Goal: Transaction & Acquisition: Book appointment/travel/reservation

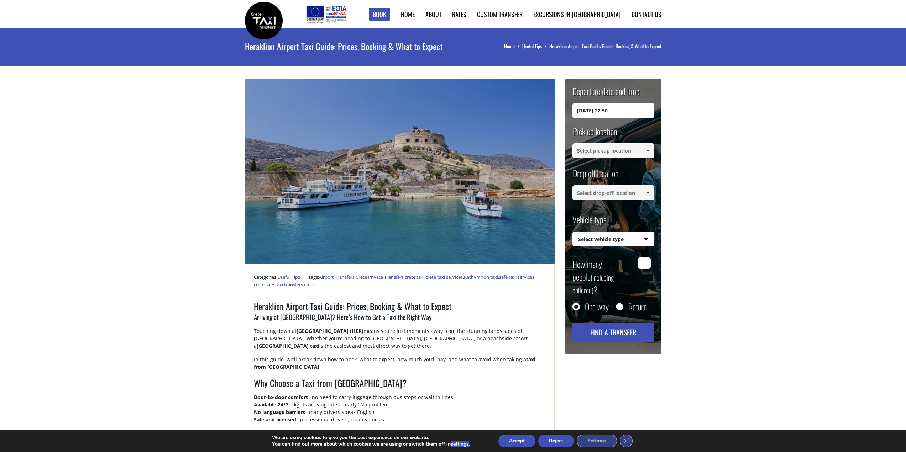
click at [617, 112] on input "03/09/2025 22:50" at bounding box center [613, 110] width 82 height 15
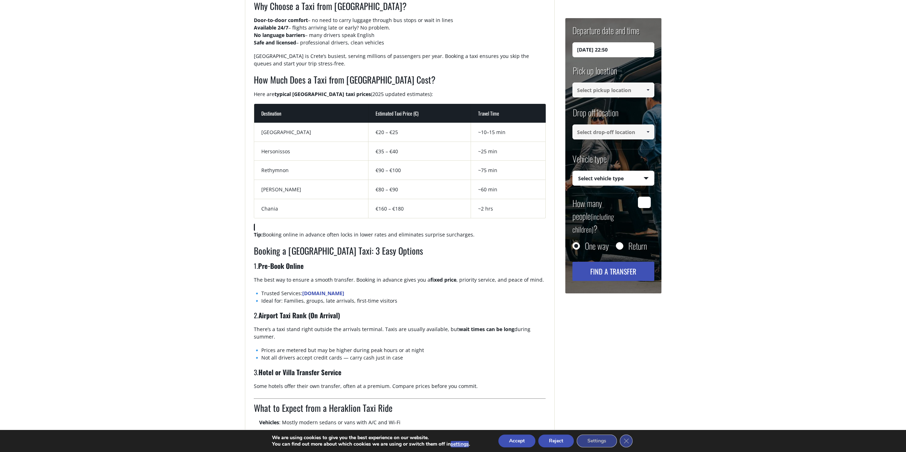
scroll to position [391, 0]
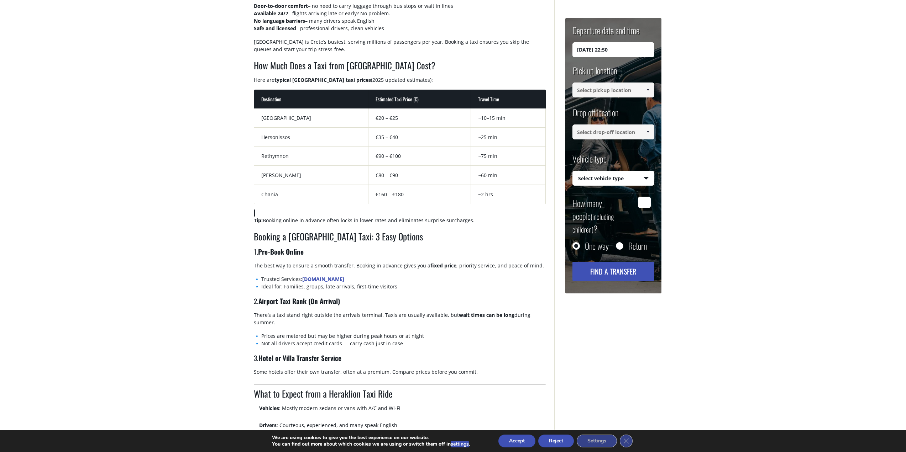
drag, startPoint x: 291, startPoint y: 265, endPoint x: 461, endPoint y: 283, distance: 170.7
click at [461, 283] on div "Heraklion Airport Taxi Guide: Prices, Booking & What to Expect Arriving at Hera…" at bounding box center [400, 239] width 292 height 660
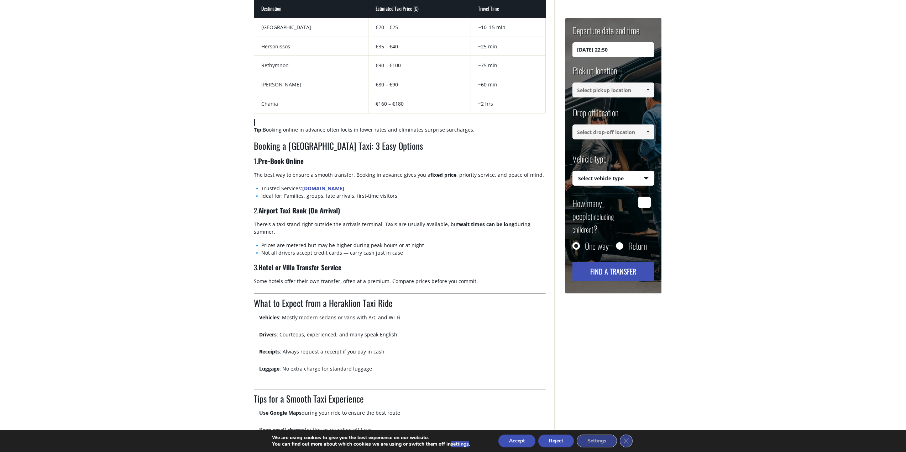
scroll to position [498, 0]
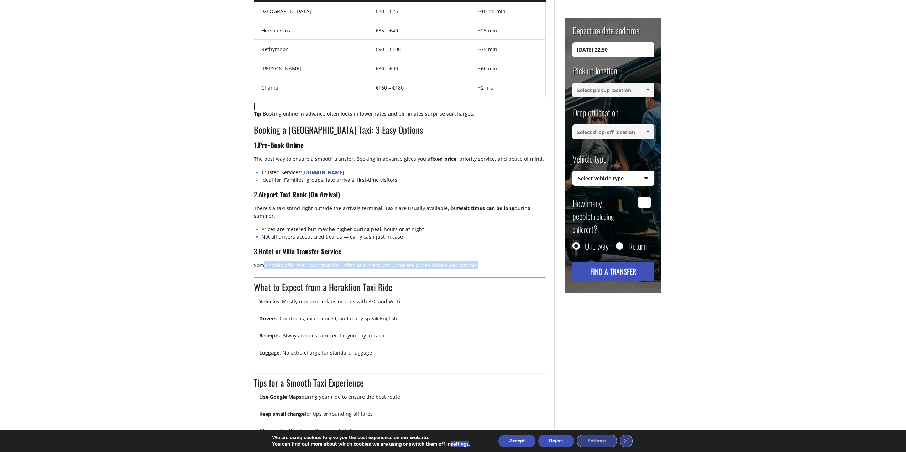
drag, startPoint x: 265, startPoint y: 266, endPoint x: 480, endPoint y: 266, distance: 215.0
click at [477, 264] on p "Some hotels offer their own transfer, often at a premium. Compare prices before…" at bounding box center [400, 269] width 292 height 14
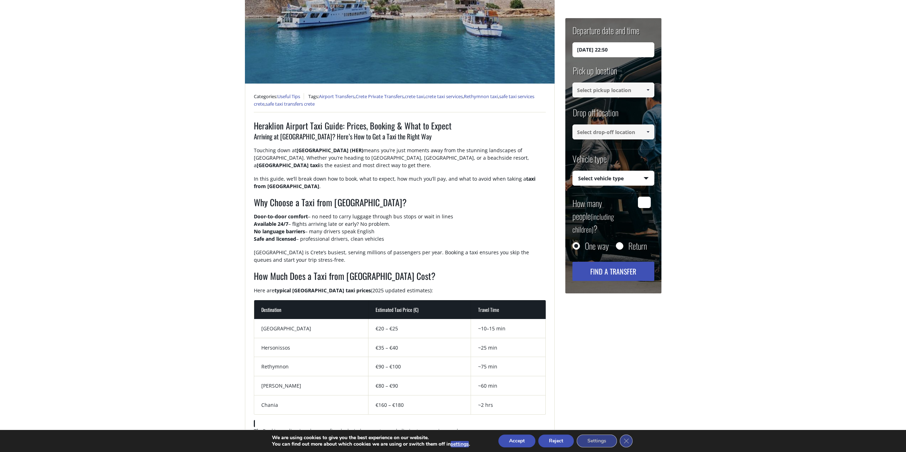
scroll to position [178, 0]
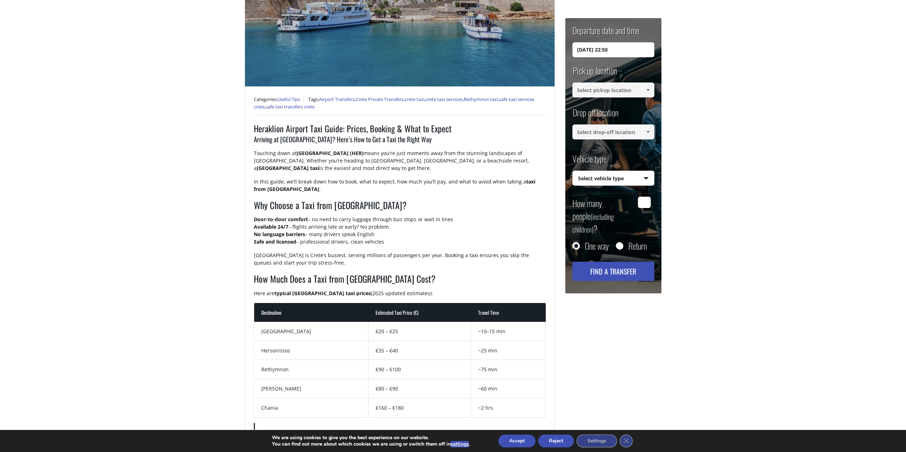
click at [618, 51] on input "03/09/2025 22:50" at bounding box center [613, 49] width 82 height 15
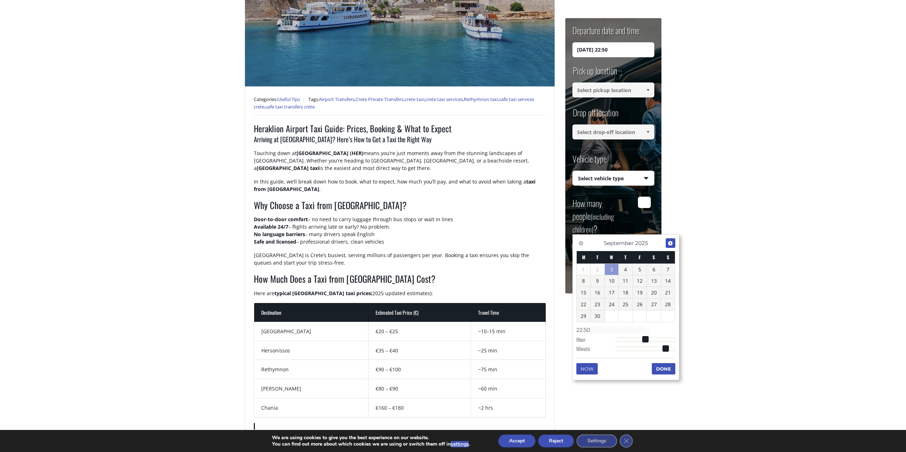
click at [673, 243] on link "Next" at bounding box center [671, 243] width 10 height 10
click at [579, 305] on link "20" at bounding box center [584, 304] width 14 height 11
type input "[DATE] 01:00"
type input "01:00"
type input "[DATE] 02:00"
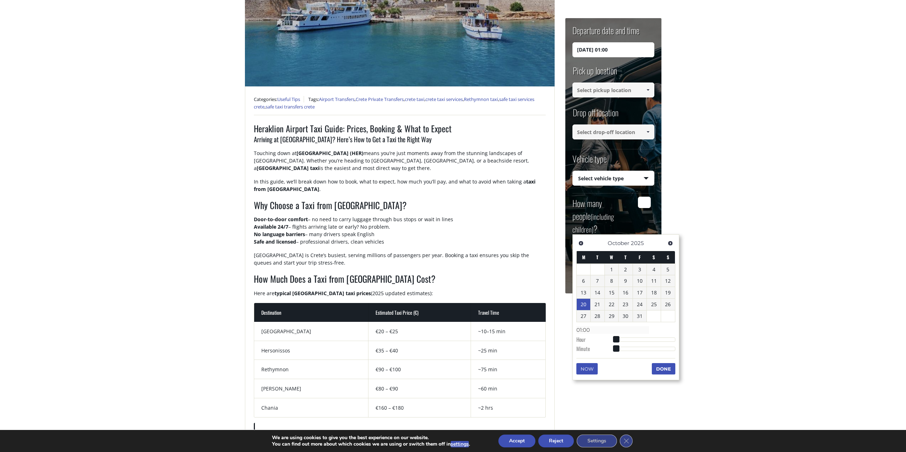
type input "02:00"
type input "[DATE] 03:00"
type input "03:00"
type input "[DATE] 04:00"
type input "04:00"
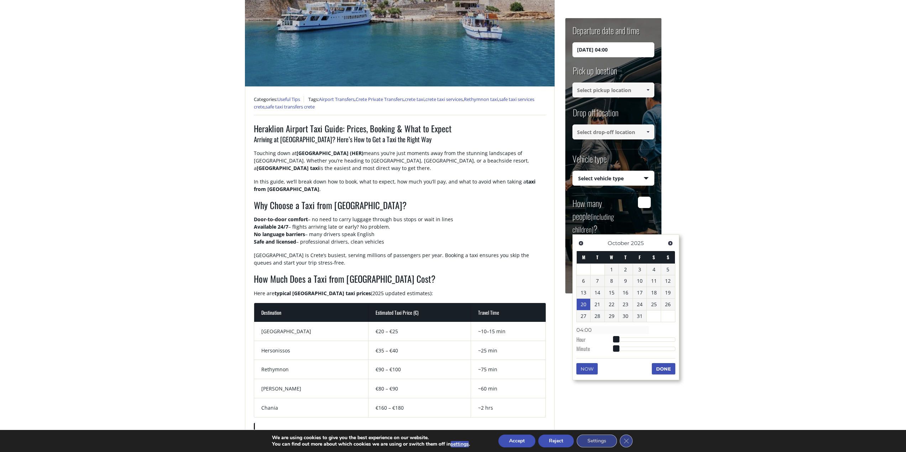
type input "[DATE] 05:00"
type input "05:00"
type input "[DATE] 06:00"
type input "06:00"
type input "[DATE] 07:00"
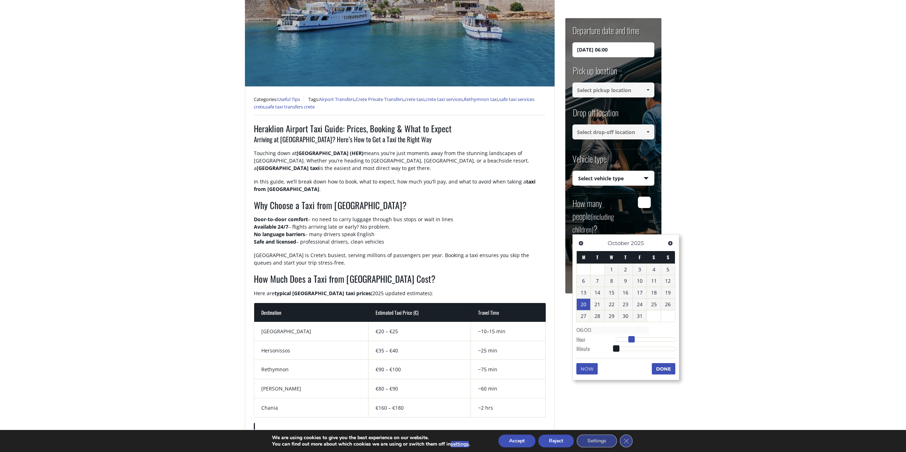
type input "07:00"
type input "[DATE] 08:00"
type input "08:00"
type input "[DATE] 09:00"
type input "09:00"
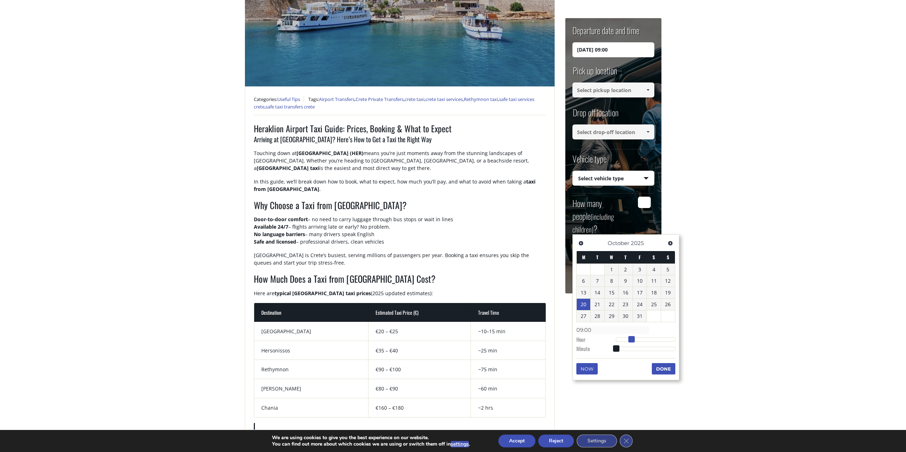
type input "[DATE] 10:00"
type input "10:00"
type input "20/10/2025 11:00"
type input "11:00"
type input "20/10/2025 12:00"
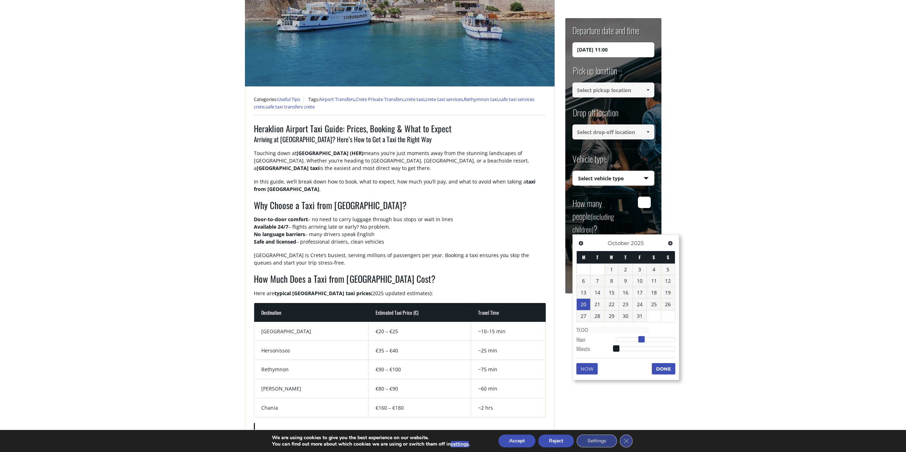
type input "12:00"
type input "20/10/2025 13:00"
type input "13:00"
type input "20/10/2025 14:00"
type input "14:00"
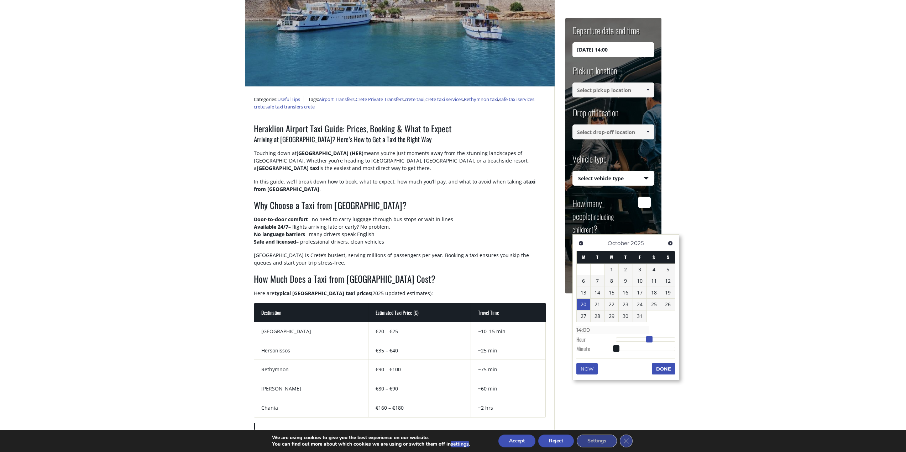
type input "[DATE] 15:00"
type input "15:00"
type input "[DATE] 16:00"
type input "16:00"
type input "[DATE] 15:00"
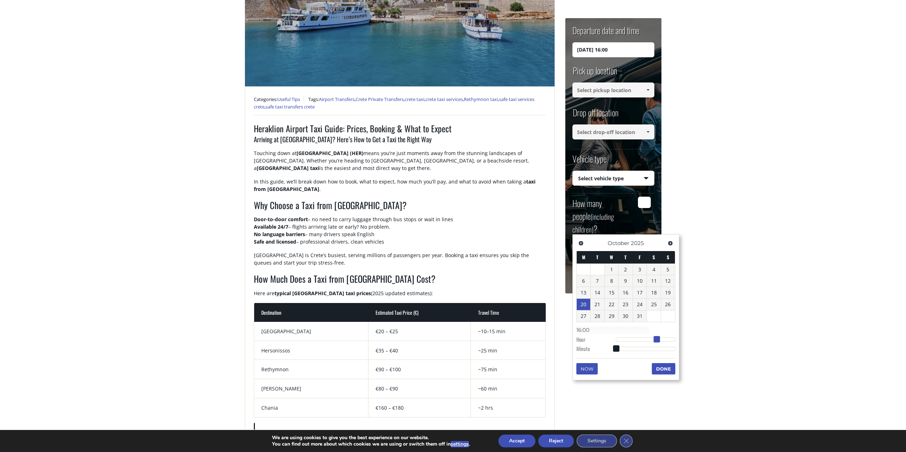
type input "15:00"
drag, startPoint x: 618, startPoint y: 339, endPoint x: 657, endPoint y: 341, distance: 38.8
click at [657, 341] on span at bounding box center [654, 339] width 6 height 6
type input "[DATE] 15:01"
type input "15:01"
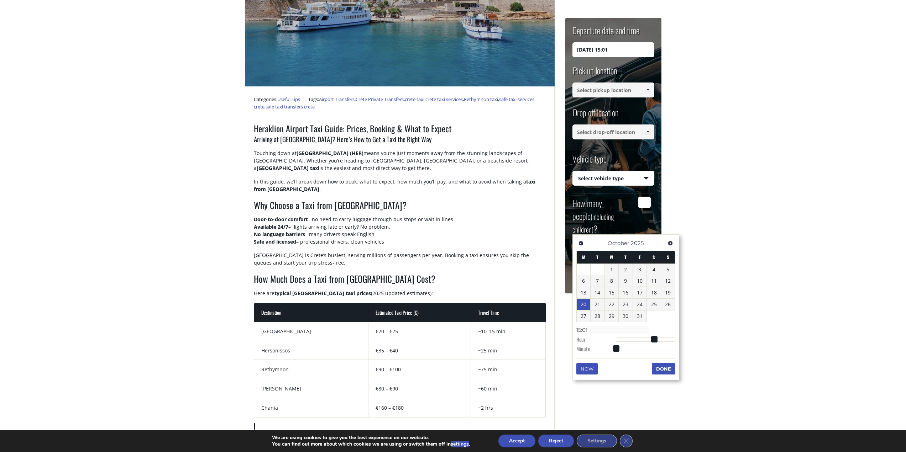
type input "[DATE] 15:02"
type input "15:02"
type input "[DATE] 15:03"
type input "15:03"
type input "20/10/2025 15:04"
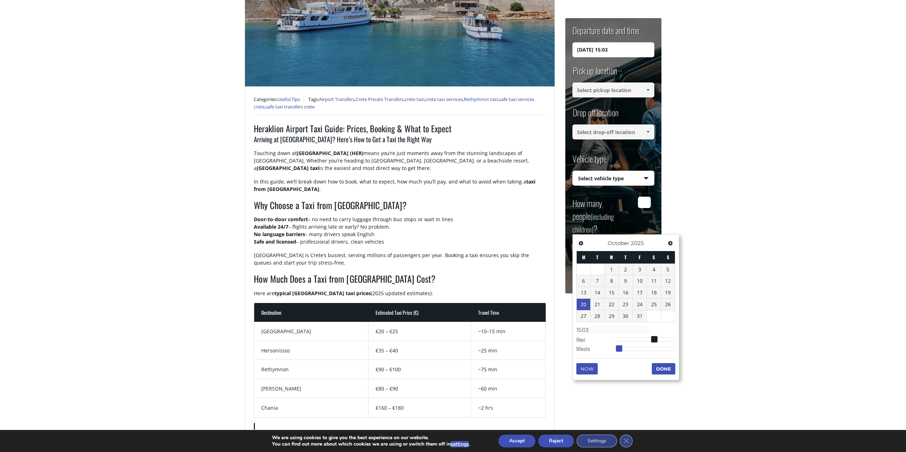
type input "15:04"
type input "[DATE] 15:05"
type input "15:05"
type input "[DATE] 15:06"
type input "15:06"
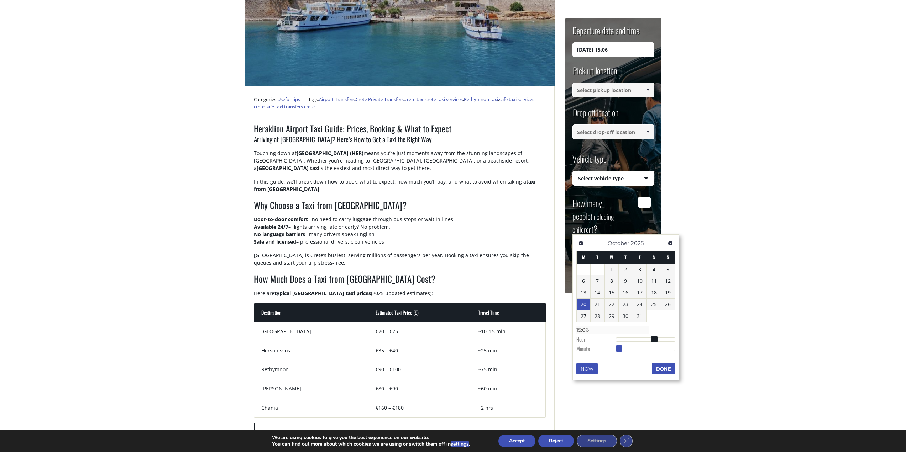
type input "20/10/2025 15:07"
type input "15:07"
type input "[DATE] 15:08"
type input "15:08"
type input "20/10/2025 15:09"
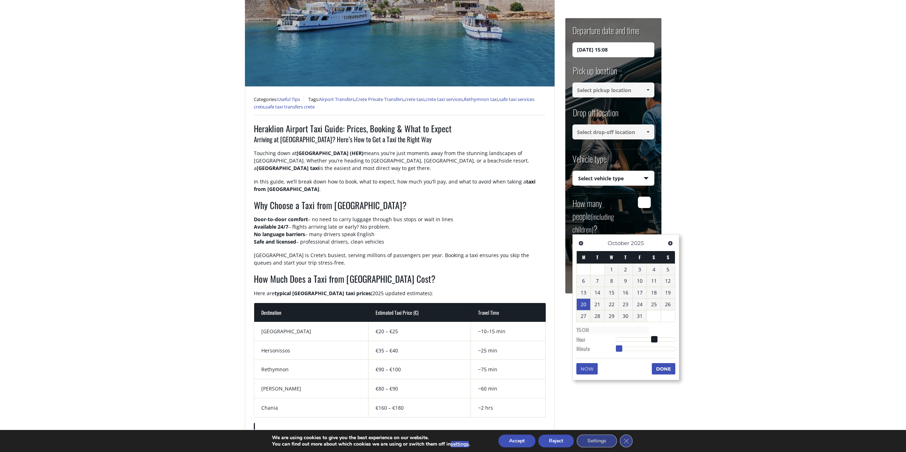
type input "15:09"
type input "[DATE] 15:10"
type input "15:10"
type input "[DATE] 15:11"
type input "15:11"
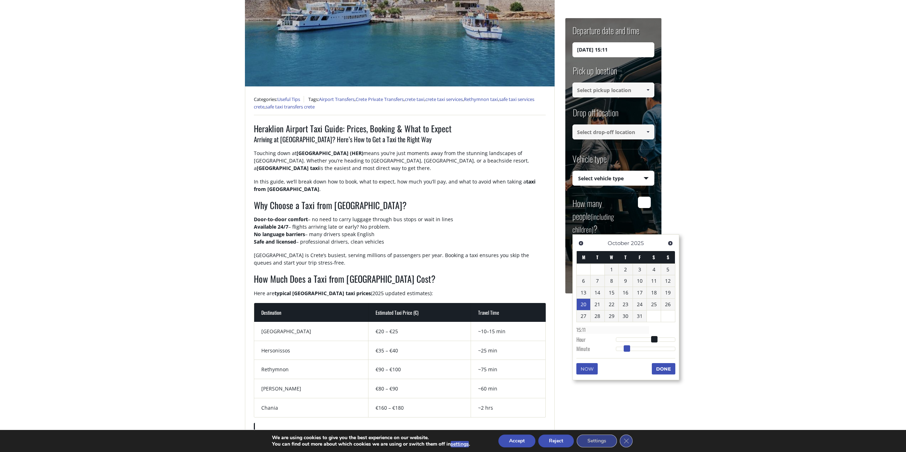
type input "[DATE] 15:12"
type input "15:12"
type input "[DATE] 15:13"
type input "15:13"
type input "[DATE] 15:14"
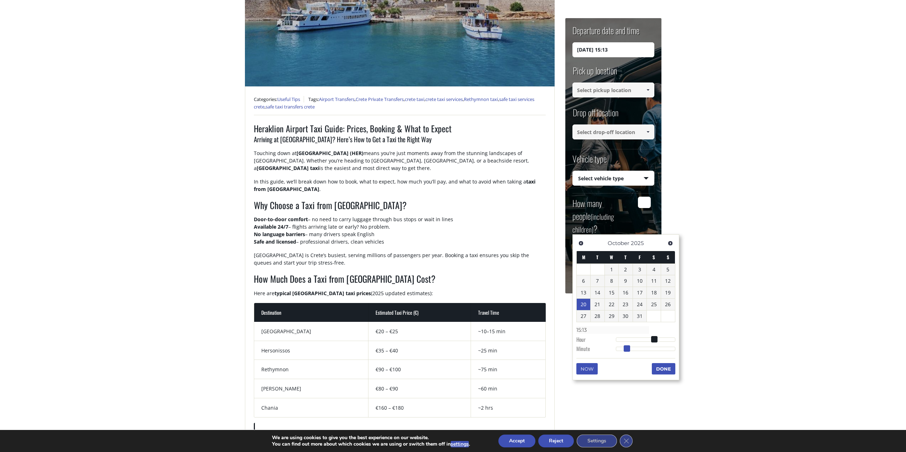
type input "15:14"
type input "[DATE] 15:15"
type input "15:15"
type input "[DATE] 15:16"
type input "15:16"
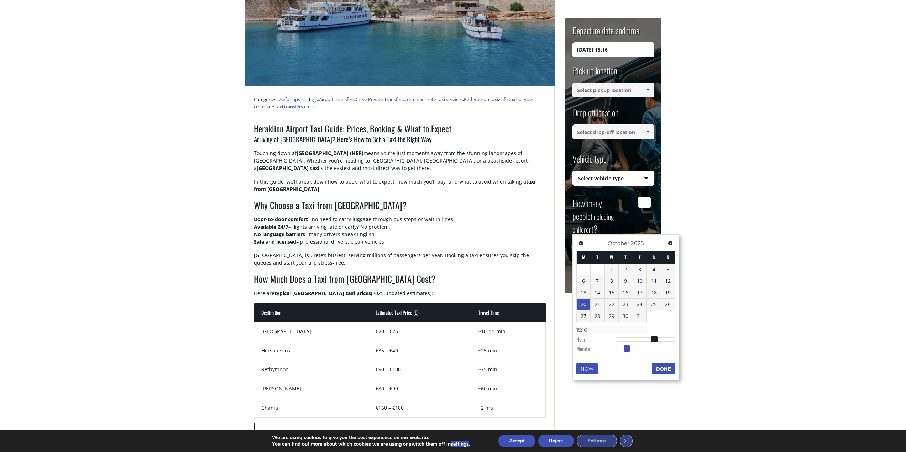
type input "[DATE] 15:17"
type input "15:17"
type input "[DATE] 15:18"
type input "15:18"
type input "20/10/2025 15:19"
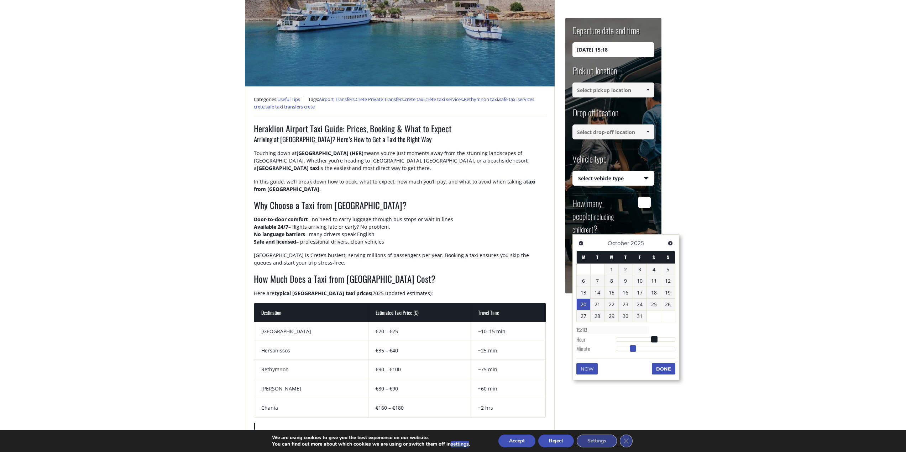
type input "15:19"
type input "20/10/2025 15:20"
type input "15:20"
type input "20/10/2025 15:21"
type input "15:21"
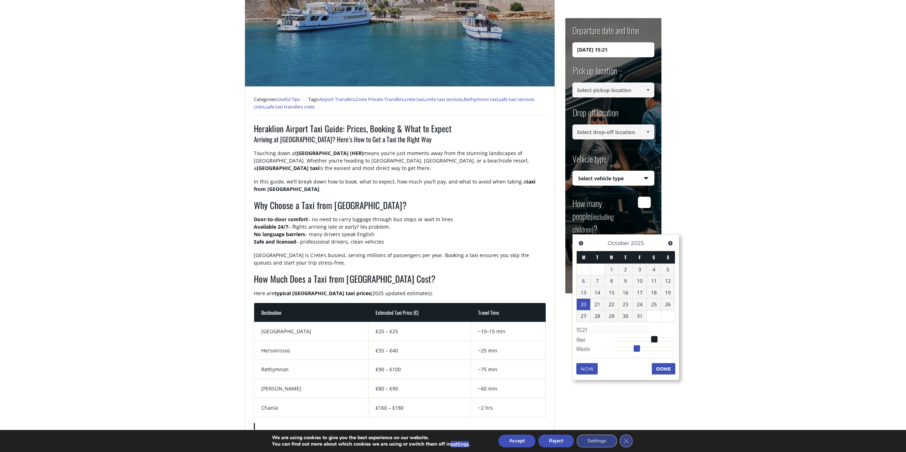
type input "20/10/2025 15:22"
type input "15:22"
type input "20/10/2025 15:23"
type input "15:23"
type input "20/10/2025 15:24"
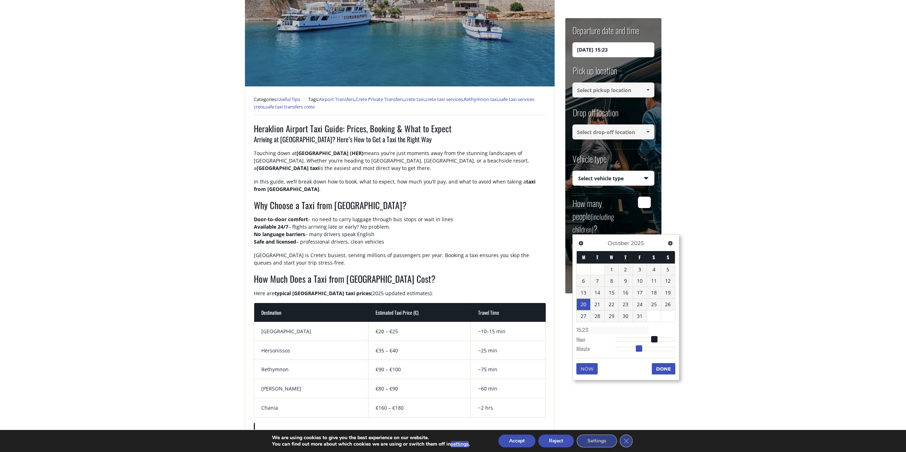
type input "15:24"
type input "20/10/2025 15:25"
type input "15:25"
type input "20/10/2025 15:26"
type input "15:26"
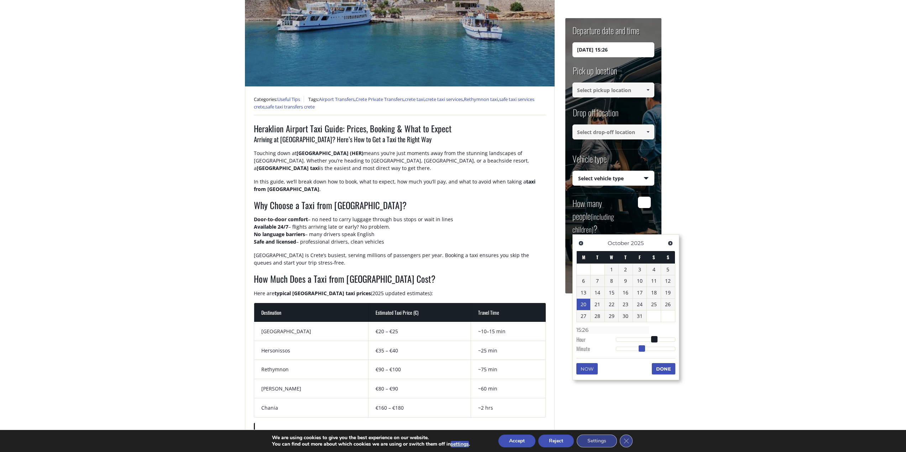
type input "20/10/2025 15:27"
type input "15:27"
type input "20/10/2025 15:28"
type input "15:28"
type input "20/10/2025 15:29"
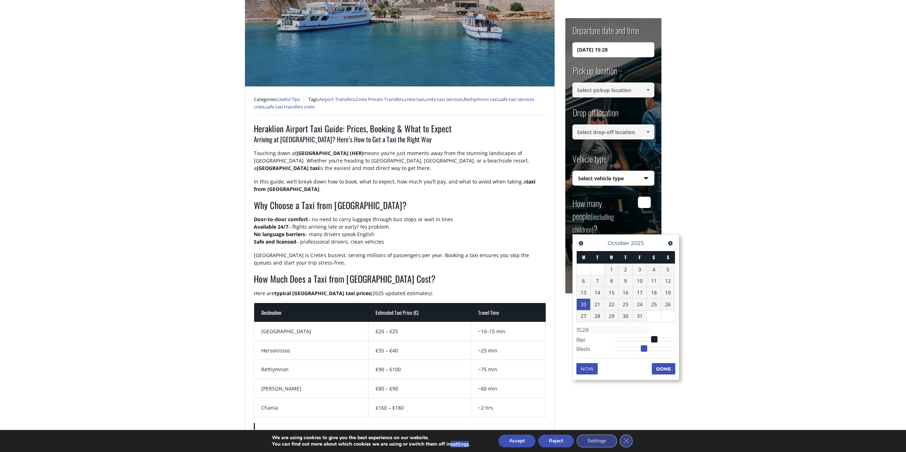
type input "15:29"
type input "20/10/2025 15:30"
type input "15:30"
drag, startPoint x: 613, startPoint y: 349, endPoint x: 645, endPoint y: 342, distance: 32.1
click at [643, 343] on dl "Time 15:30 Hour Minute Second Millisecond Microsecond Time Zone -1200 -1100 -10…" at bounding box center [625, 339] width 99 height 30
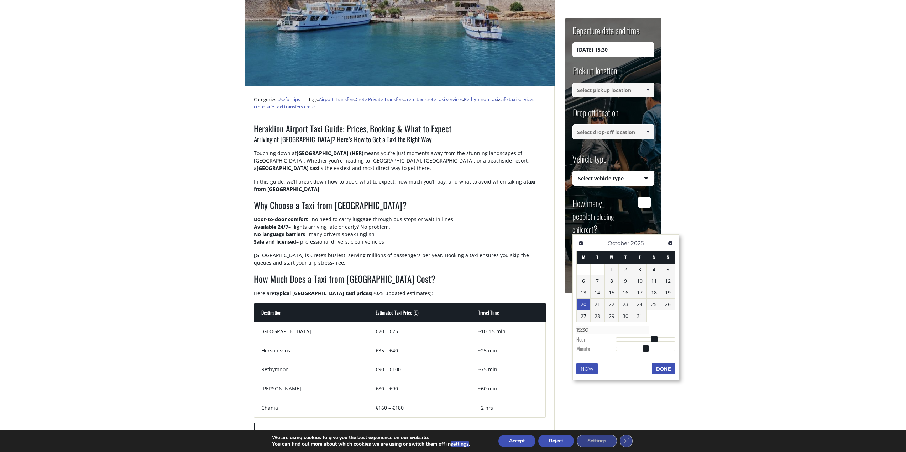
click at [668, 368] on button "Done" at bounding box center [663, 368] width 23 height 11
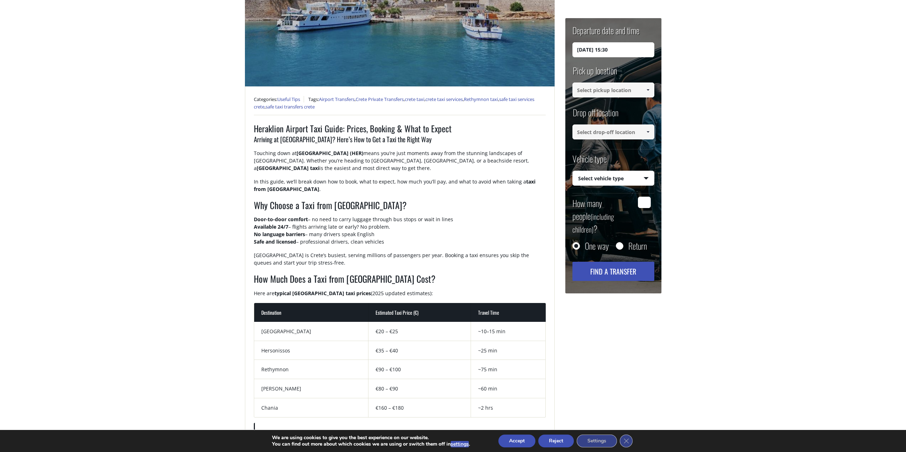
click at [618, 243] on input "Return" at bounding box center [619, 246] width 7 height 7
radio input "true"
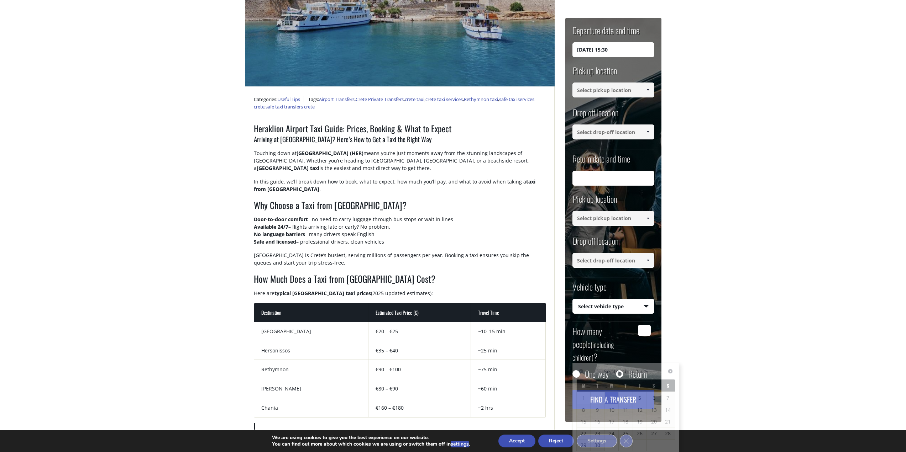
click at [632, 175] on input "Return date and time" at bounding box center [613, 178] width 82 height 15
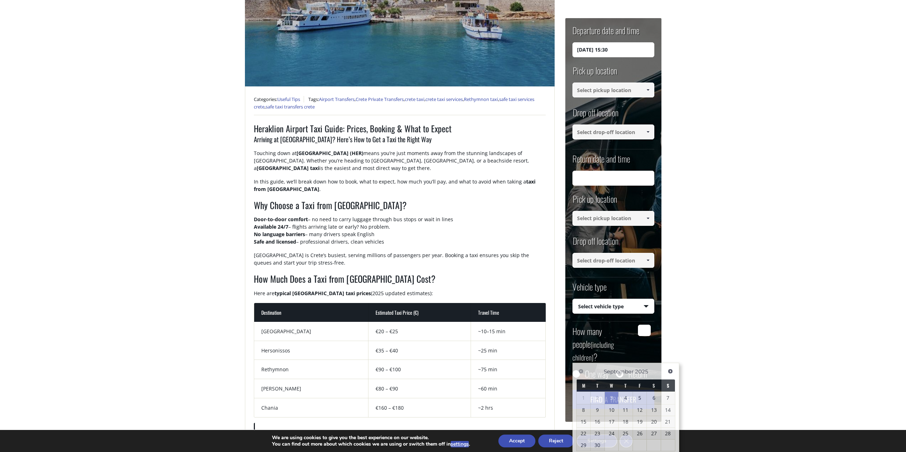
click at [627, 92] on input at bounding box center [613, 90] width 82 height 15
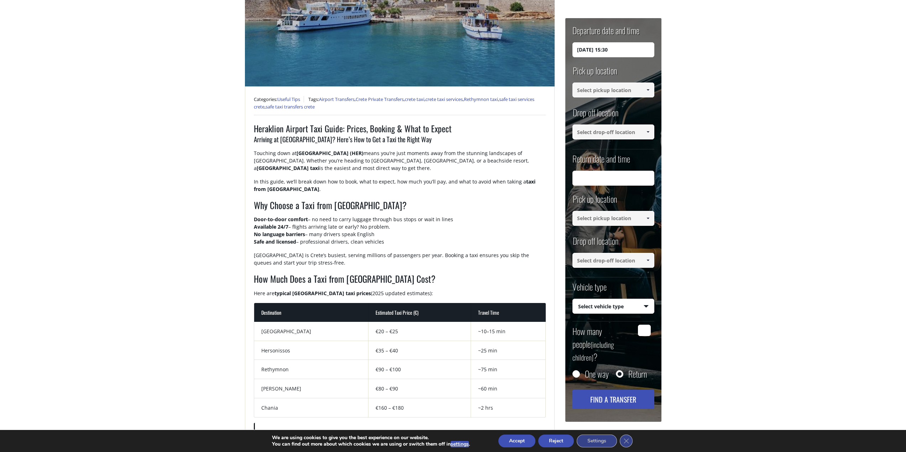
click at [649, 91] on span at bounding box center [648, 90] width 6 height 6
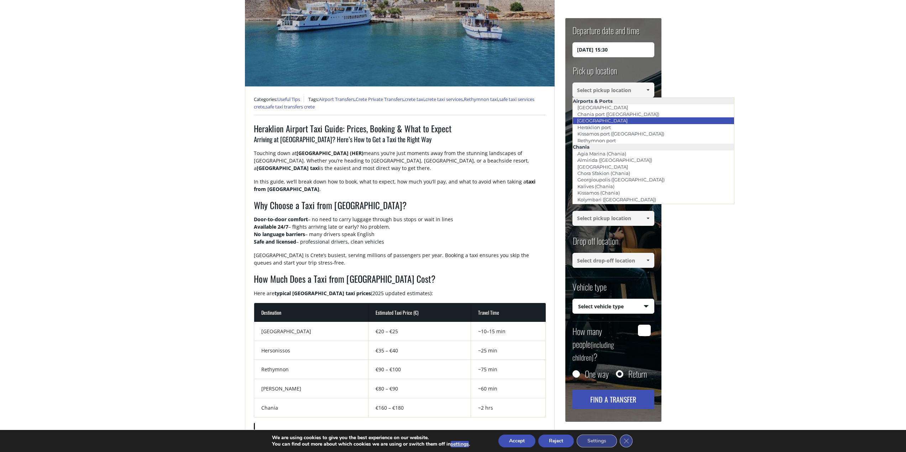
click at [633, 120] on li "[GEOGRAPHIC_DATA]" at bounding box center [654, 120] width 162 height 6
type input "[GEOGRAPHIC_DATA]"
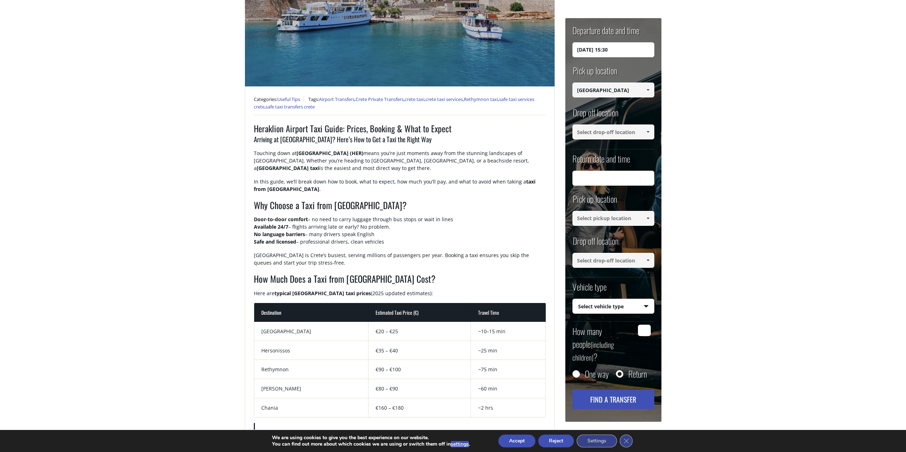
type input "[GEOGRAPHIC_DATA]"
click at [629, 132] on input at bounding box center [613, 132] width 82 height 15
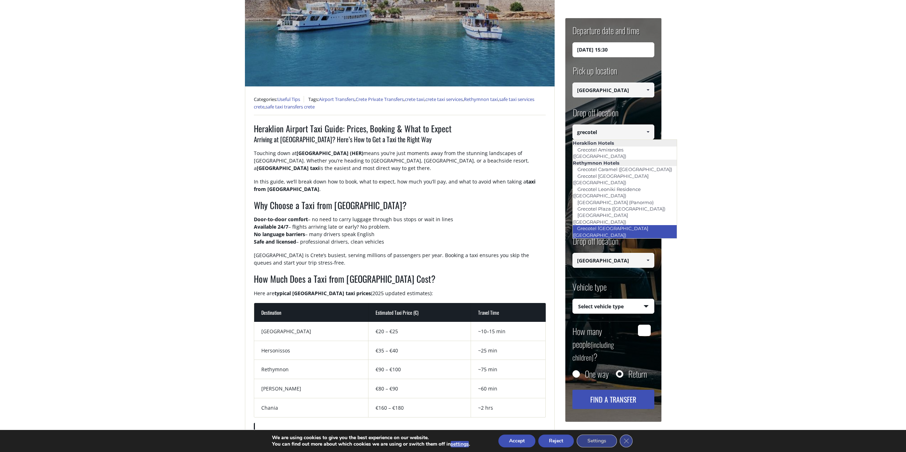
click at [637, 224] on link "Grecotel [GEOGRAPHIC_DATA] ([GEOGRAPHIC_DATA])" at bounding box center [610, 232] width 76 height 16
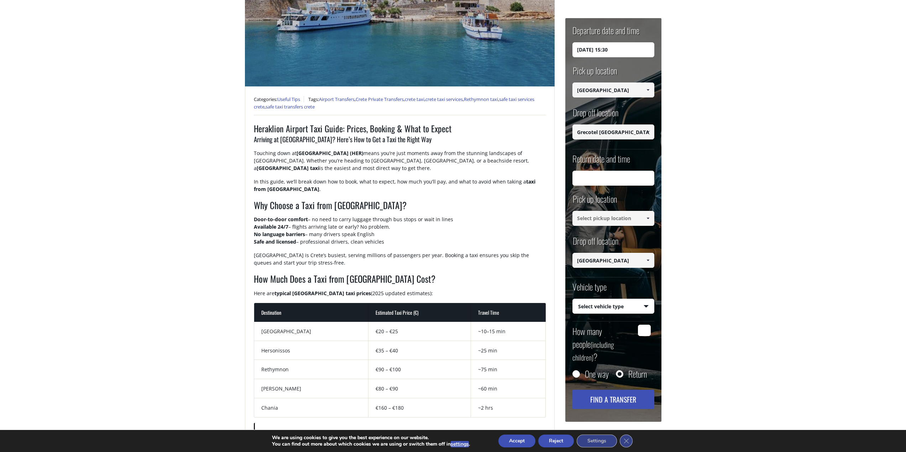
type input "Grecotel [GEOGRAPHIC_DATA] ([GEOGRAPHIC_DATA])"
click at [623, 175] on input "Return date and time" at bounding box center [613, 178] width 82 height 15
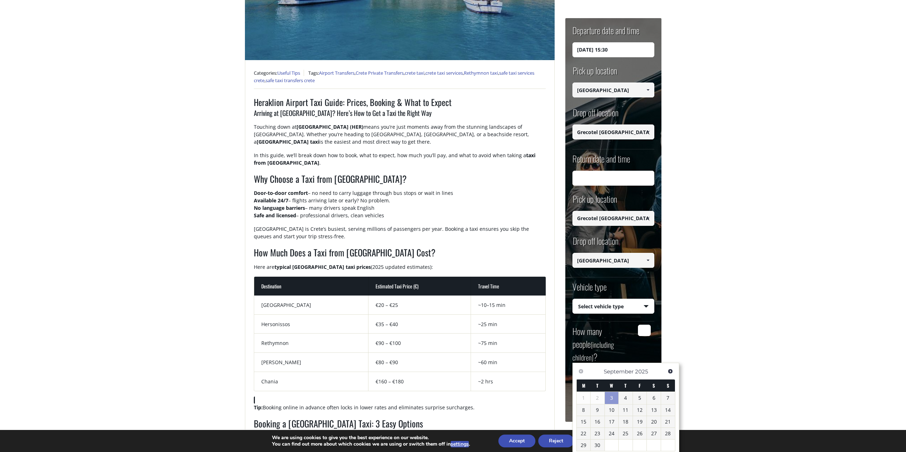
scroll to position [214, 0]
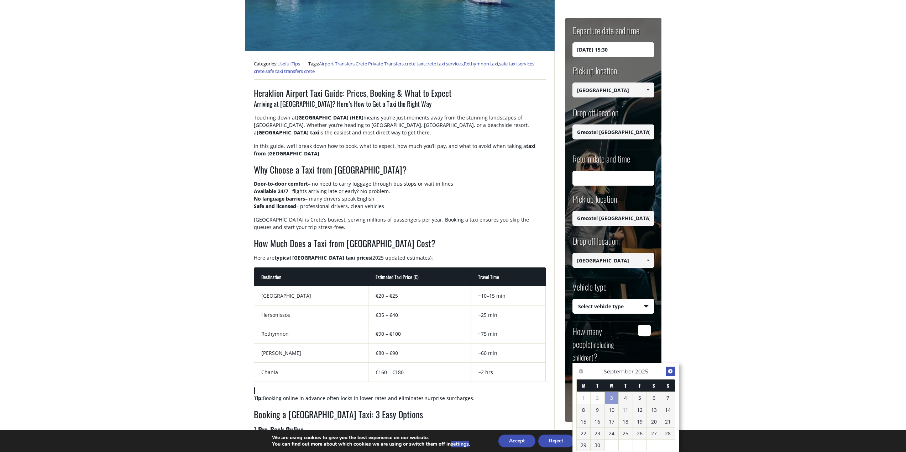
click at [670, 373] on span "Next" at bounding box center [670, 372] width 6 height 6
click at [670, 436] on link "26" at bounding box center [668, 432] width 14 height 11
click at [636, 177] on input "26/10/2025 21:50" at bounding box center [613, 178] width 82 height 15
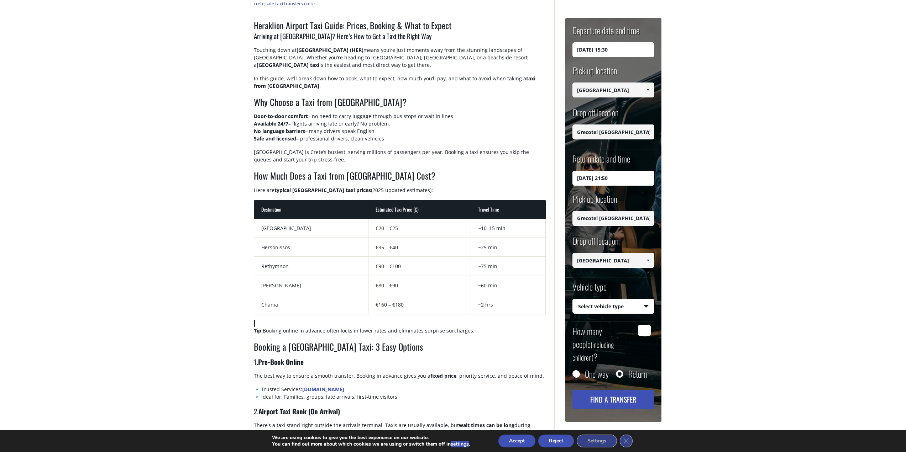
scroll to position [319, 0]
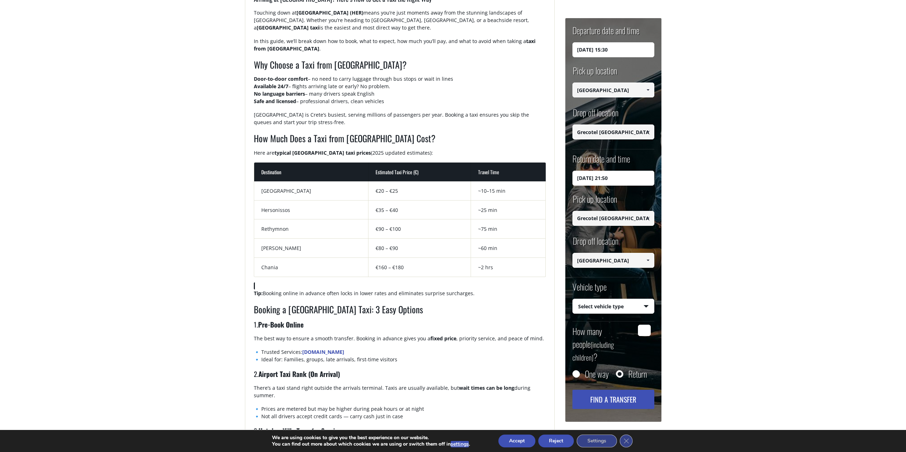
drag, startPoint x: 606, startPoint y: 179, endPoint x: 627, endPoint y: 176, distance: 21.6
click at [627, 176] on input "26/10/2025 21:50" at bounding box center [613, 178] width 82 height 15
click at [628, 178] on input "26/10/2025 21:50" at bounding box center [613, 178] width 82 height 15
click at [604, 174] on input "26/10/2025 21:50" at bounding box center [613, 178] width 82 height 15
click at [599, 177] on input "26/10/2025 21:50" at bounding box center [613, 178] width 82 height 15
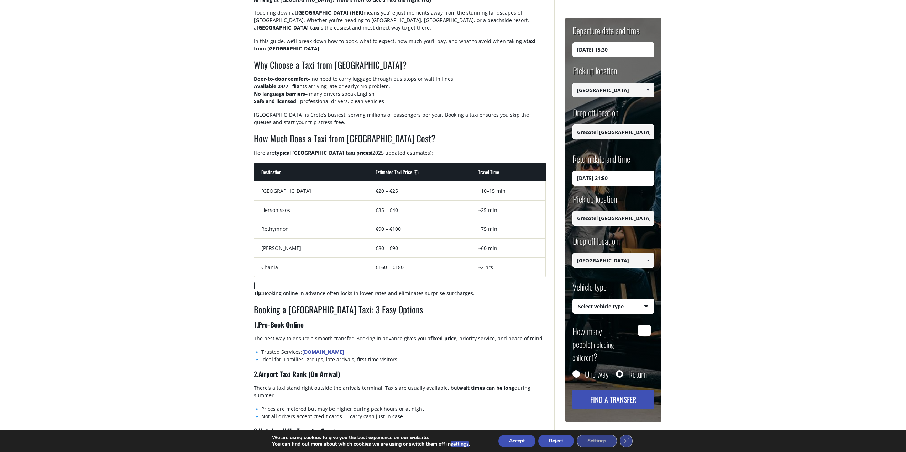
click at [589, 175] on input "26/10/2025 21:50" at bounding box center [613, 178] width 82 height 15
click at [604, 179] on input "26/10/2025 21:50" at bounding box center [613, 178] width 82 height 15
drag, startPoint x: 606, startPoint y: 179, endPoint x: 604, endPoint y: 176, distance: 4.0
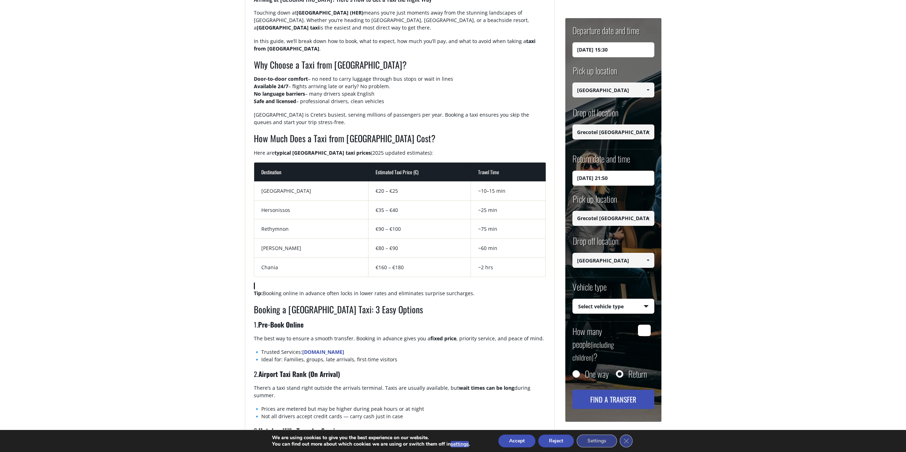
click at [610, 177] on input "26/10/2025 21:50" at bounding box center [613, 178] width 82 height 15
drag, startPoint x: 613, startPoint y: 176, endPoint x: 621, endPoint y: 182, distance: 10.1
click at [621, 182] on input "26/10/2025 11:50" at bounding box center [613, 178] width 82 height 15
click at [610, 180] on input "26/10/2025 11:50" at bounding box center [613, 178] width 82 height 15
type input "26/10/2025 10:30"
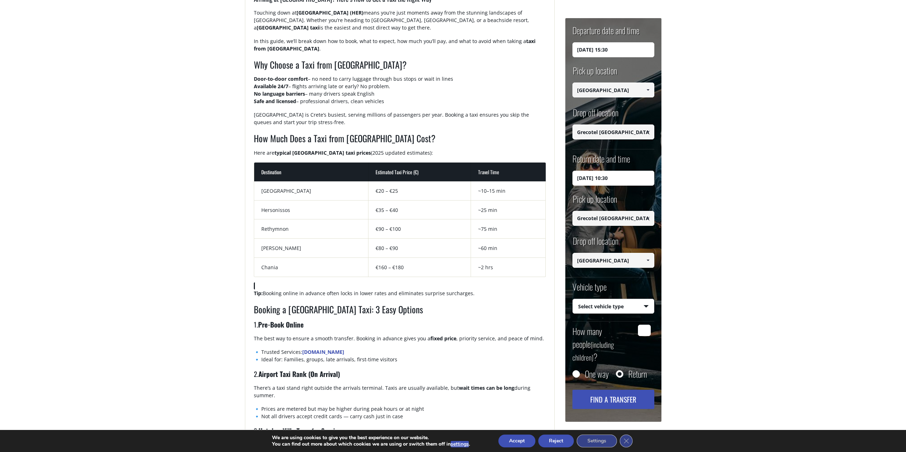
click at [609, 306] on select "Select vehicle type Taxi (4 passengers) Mercedes E Class Mini Van (7 passengers…" at bounding box center [613, 306] width 81 height 15
click at [731, 317] on main "Heraklion Airport Taxi Guide: Prices, Booking & What to Expect Home Useful Tips…" at bounding box center [453, 282] width 906 height 1145
click at [644, 332] on input "How many people (including children) ?" at bounding box center [644, 330] width 13 height 11
type input "4"
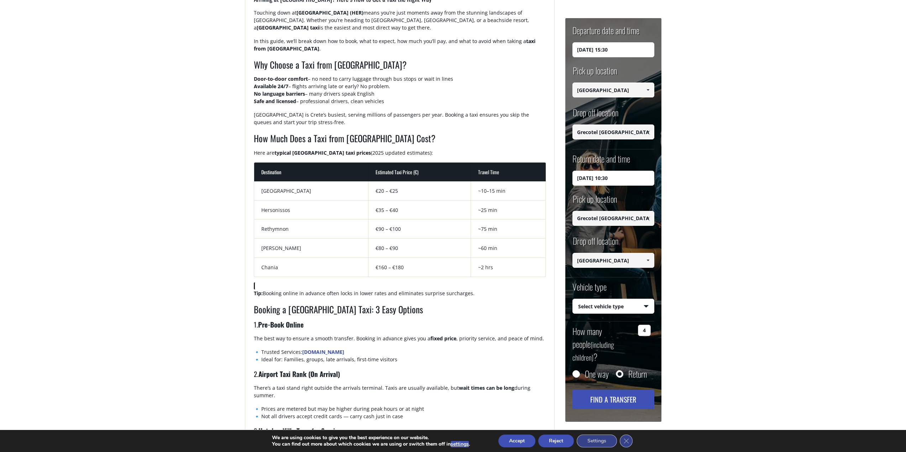
click at [630, 390] on button "Find a transfer" at bounding box center [613, 399] width 82 height 19
click at [636, 303] on select "Select vehicle type Taxi (4 passengers) Mercedes E Class Mini Van (7 passengers…" at bounding box center [613, 306] width 81 height 15
select select "540"
click at [573, 299] on select "Select vehicle type Taxi (4 passengers) Mercedes E Class Mini Van (7 passengers…" at bounding box center [613, 306] width 81 height 15
click at [634, 390] on button "Find a transfer" at bounding box center [613, 399] width 82 height 19
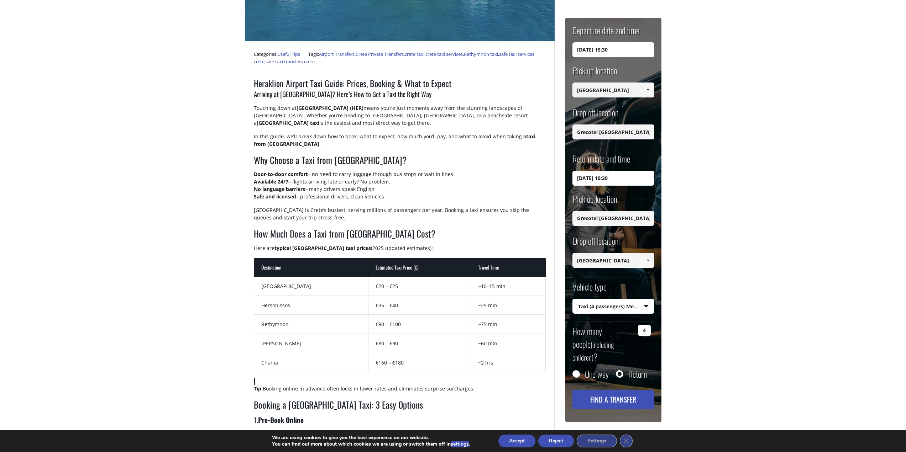
scroll to position [212, 0]
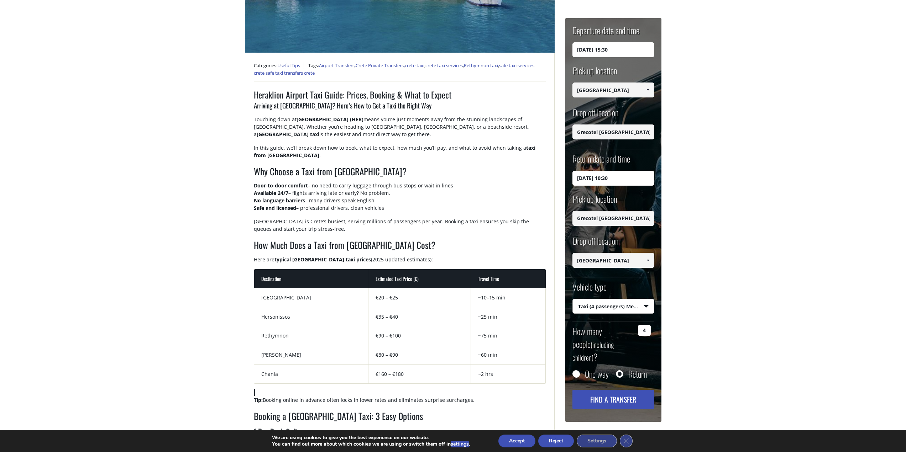
click at [642, 309] on select "Select vehicle type Taxi (4 passengers) Mercedes E Class Mini Van (7 passengers…" at bounding box center [613, 306] width 81 height 15
click at [573, 299] on select "Select vehicle type Taxi (4 passengers) Mercedes E Class Mini Van (7 passengers…" at bounding box center [613, 306] width 81 height 15
click at [708, 325] on main "Heraklion Airport Taxi Guide: Prices, Booking & What to Expect Home Useful Tips…" at bounding box center [453, 389] width 906 height 1145
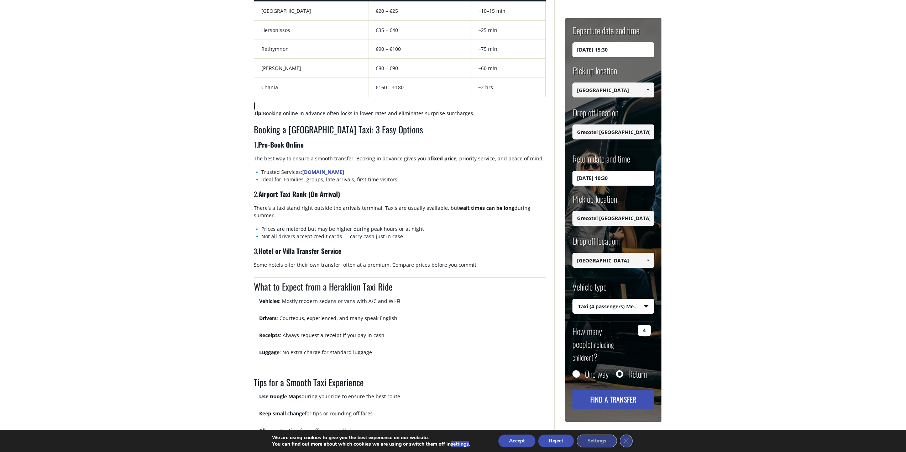
scroll to position [498, 0]
click at [630, 390] on button "Find a transfer" at bounding box center [613, 399] width 82 height 19
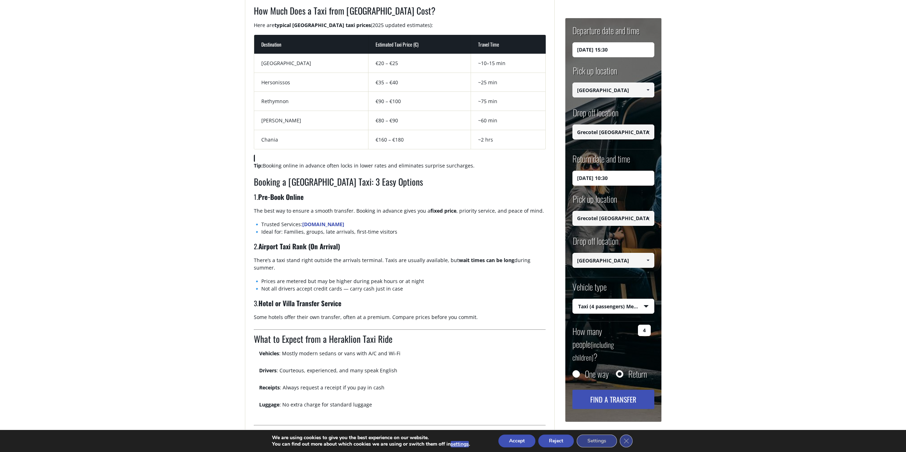
scroll to position [427, 0]
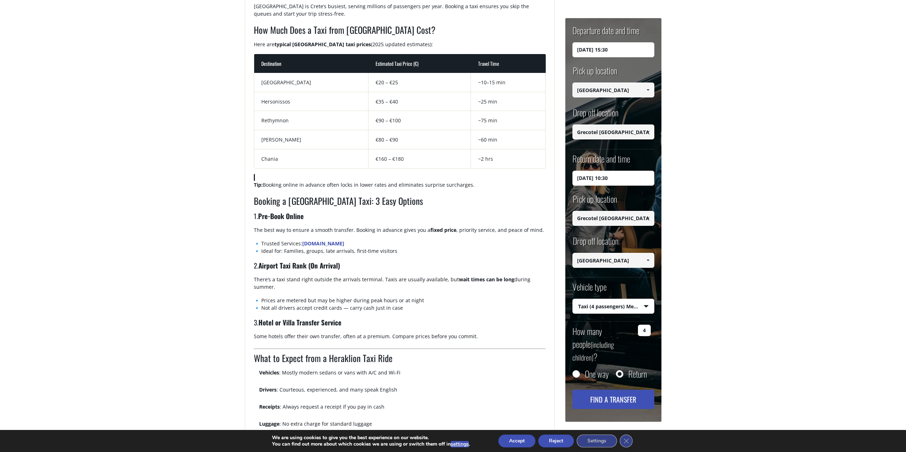
click at [647, 52] on input "20/10/2025 15:30" at bounding box center [613, 49] width 82 height 15
drag, startPoint x: 398, startPoint y: 254, endPoint x: 352, endPoint y: 237, distance: 49.5
click at [261, 225] on div "Heraklion Airport Taxi Guide: Prices, Booking & What to Expect Arriving at Hera…" at bounding box center [400, 203] width 292 height 660
click at [431, 263] on h3 "2. Airport Taxi Rank (On Arrival)" at bounding box center [400, 268] width 292 height 15
drag, startPoint x: 412, startPoint y: 252, endPoint x: 250, endPoint y: 225, distance: 164.2
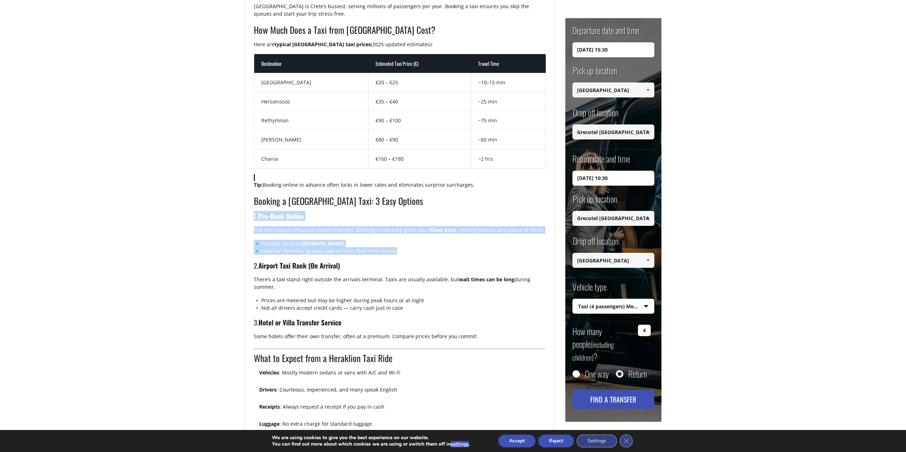
click at [250, 225] on div "Categories: Useful Tips Tags: Airport Transfers , Crete Private Transfers , cre…" at bounding box center [400, 262] width 310 height 846
drag, startPoint x: 278, startPoint y: 336, endPoint x: 476, endPoint y: 349, distance: 198.3
click at [476, 349] on div "Heraklion Airport Taxi Guide: Prices, Booking & What to Expect Arriving at Hera…" at bounding box center [400, 203] width 292 height 660
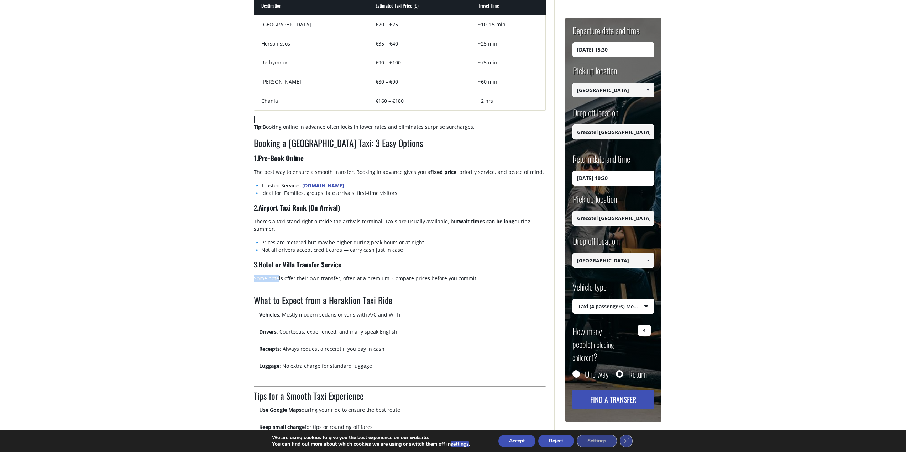
scroll to position [498, 0]
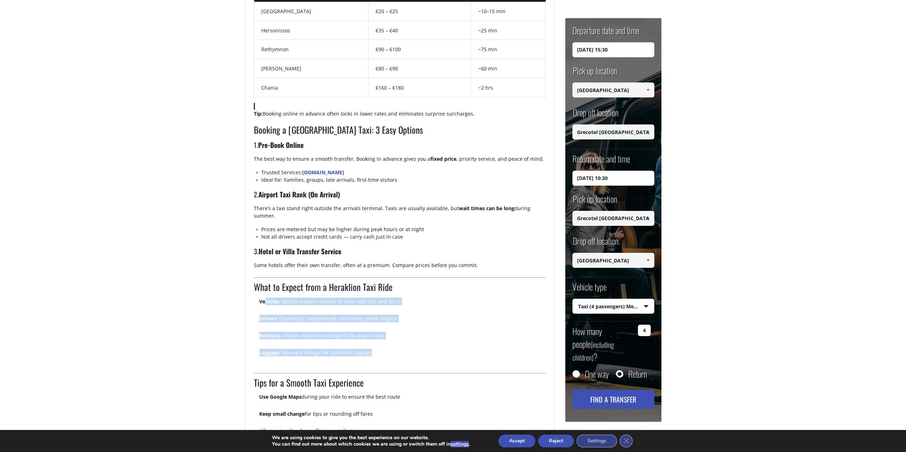
drag, startPoint x: 266, startPoint y: 301, endPoint x: 412, endPoint y: 362, distance: 158.4
click at [412, 362] on ul "Vehicles : Mostly modern sedans or vans with A/C and Wi-Fi Drivers : Courteous,…" at bounding box center [400, 332] width 292 height 68
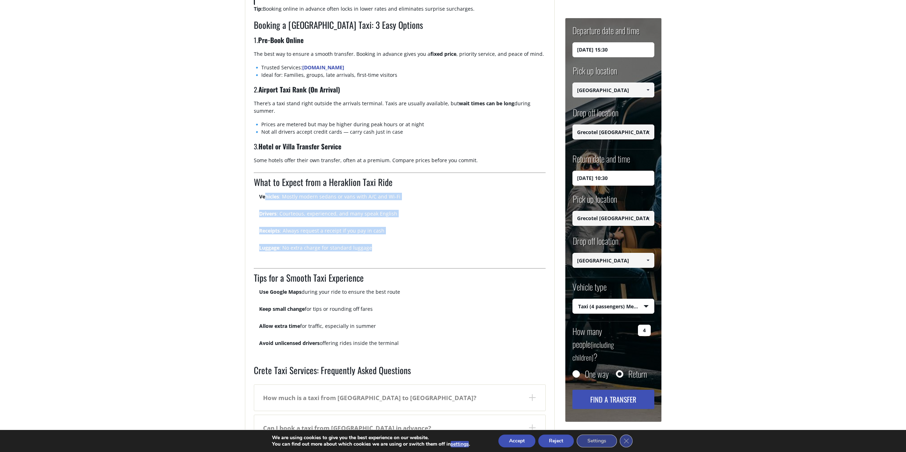
scroll to position [605, 0]
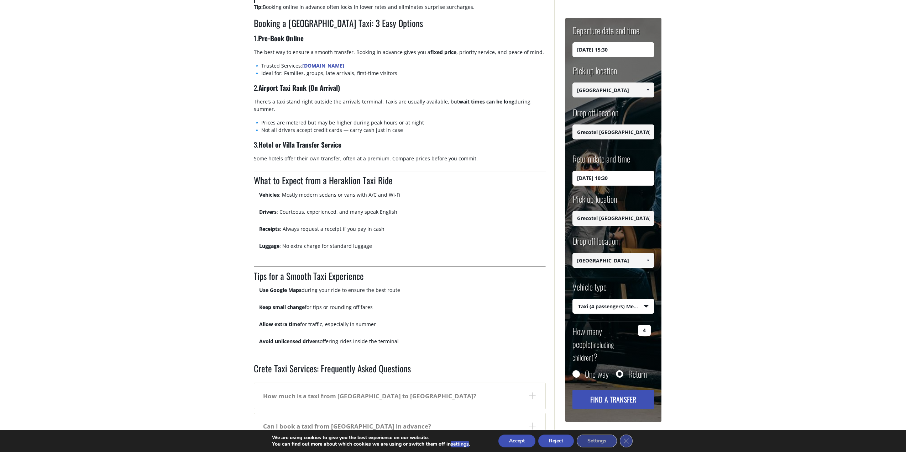
click at [392, 310] on p "Keep small change for tips or rounding off fares" at bounding box center [402, 311] width 287 height 14
drag, startPoint x: 259, startPoint y: 276, endPoint x: 407, endPoint y: 338, distance: 160.3
click at [407, 338] on div "Heraklion Airport Taxi Guide: Prices, Booking & What to Expect Arriving at Hera…" at bounding box center [400, 25] width 292 height 660
click at [407, 338] on p "Avoid unlicensed drivers offering rides inside the terminal" at bounding box center [402, 345] width 287 height 14
drag, startPoint x: 407, startPoint y: 338, endPoint x: 250, endPoint y: 278, distance: 168.1
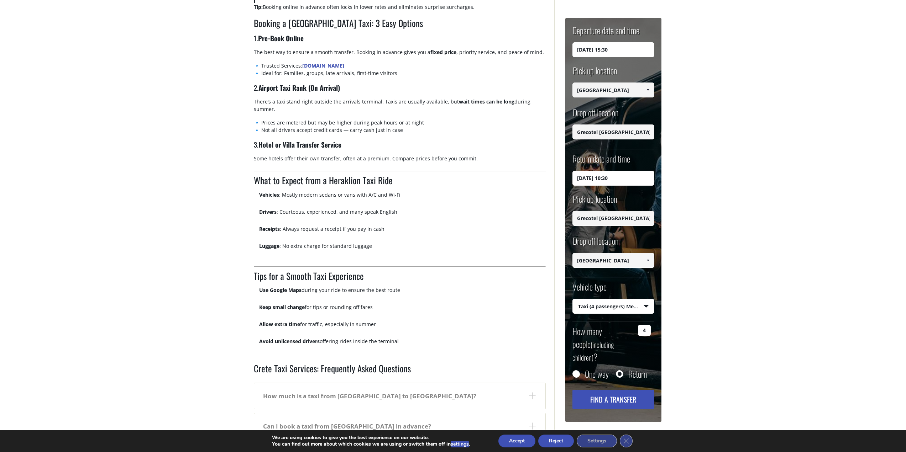
click at [250, 278] on div "Categories: Useful Tips Tags: Airport Transfers , Crete Private Transfers , cre…" at bounding box center [400, 84] width 310 height 846
click at [408, 327] on p "Allow extra time for traffic, especially in summer" at bounding box center [402, 328] width 287 height 14
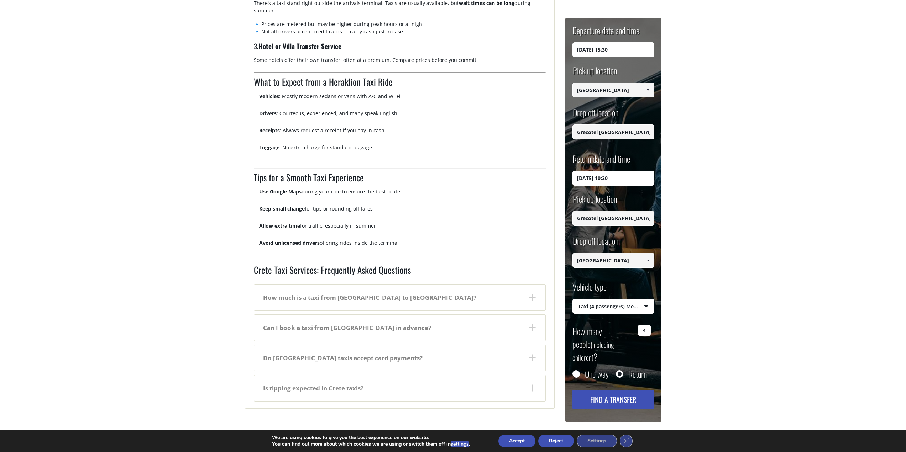
scroll to position [712, 0]
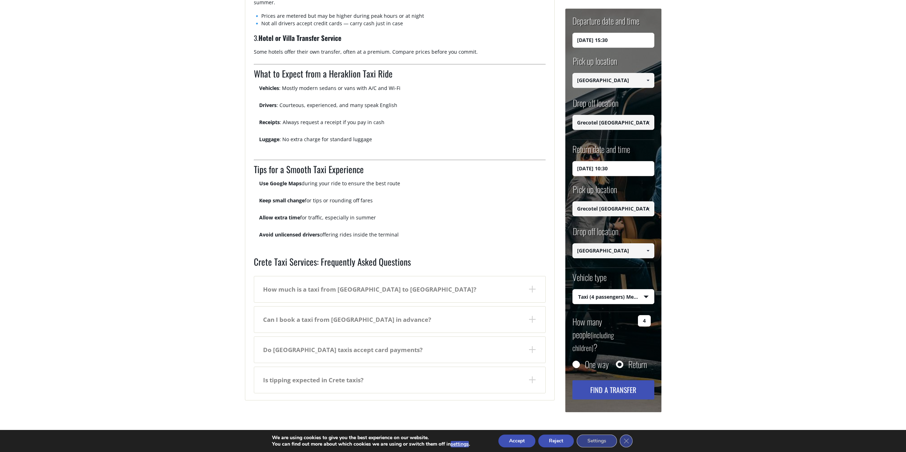
click at [528, 291] on dt "How much is a taxi from Heraklion Airport to Rethymnon?" at bounding box center [399, 290] width 291 height 26
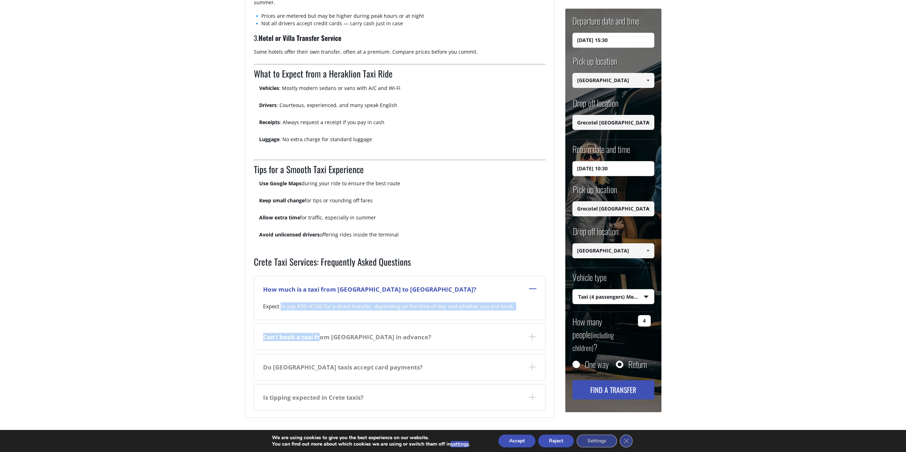
drag, startPoint x: 280, startPoint y: 305, endPoint x: 350, endPoint y: 345, distance: 81.0
click at [319, 336] on dl "How much is a taxi from Heraklion Airport to Rethymnon? Expect to pay €90–€100 …" at bounding box center [400, 342] width 292 height 139
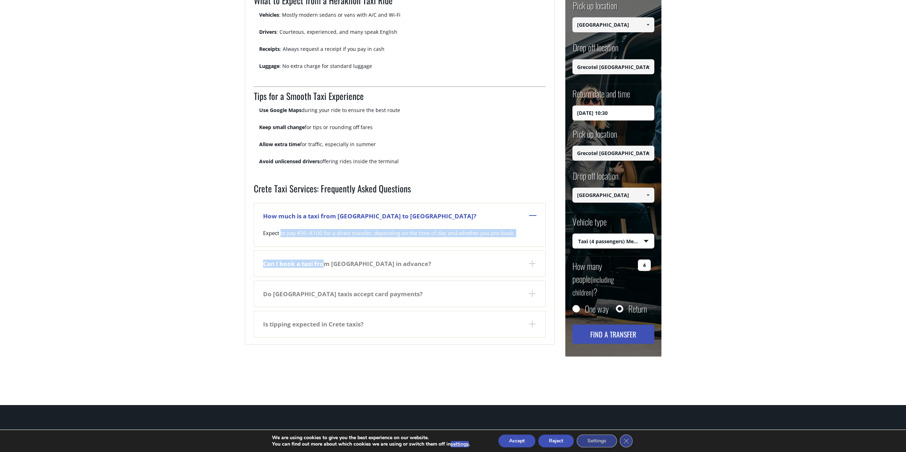
scroll to position [819, 0]
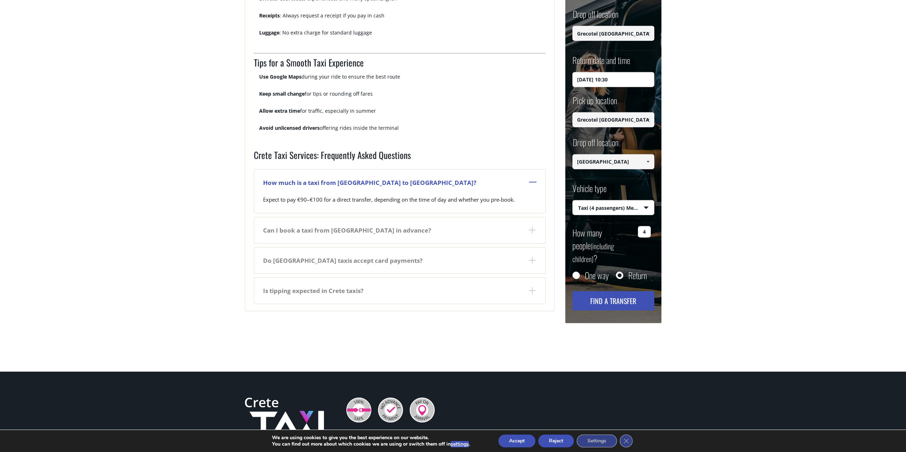
click at [524, 297] on dt "Is tipping expected in Crete taxis?" at bounding box center [399, 291] width 291 height 26
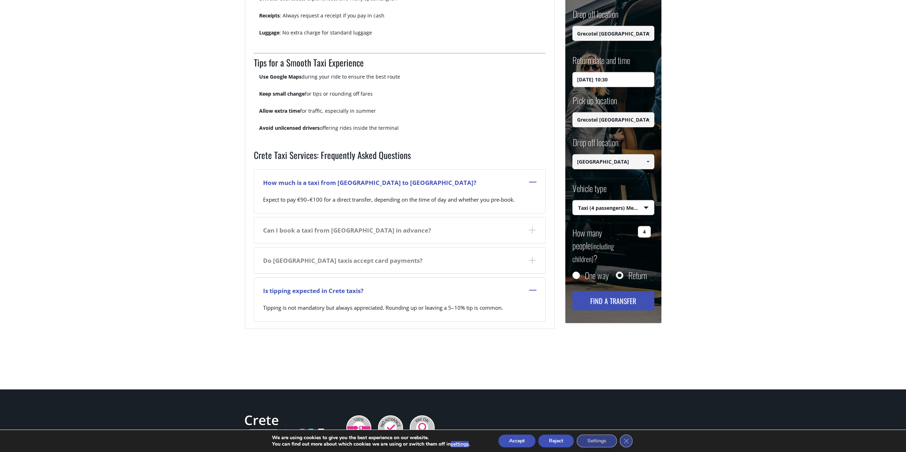
drag, startPoint x: 272, startPoint y: 310, endPoint x: 508, endPoint y: 320, distance: 236.2
click at [508, 320] on dd "Tipping is not mandatory but always appreciated. Rounding up or leaving a 5–10%…" at bounding box center [399, 313] width 291 height 18
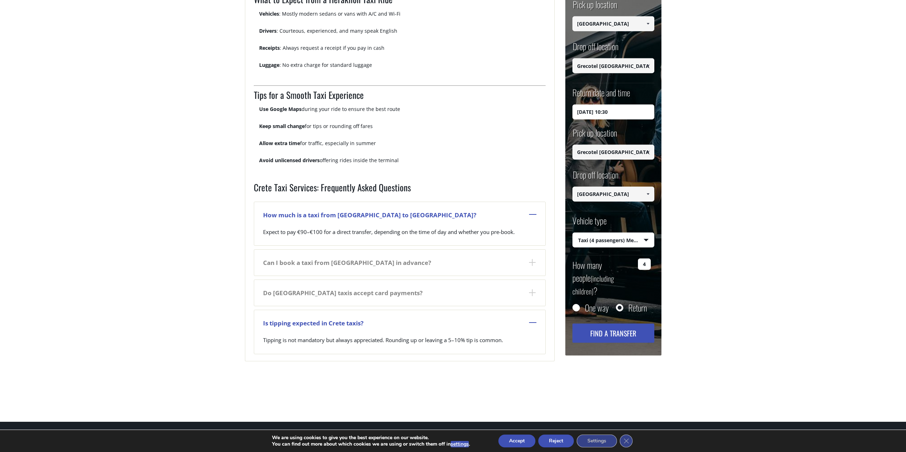
scroll to position [783, 0]
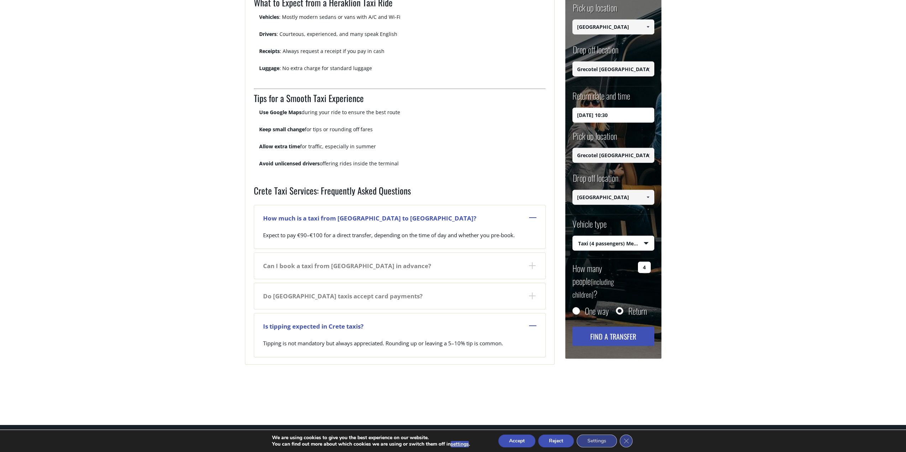
click at [463, 342] on p "Tipping is not mandatory but always appreciated. Rounding up or leaving a 5–10%…" at bounding box center [399, 347] width 273 height 14
click at [500, 268] on dt "Can I book a taxi from Heraklion Airport in advance?" at bounding box center [399, 266] width 291 height 26
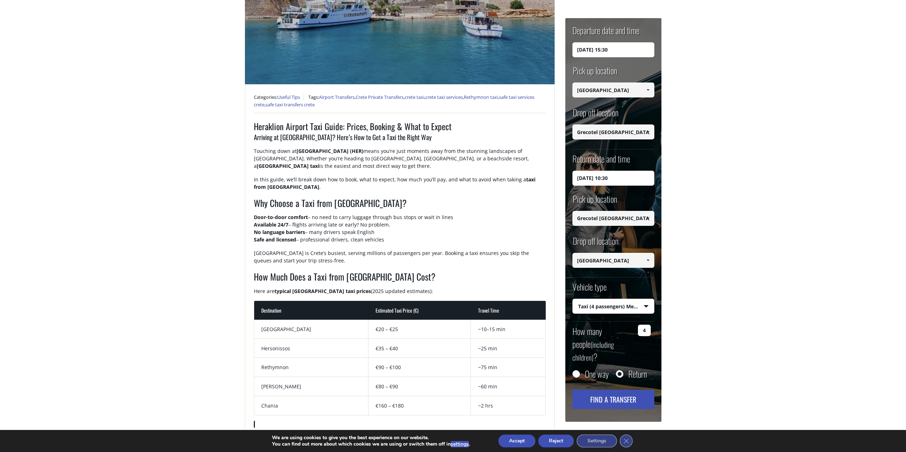
scroll to position [178, 0]
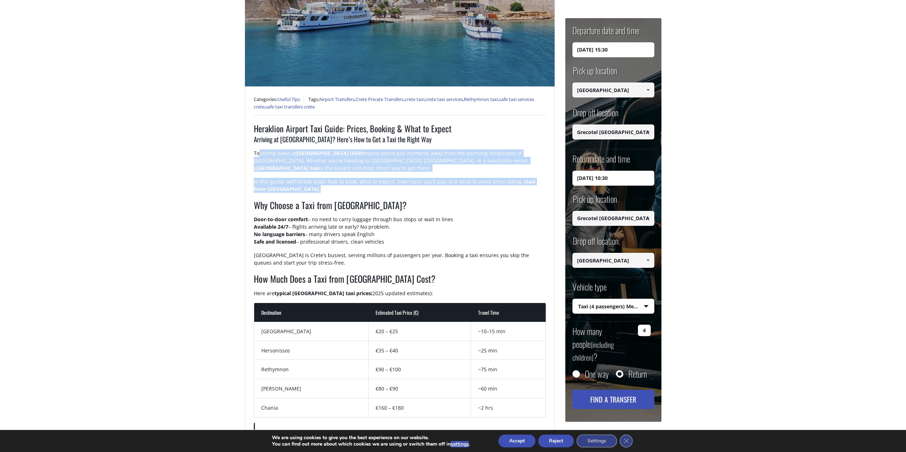
drag, startPoint x: 259, startPoint y: 151, endPoint x: 303, endPoint y: 192, distance: 59.4
click at [303, 192] on div "Heraklion Airport Taxi Guide: Prices, Booking & What to Expect Arriving at Hera…" at bounding box center [400, 452] width 292 height 660
click at [303, 192] on p "In this guide, we’ll break down how to book, what to expect, how much you’ll pa…" at bounding box center [400, 188] width 292 height 21
drag, startPoint x: 303, startPoint y: 192, endPoint x: 254, endPoint y: 145, distance: 68.2
click at [254, 145] on div "Heraklion Airport Taxi Guide: Prices, Booking & What to Expect Arriving at Hera…" at bounding box center [400, 452] width 292 height 660
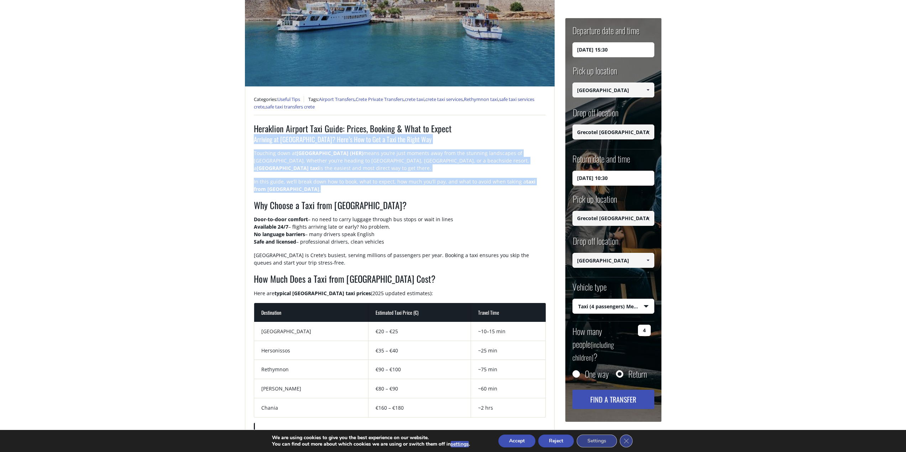
click at [290, 171] on p "Touching down at Heraklion International Airport (HER) means you’re just moment…" at bounding box center [400, 163] width 292 height 28
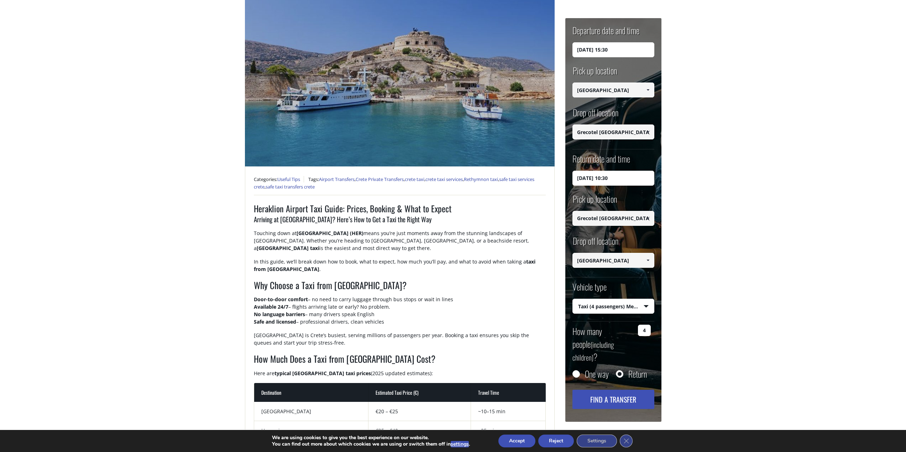
scroll to position [107, 0]
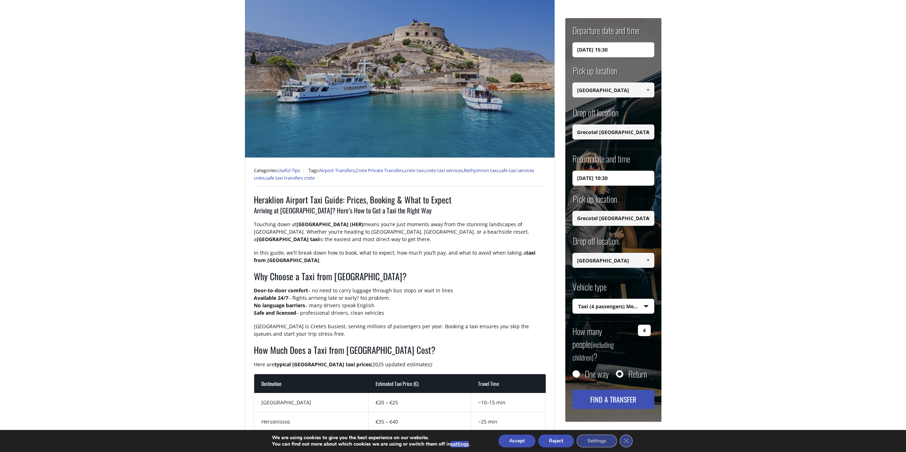
click at [587, 346] on small "(including children)" at bounding box center [593, 351] width 42 height 23
click at [638, 336] on input "4" at bounding box center [644, 330] width 13 height 11
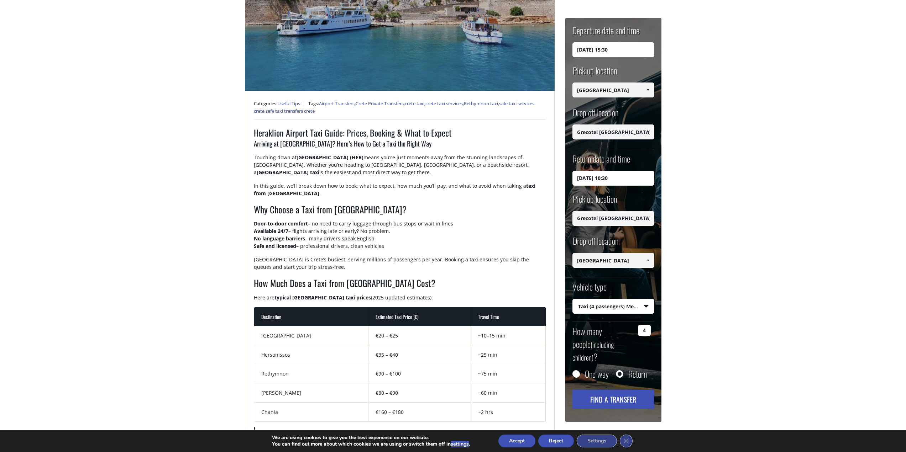
scroll to position [178, 0]
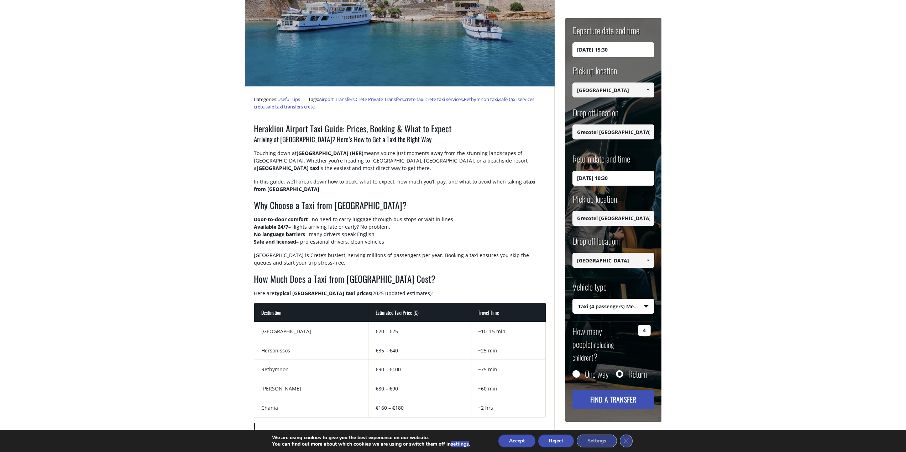
click at [622, 392] on button "Find a transfer" at bounding box center [613, 399] width 82 height 19
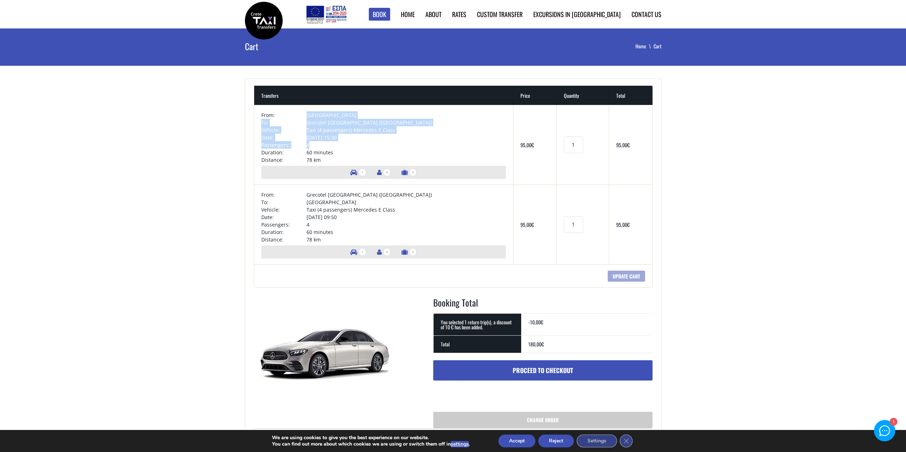
drag, startPoint x: 315, startPoint y: 114, endPoint x: 377, endPoint y: 145, distance: 68.8
click at [377, 145] on tbody "From: Heraklion airport To: Grecotel White Palace (Rethymnon) Vehicle: Taxi (4 …" at bounding box center [383, 137] width 245 height 52
click at [377, 145] on td "4" at bounding box center [405, 144] width 199 height 7
drag, startPoint x: 377, startPoint y: 145, endPoint x: 256, endPoint y: 97, distance: 129.9
click at [256, 97] on table "Transfers Price Quantity Total × From: Heraklion airport To: Grecotel White Pal…" at bounding box center [453, 187] width 399 height 202
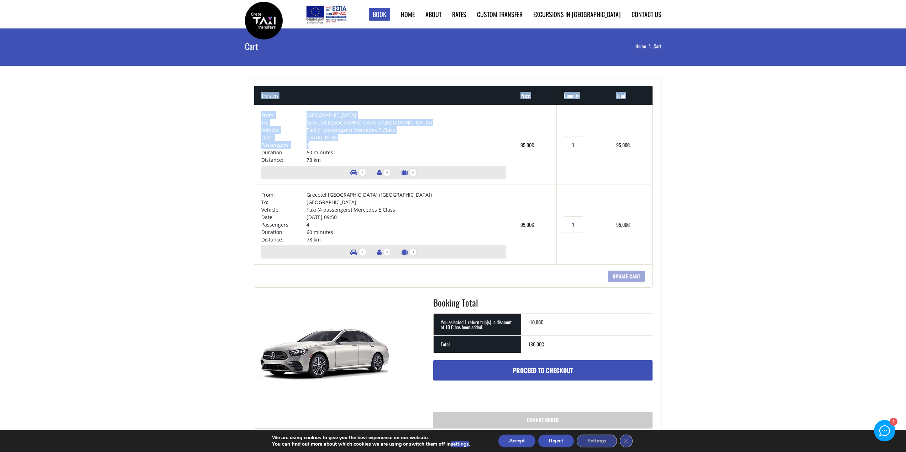
click at [293, 129] on td "Vehicle:" at bounding box center [283, 129] width 45 height 7
click at [324, 113] on td "[GEOGRAPHIC_DATA]" at bounding box center [405, 114] width 199 height 7
drag, startPoint x: 320, startPoint y: 111, endPoint x: 433, endPoint y: 158, distance: 122.3
click at [433, 158] on tbody "From: Heraklion airport To: Grecotel White Palace (Rethymnon) Vehicle: Taxi (4 …" at bounding box center [383, 137] width 245 height 52
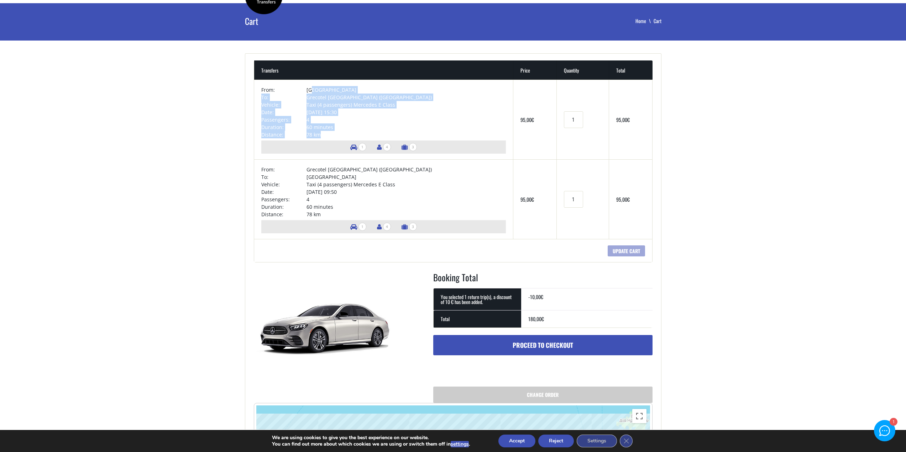
scroll to position [36, 0]
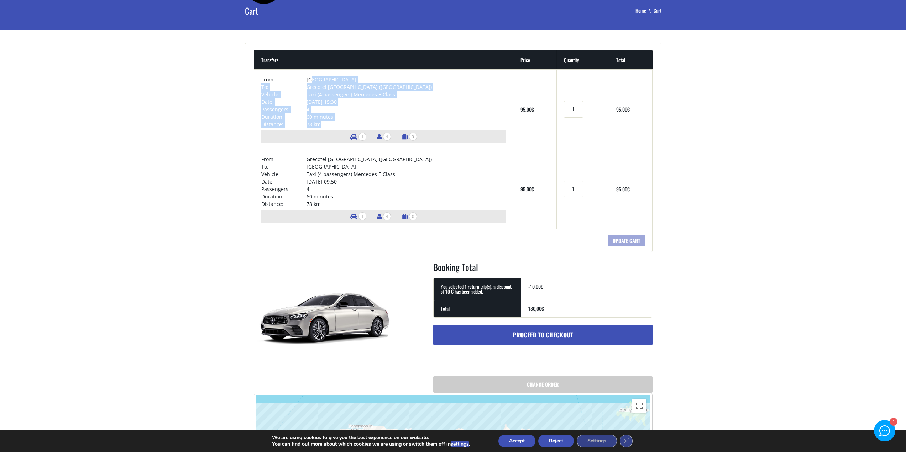
click at [377, 121] on td "78 km" at bounding box center [405, 124] width 199 height 7
drag, startPoint x: 345, startPoint y: 98, endPoint x: 370, endPoint y: 111, distance: 28.6
click at [370, 111] on tbody "From: Heraklion airport To: Grecotel White Palace (Rethymnon) Vehicle: Taxi (4 …" at bounding box center [383, 102] width 245 height 52
click at [372, 112] on td "4" at bounding box center [405, 109] width 199 height 7
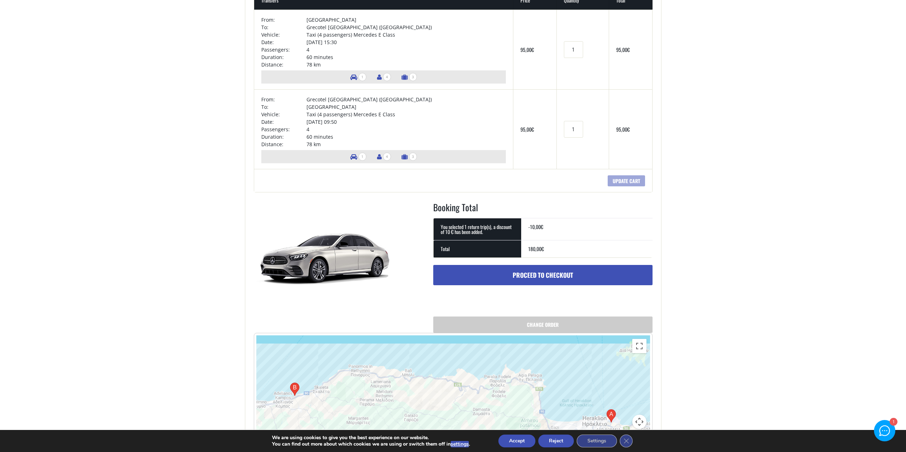
scroll to position [107, 0]
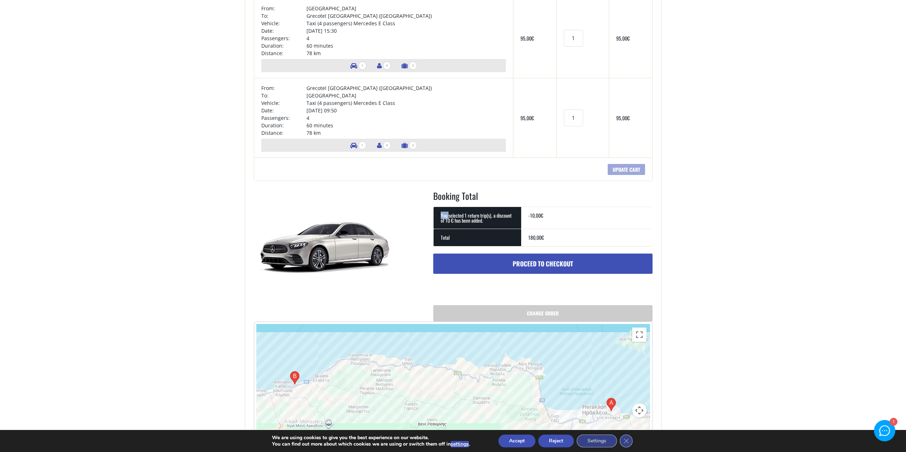
drag, startPoint x: 449, startPoint y: 216, endPoint x: 506, endPoint y: 206, distance: 58.2
click at [506, 206] on div "Booking Total Subtotal 190,00 € You selected 1 return trip(s), a discount of 10…" at bounding box center [542, 256] width 219 height 132
click at [823, 225] on main "Cart Home Cart + Transfers Price Quantity Total × From: Heraklion airport To: G…" at bounding box center [453, 233] width 906 height 622
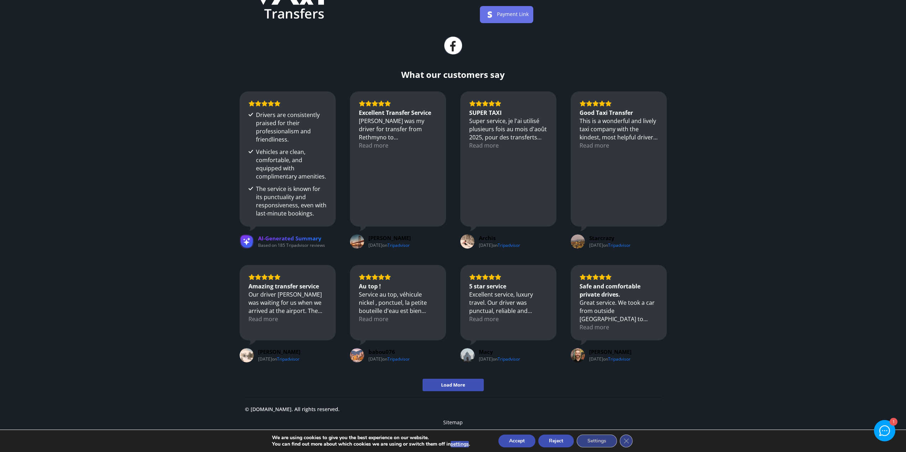
scroll to position [704, 0]
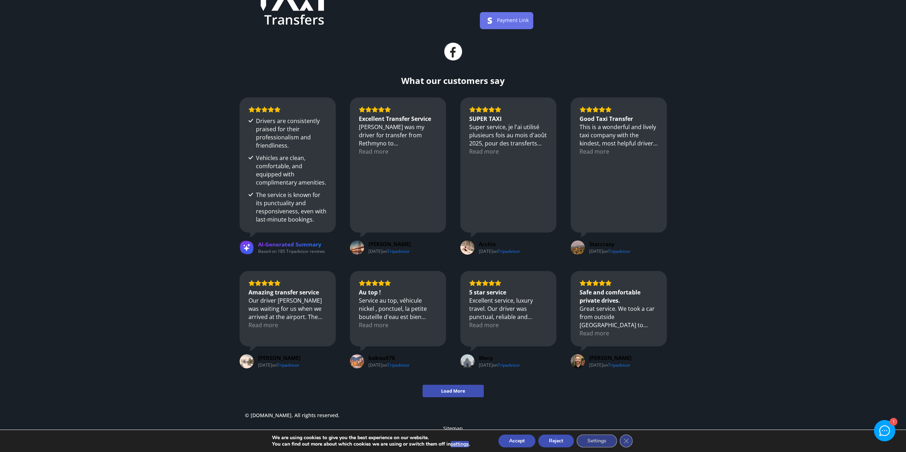
click at [509, 437] on button "Accept" at bounding box center [516, 441] width 37 height 13
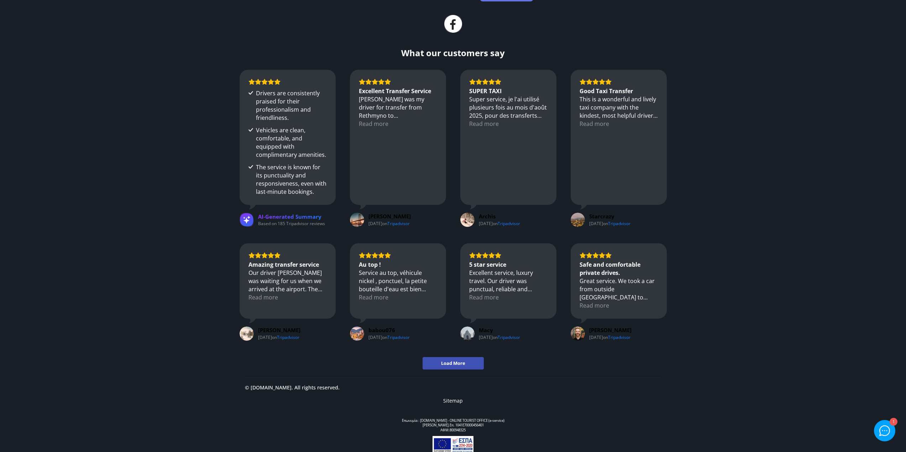
scroll to position [739, 0]
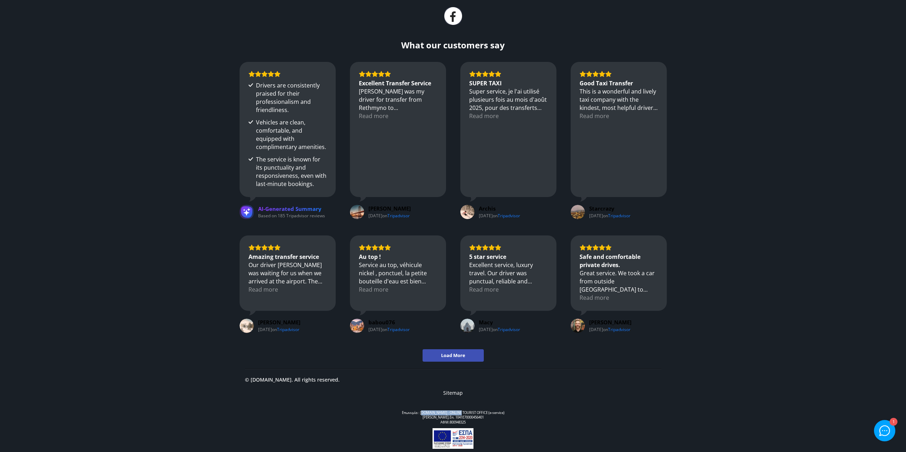
drag, startPoint x: 416, startPoint y: 412, endPoint x: 450, endPoint y: 411, distance: 33.9
click at [450, 411] on div "Επωνυμία : CreteTaxiTransfers.gr - ONLINE TOURIST OFFICE (e-service) Μητρώο Του…" at bounding box center [453, 418] width 416 height 15
copy div "CreteTaxiTransfers.gr"
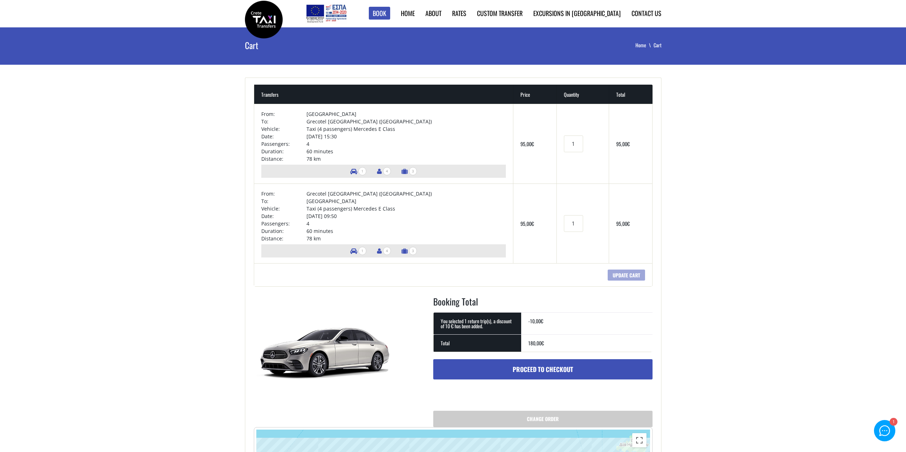
scroll to position [0, 0]
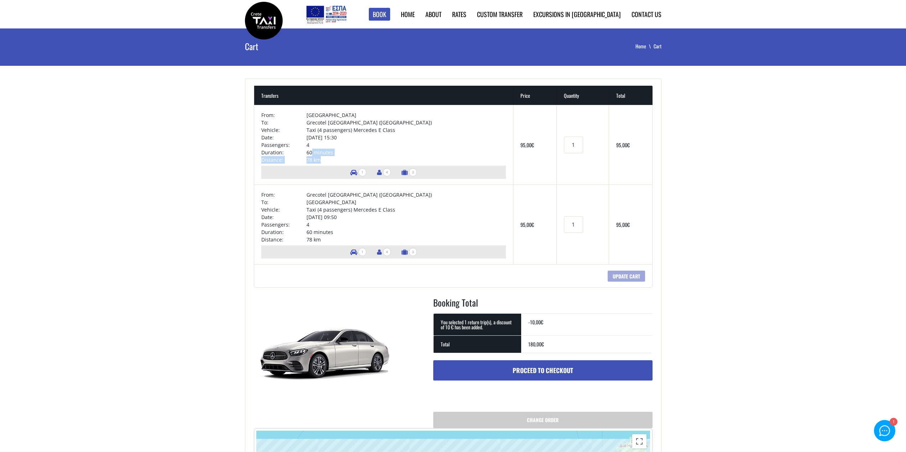
drag, startPoint x: 319, startPoint y: 154, endPoint x: 374, endPoint y: 161, distance: 55.7
click at [374, 161] on tbody "From: Heraklion airport To: Grecotel White Palace (Rethymnon) Vehicle: Taxi (4 …" at bounding box center [383, 137] width 245 height 52
drag, startPoint x: 400, startPoint y: 254, endPoint x: 397, endPoint y: 252, distance: 3.8
click at [409, 252] on span "3" at bounding box center [413, 252] width 8 height 8
click at [406, 267] on td "Coupon: Apply coupon Update cart" at bounding box center [453, 275] width 398 height 23
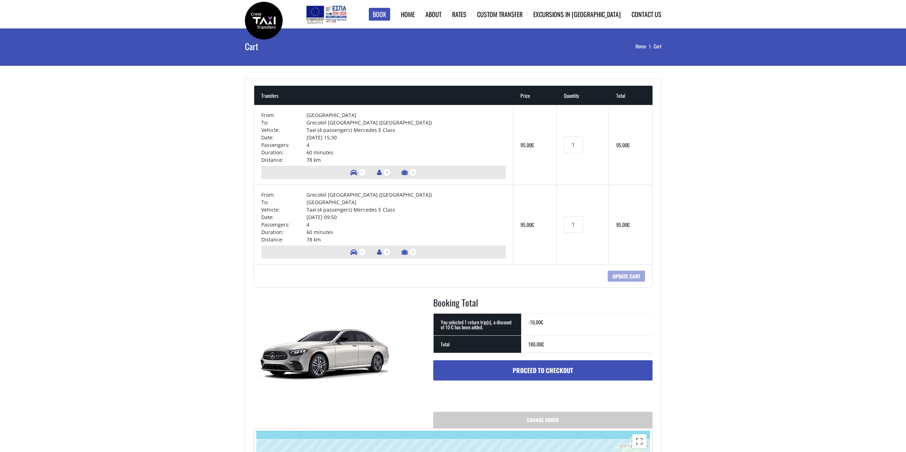
drag, startPoint x: 349, startPoint y: 174, endPoint x: 361, endPoint y: 170, distance: 13.2
click at [358, 174] on span "1" at bounding box center [362, 172] width 8 height 8
click at [409, 170] on span "3" at bounding box center [413, 172] width 8 height 8
click at [390, 12] on link "Book" at bounding box center [379, 14] width 21 height 13
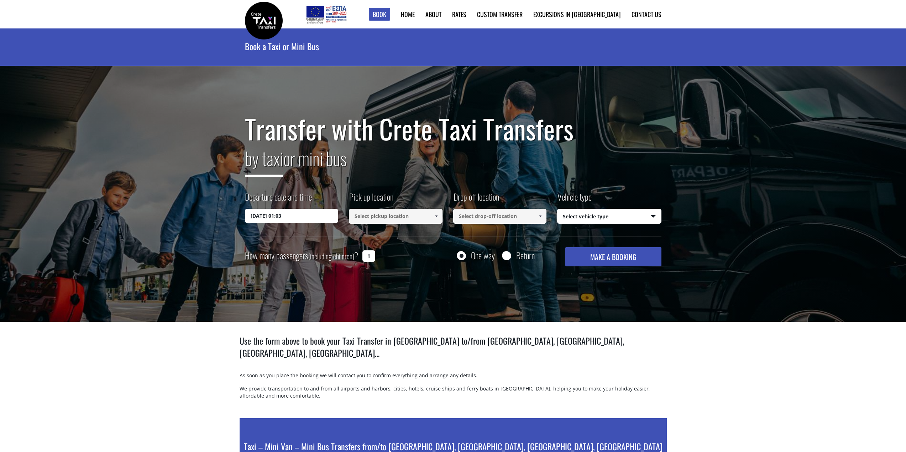
click at [324, 215] on input "[DATE] 01:03" at bounding box center [292, 216] width 94 height 14
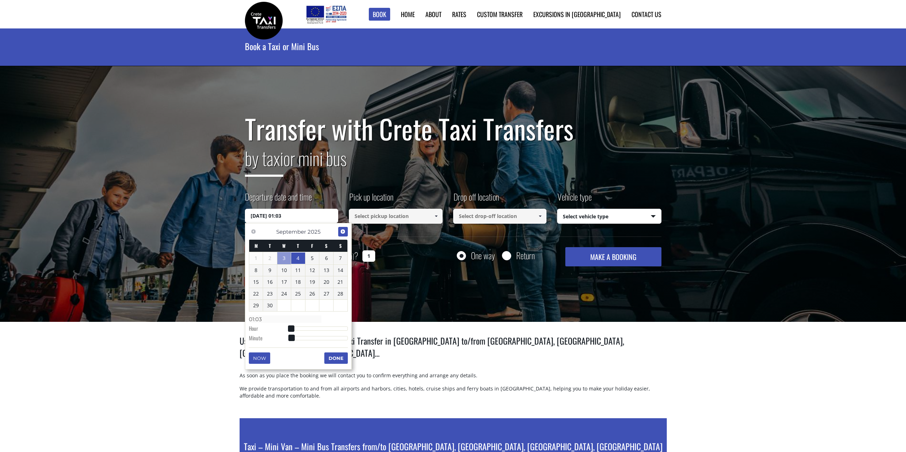
click at [344, 235] on link "Next" at bounding box center [343, 232] width 10 height 10
click at [259, 293] on link "20" at bounding box center [256, 293] width 14 height 11
type input "[DATE] 01:00"
type input "01:00"
type input "[DATE] 02:00"
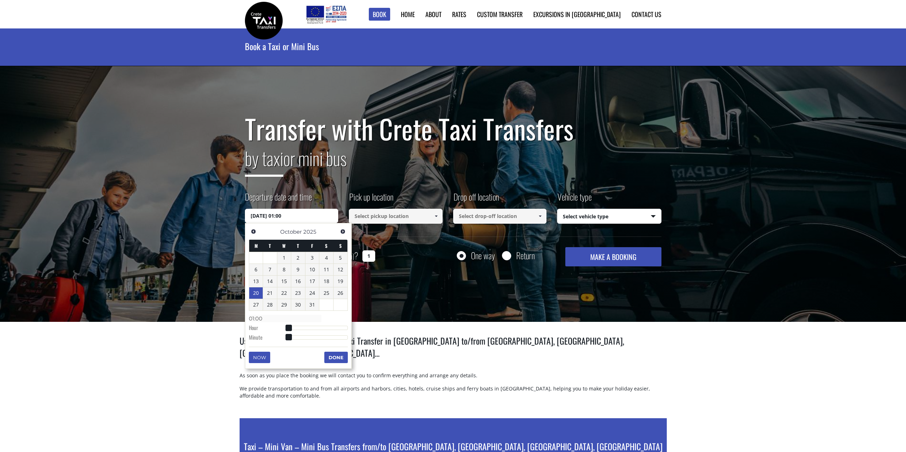
type input "02:00"
type input "[DATE] 03:00"
type input "03:00"
type input "[DATE] 04:00"
type input "04:00"
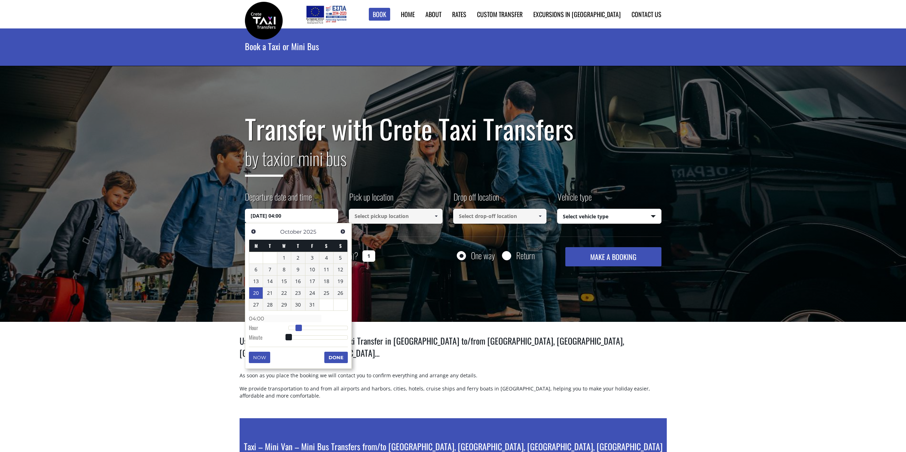
type input "[DATE] 05:00"
type input "05:00"
type input "[DATE] 06:00"
type input "06:00"
type input "[DATE] 07:00"
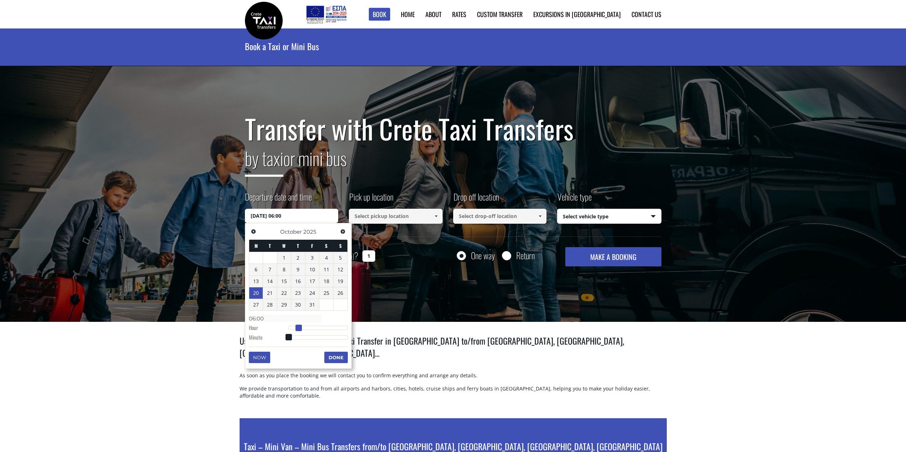
type input "07:00"
type input "[DATE] 08:00"
type input "08:00"
type input "[DATE] 09:00"
type input "09:00"
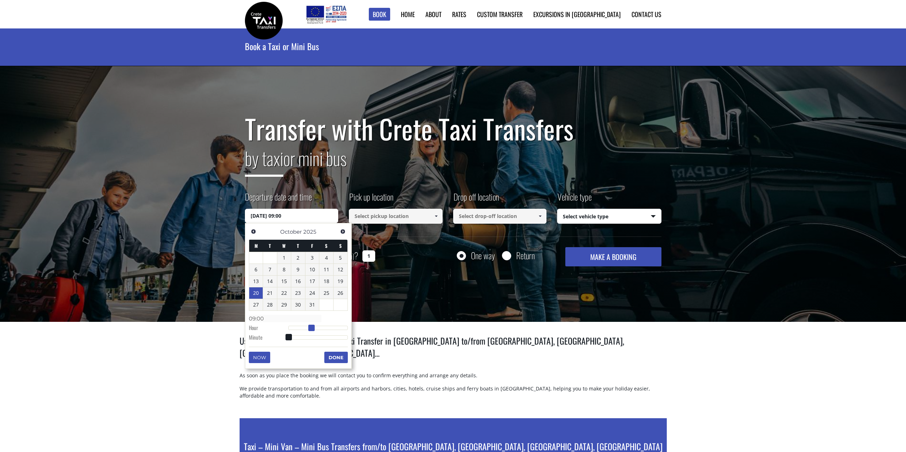
type input "[DATE] 10:00"
type input "10:00"
type input "[DATE] 11:00"
type input "11:00"
type input "[DATE] 12:00"
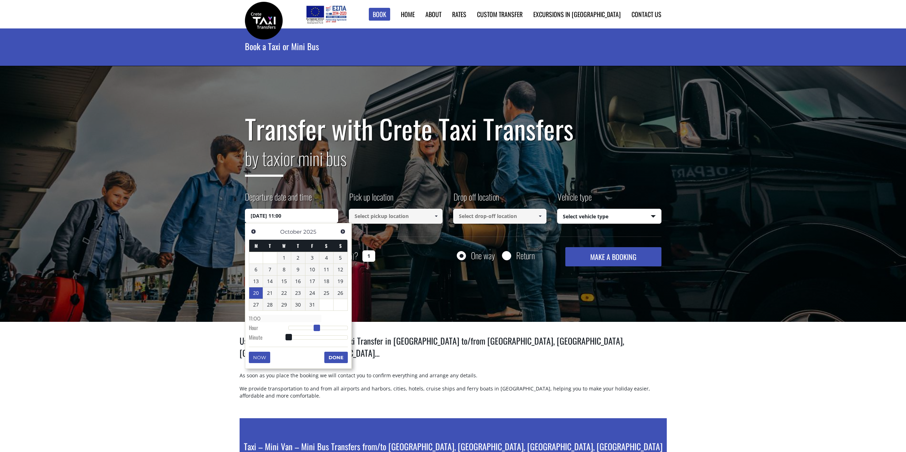
type input "12:00"
type input "20/10/2025 13:00"
type input "13:00"
type input "20/10/2025 14:00"
type input "14:00"
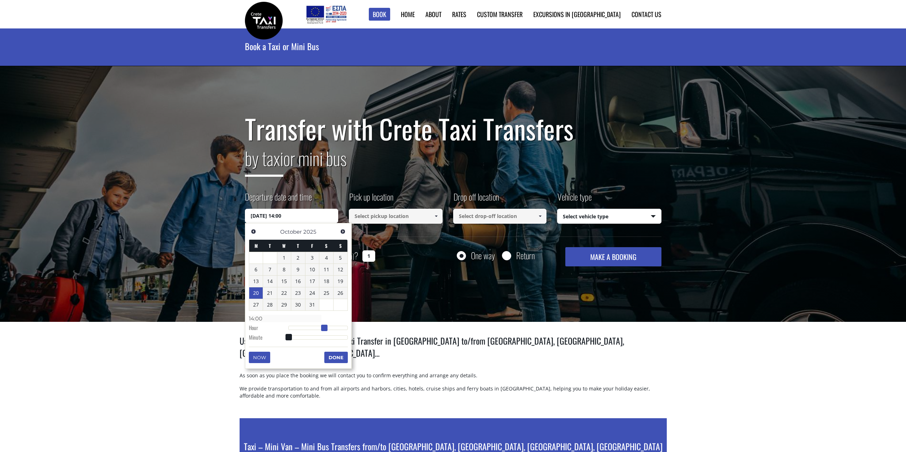
type input "20/10/2025 15:00"
type input "15:00"
type input "20/10/2025 16:00"
type input "16:00"
type input "20/10/2025 15:00"
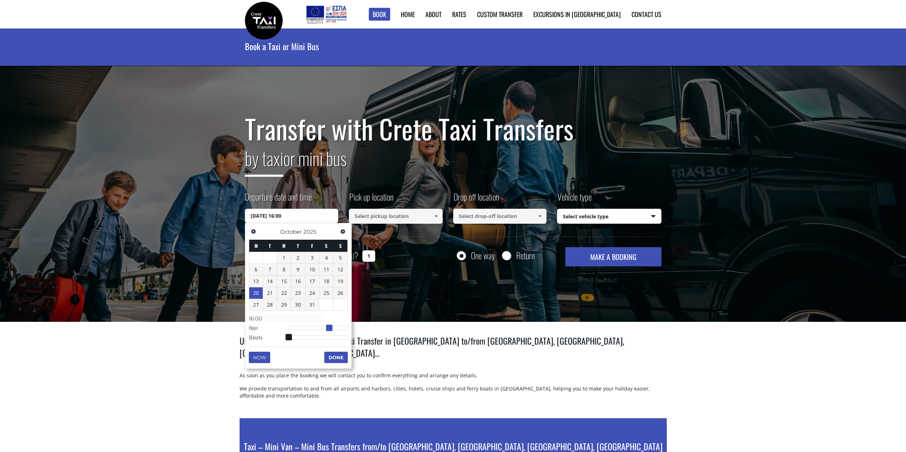
type input "15:00"
drag, startPoint x: 290, startPoint y: 330, endPoint x: 329, endPoint y: 330, distance: 39.1
click at [329, 330] on span at bounding box center [327, 328] width 6 height 6
type input "[DATE] 15:01"
type input "15:01"
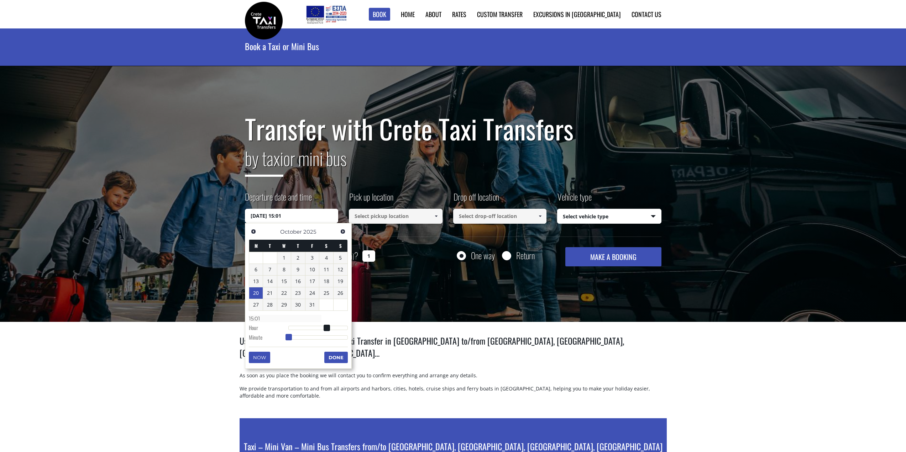
type input "[DATE] 15:02"
type input "15:02"
type input "[DATE] 15:03"
type input "15:03"
type input "20/10/2025 15:04"
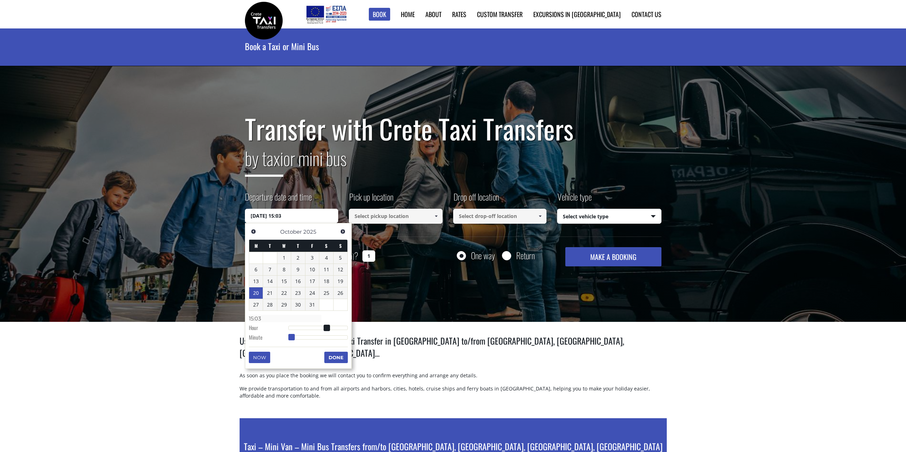
type input "15:04"
type input "[DATE] 15:05"
type input "15:05"
type input "[DATE] 15:06"
type input "15:06"
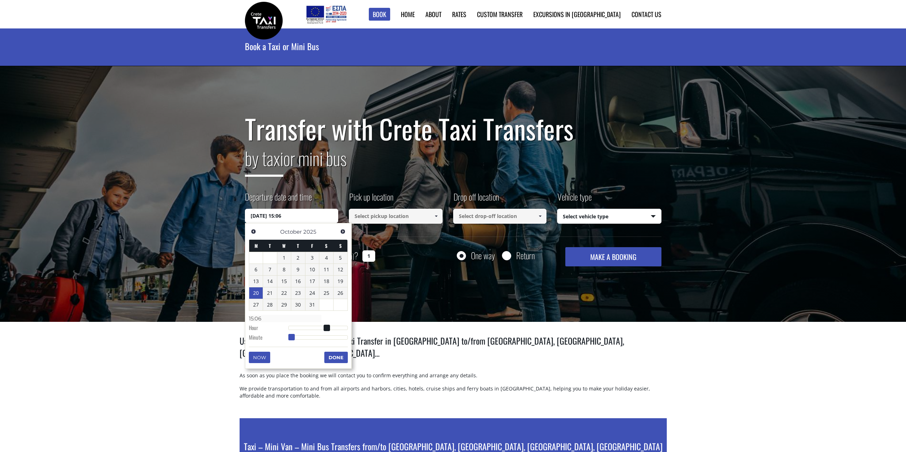
type input "20/10/2025 15:07"
type input "15:07"
type input "[DATE] 15:08"
type input "15:08"
type input "20/10/2025 15:09"
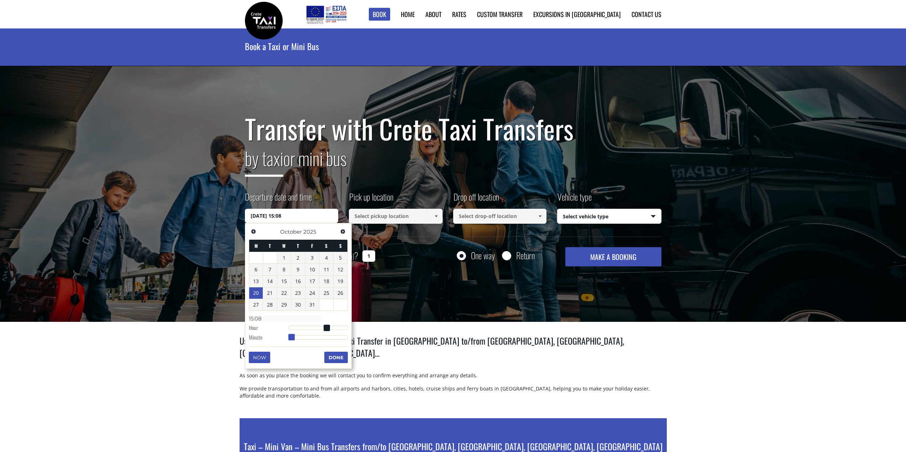
type input "15:09"
type input "[DATE] 15:10"
type input "15:10"
type input "[DATE] 15:11"
type input "15:11"
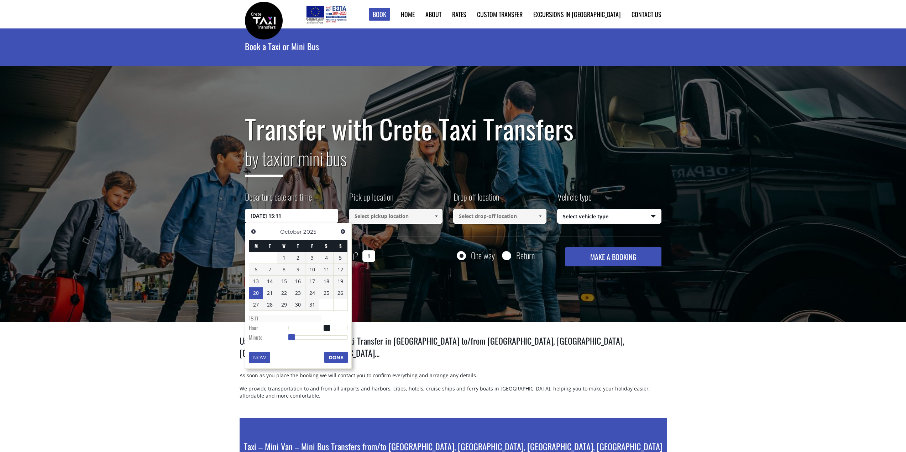
type input "[DATE] 15:12"
type input "15:12"
type input "[DATE] 15:13"
type input "15:13"
type input "[DATE] 15:14"
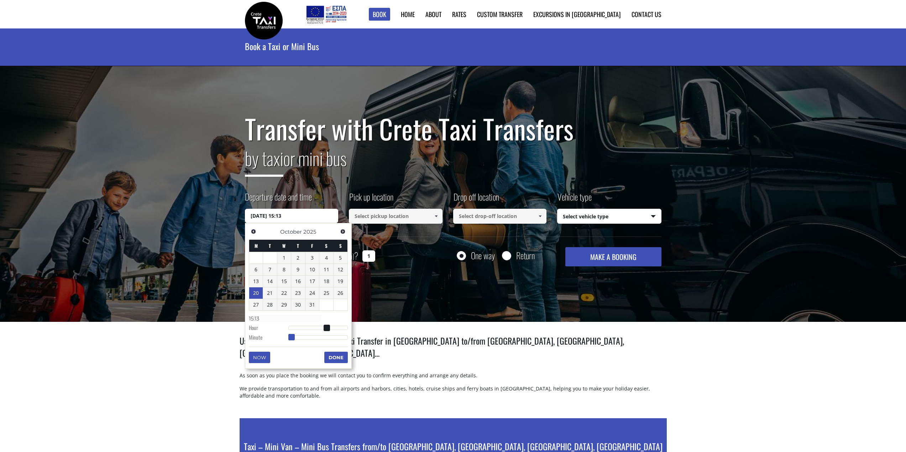
type input "15:14"
type input "[DATE] 15:15"
type input "15:15"
type input "[DATE] 15:16"
type input "15:16"
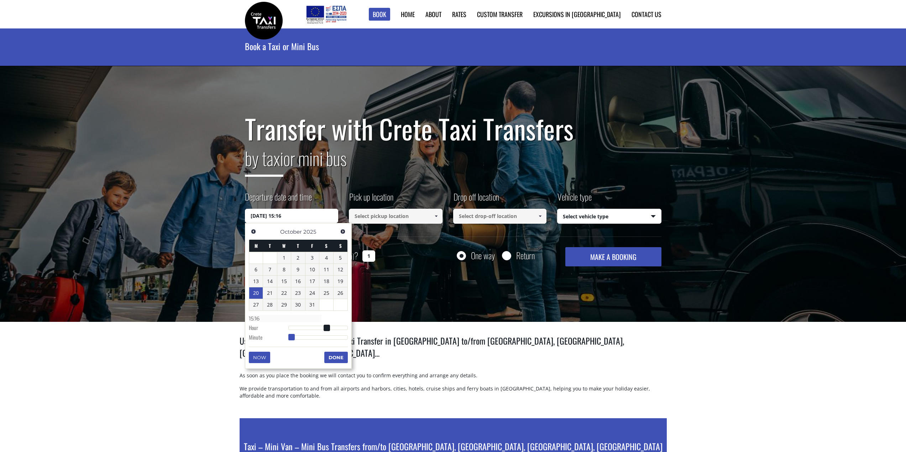
type input "[DATE] 15:17"
type input "15:17"
type input "[DATE] 15:18"
type input "15:18"
type input "20/10/2025 15:19"
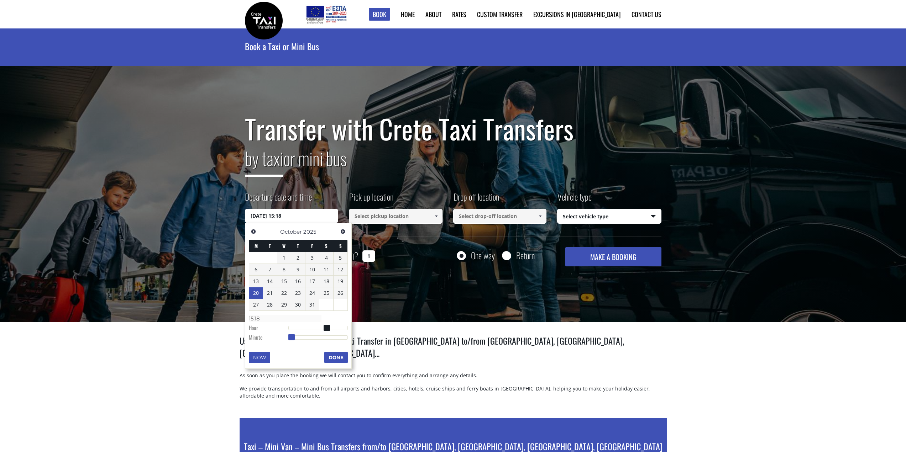
type input "15:19"
type input "[DATE] 15:20"
type input "15:20"
type input "[DATE] 15:21"
type input "15:21"
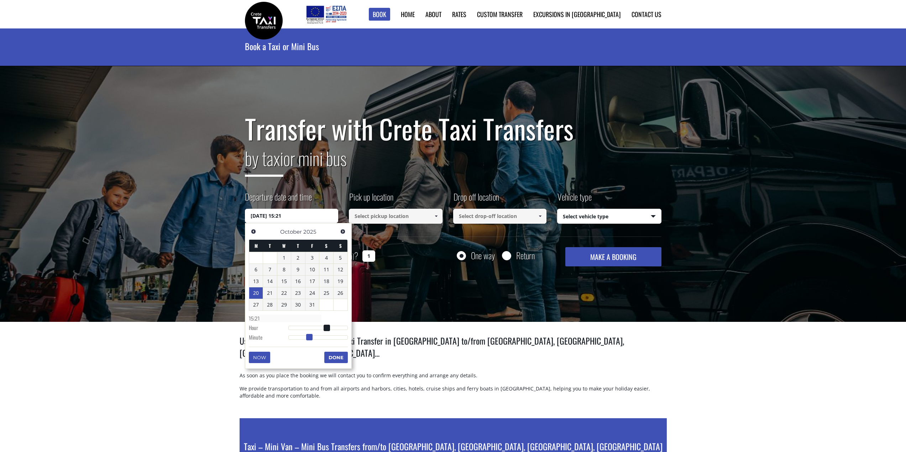
type input "[DATE] 15:22"
type input "15:22"
type input "[DATE] 15:23"
type input "15:23"
type input "[DATE] 15:24"
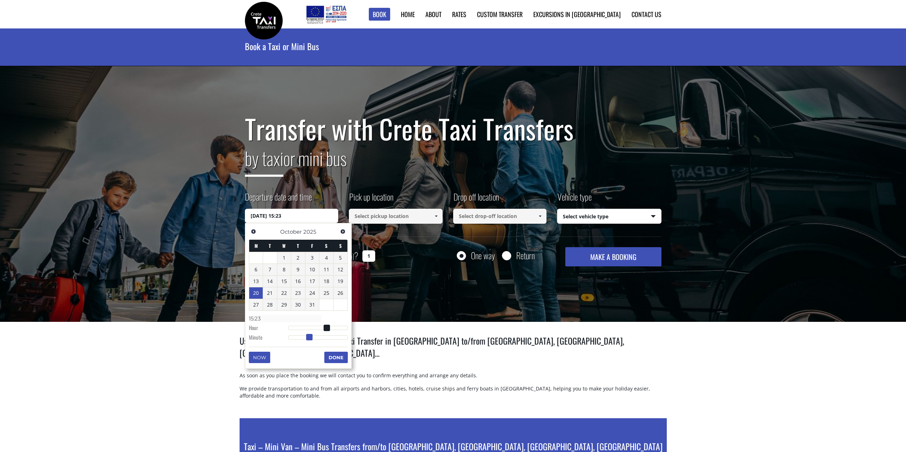
type input "15:24"
type input "[DATE] 15:25"
type input "15:25"
type input "20/10/2025 15:26"
type input "15:26"
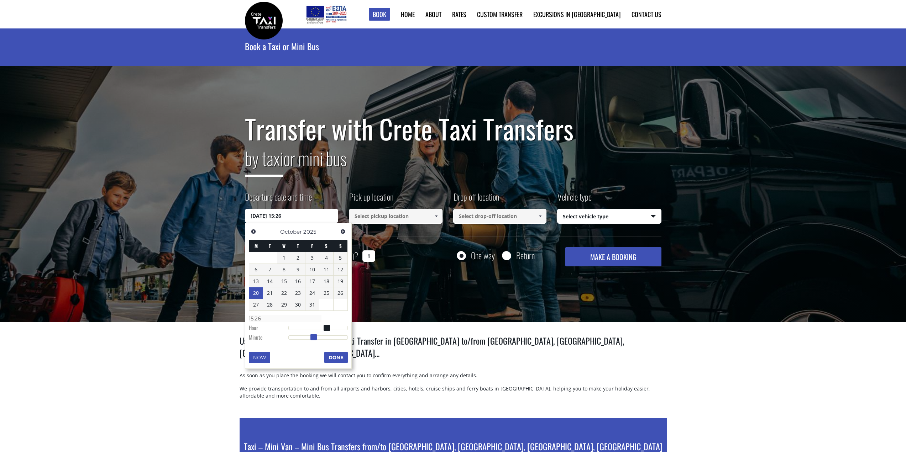
type input "[DATE] 15:27"
type input "15:27"
type input "[DATE] 15:28"
type input "15:28"
type input "20/10/2025 15:29"
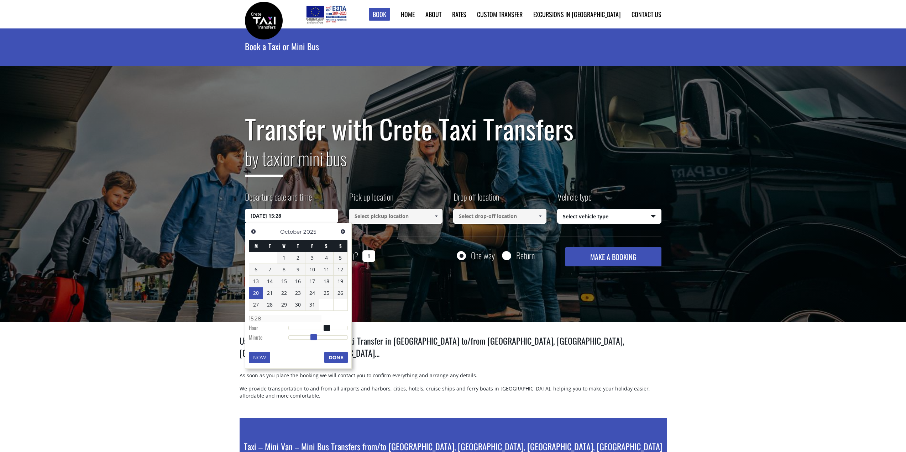
type input "15:29"
type input "[DATE] 15:30"
type input "15:30"
type input "20/10/2025 15:31"
type input "15:31"
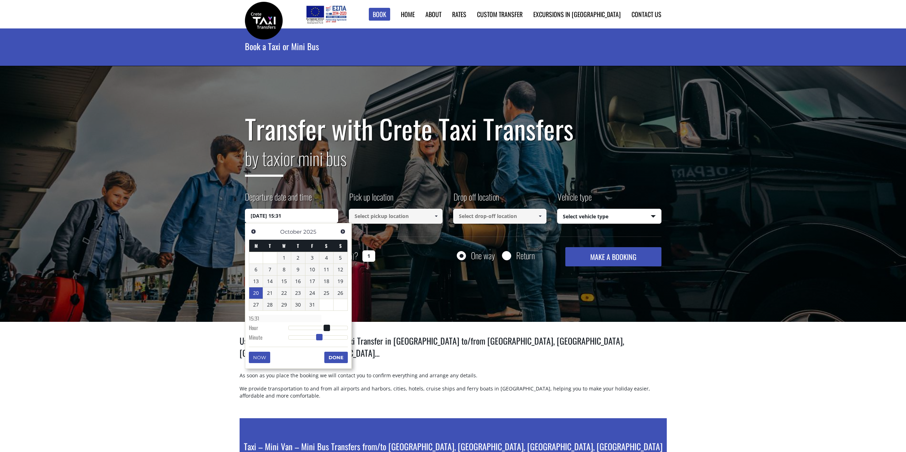
type input "20/10/2025 15:32"
type input "15:32"
type input "20/10/2025 15:33"
type input "15:33"
type input "20/10/2025 15:34"
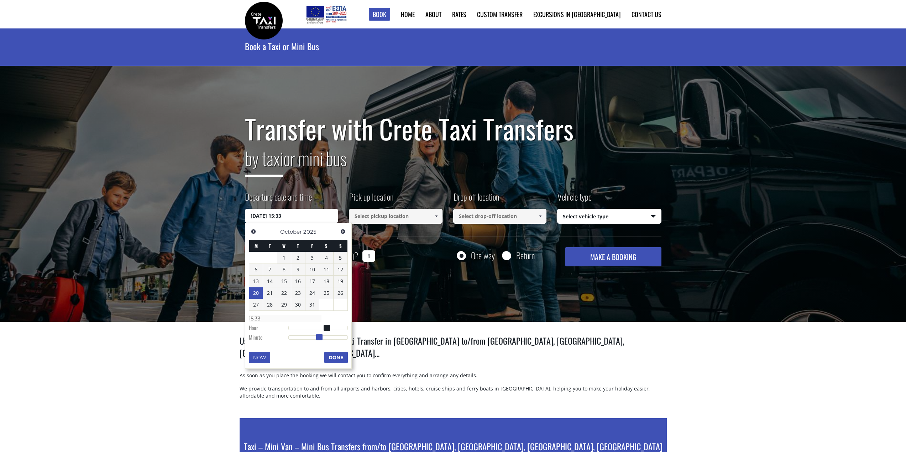
type input "15:34"
type input "20/10/2025 15:35"
type input "15:35"
type input "20/10/2025 15:36"
type input "15:36"
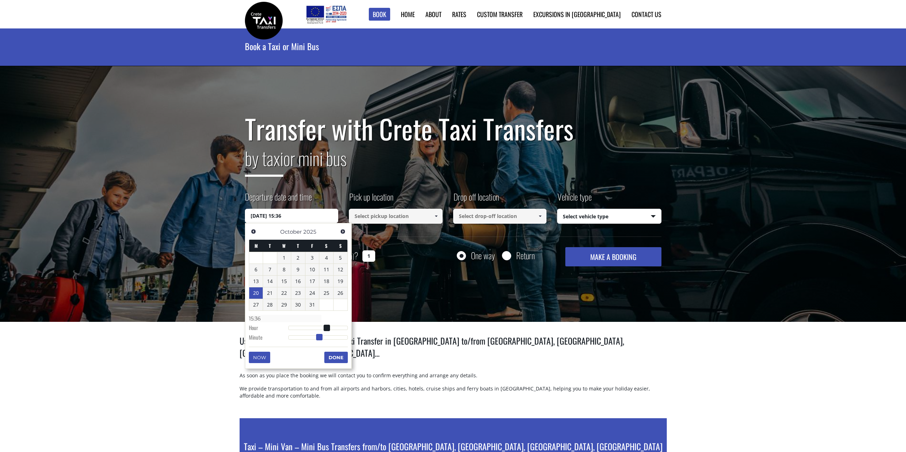
type input "20/10/2025 15:37"
type input "15:37"
type input "20/10/2025 15:36"
type input "15:36"
type input "20/10/2025 15:35"
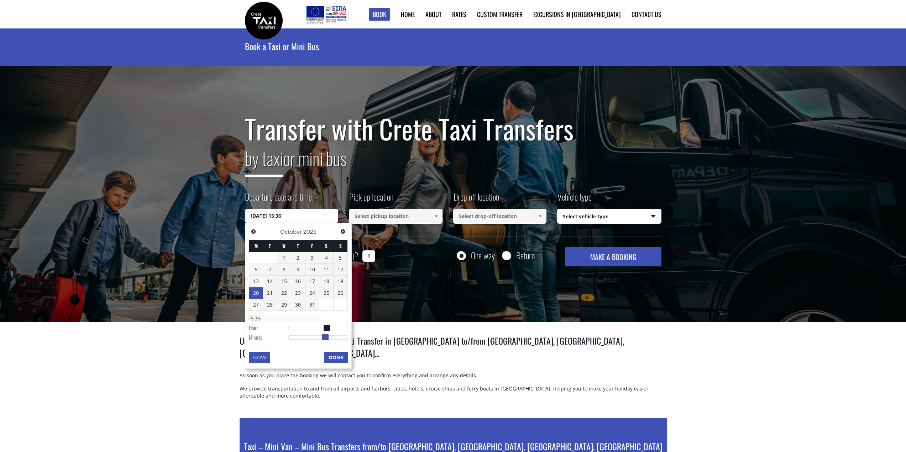
type input "15:35"
type input "20/10/2025 15:34"
type input "15:34"
type input "20/10/2025 15:33"
type input "15:33"
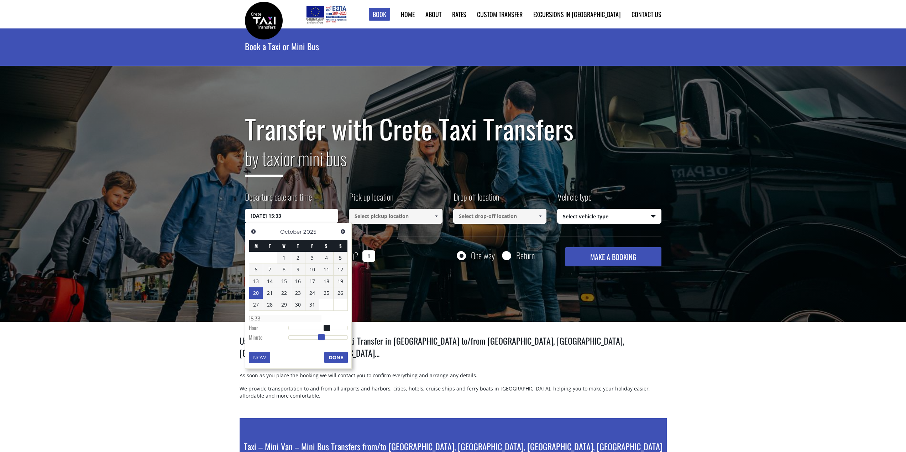
type input "20/10/2025 15:34"
type input "15:34"
type input "20/10/2025 15:35"
type input "15:35"
type input "20/10/2025 15:36"
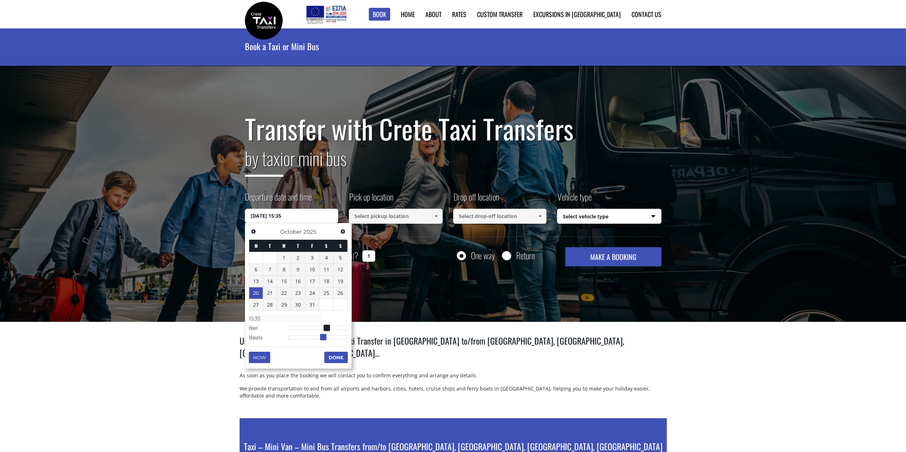
type input "15:36"
type input "20/10/2025 15:37"
type input "15:37"
type input "20/10/2025 15:36"
type input "15:36"
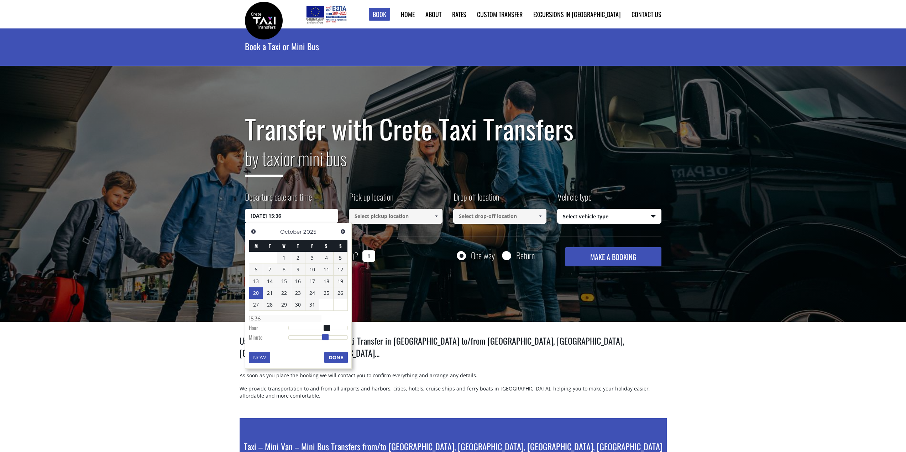
type input "20/10/2025 15:35"
type input "15:35"
type input "20/10/2025 15:34"
type input "15:34"
type input "20/10/2025 15:33"
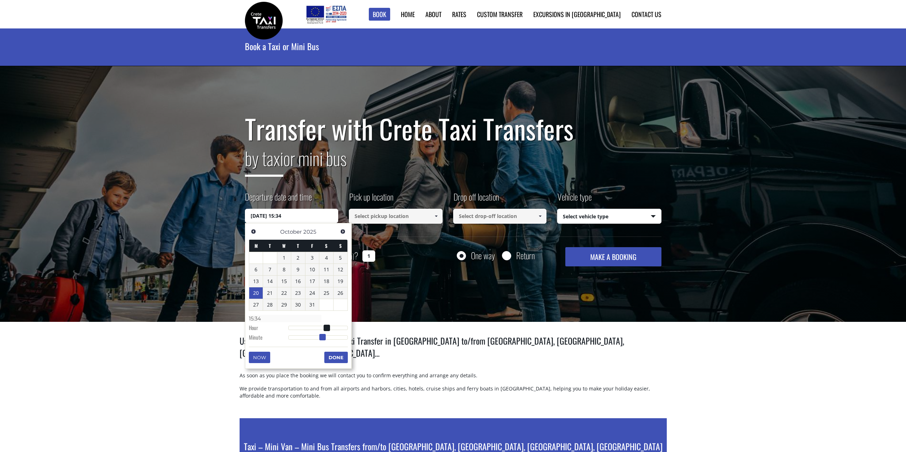
type input "15:33"
type input "20/10/2025 15:32"
type input "15:32"
type input "20/10/2025 15:31"
type input "15:31"
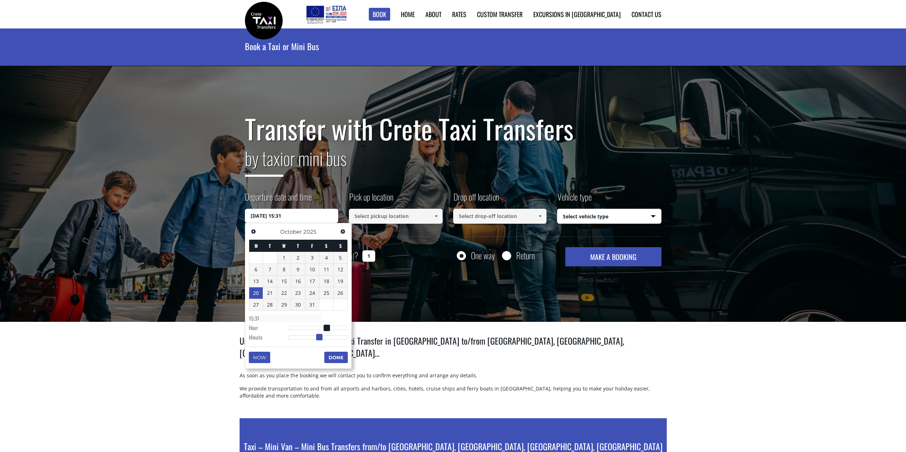
type input "20/10/2025 15:30"
type input "15:30"
drag, startPoint x: 289, startPoint y: 338, endPoint x: 319, endPoint y: 339, distance: 29.9
click at [319, 339] on span at bounding box center [318, 337] width 6 height 6
click at [344, 356] on button "Done" at bounding box center [335, 357] width 23 height 11
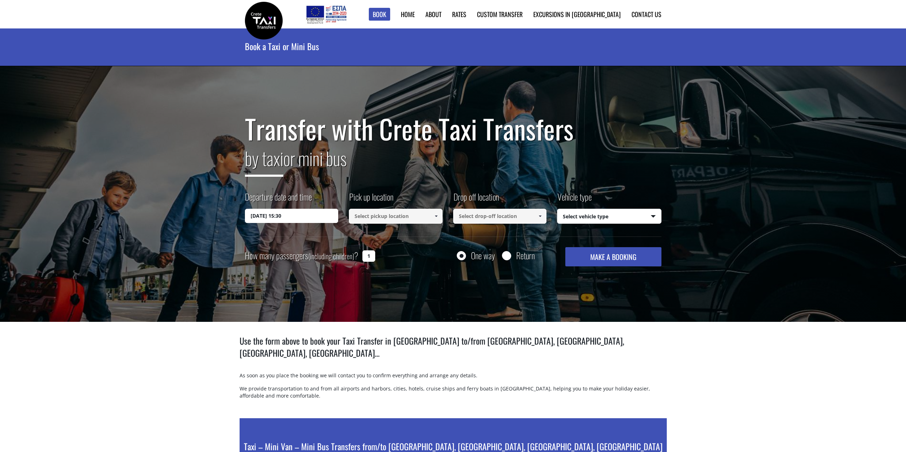
drag, startPoint x: 369, startPoint y: 256, endPoint x: 364, endPoint y: 256, distance: 4.6
click at [364, 256] on input "1" at bounding box center [368, 256] width 13 height 11
type input "4"
click at [383, 210] on input at bounding box center [396, 216] width 94 height 15
click at [393, 216] on input at bounding box center [396, 216] width 94 height 15
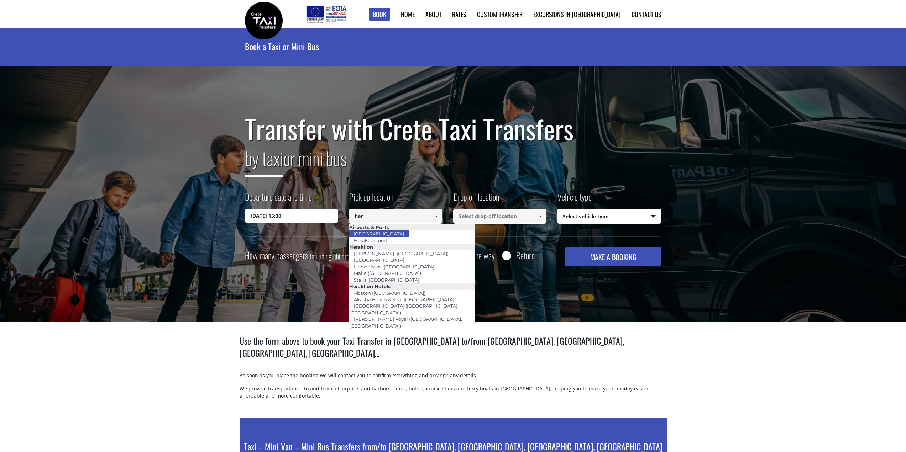
drag, startPoint x: 401, startPoint y: 232, endPoint x: 483, endPoint y: 230, distance: 81.2
click at [406, 232] on li "[GEOGRAPHIC_DATA]" at bounding box center [411, 234] width 125 height 6
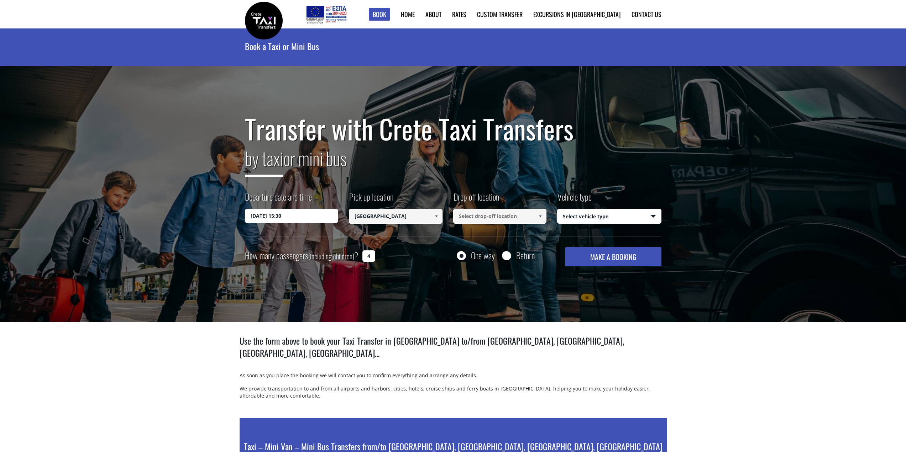
type input "[GEOGRAPHIC_DATA]"
click at [489, 212] on input at bounding box center [500, 216] width 94 height 15
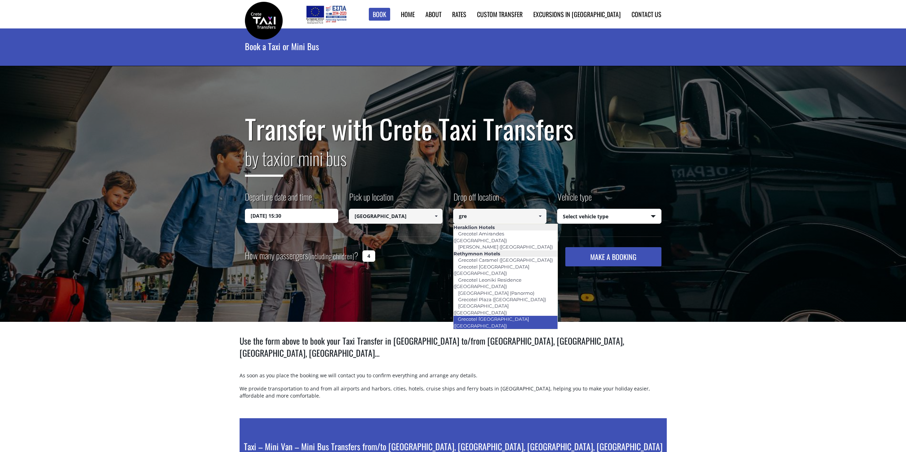
click at [522, 314] on link "Grecotel [GEOGRAPHIC_DATA] ([GEOGRAPHIC_DATA])" at bounding box center [491, 322] width 76 height 16
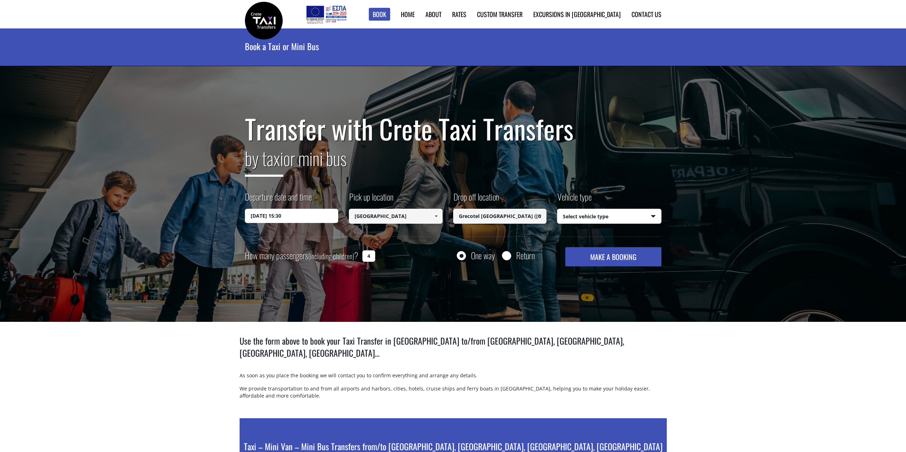
type input "Grecotel [GEOGRAPHIC_DATA] ([GEOGRAPHIC_DATA])"
click at [652, 222] on select "Select vehicle type Taxi (4 passengers) Mercedes E Class Mini Van (7 passengers…" at bounding box center [609, 216] width 104 height 15
select select "540"
click at [557, 209] on select "Select vehicle type Taxi (4 passengers) Mercedes E Class Mini Van (7 passengers…" at bounding box center [609, 216] width 104 height 15
click at [512, 256] on div "Return" at bounding box center [518, 255] width 33 height 9
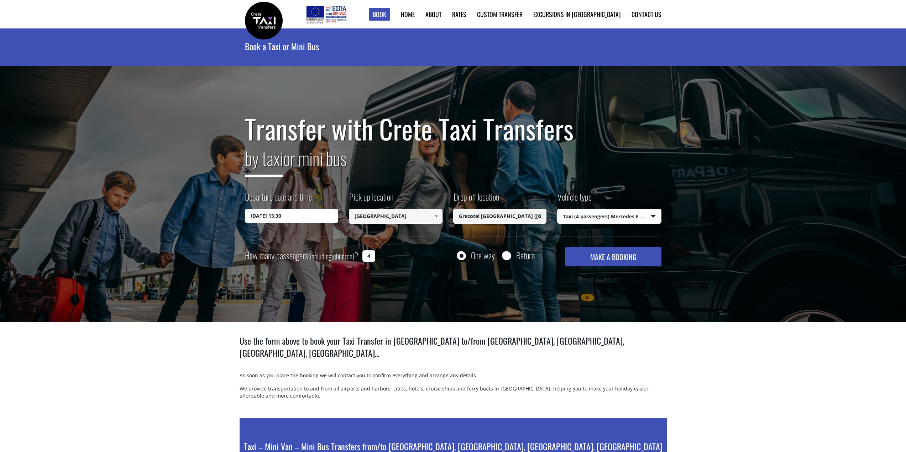
click at [503, 252] on div at bounding box center [506, 256] width 9 height 9
click at [505, 258] on input "Return" at bounding box center [506, 256] width 9 height 9
radio input "true"
type input "Grecotel White Palace (Rethymnon)"
type input "Heraklion airport"
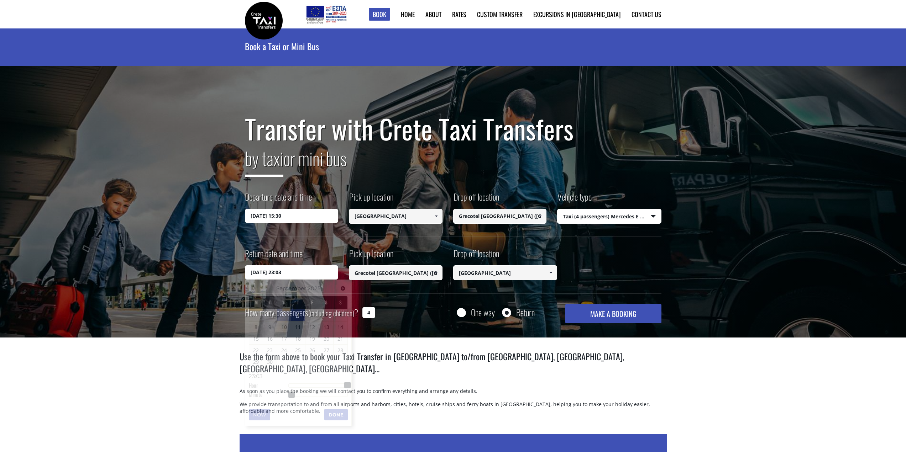
click at [311, 271] on input "04/09/2025 23:03" at bounding box center [292, 273] width 94 height 14
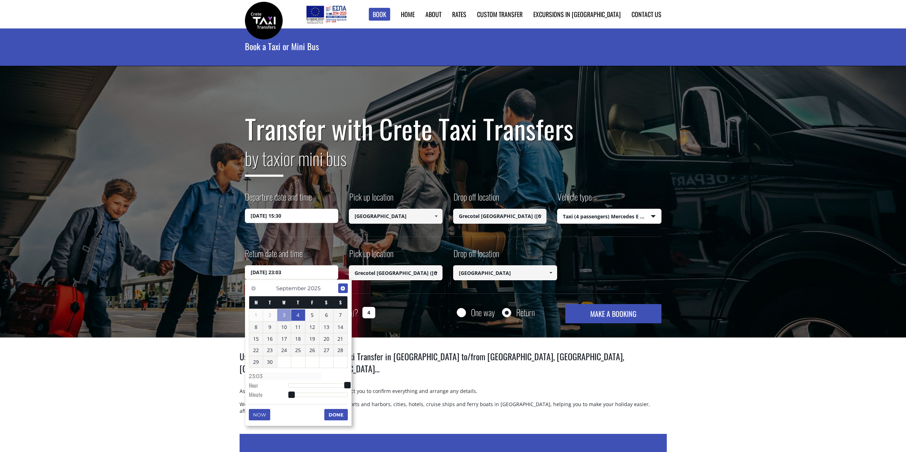
click at [347, 290] on link "Next" at bounding box center [343, 289] width 10 height 10
click at [338, 349] on link "26" at bounding box center [340, 349] width 14 height 11
click at [443, 295] on div "Transfer with Crete Taxi Transfers by taxi or mini bus Departure date and time …" at bounding box center [453, 219] width 416 height 210
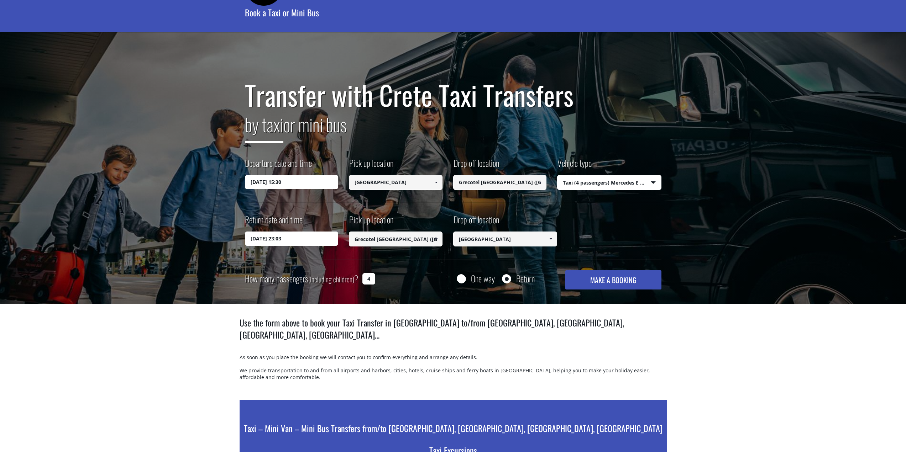
scroll to position [36, 0]
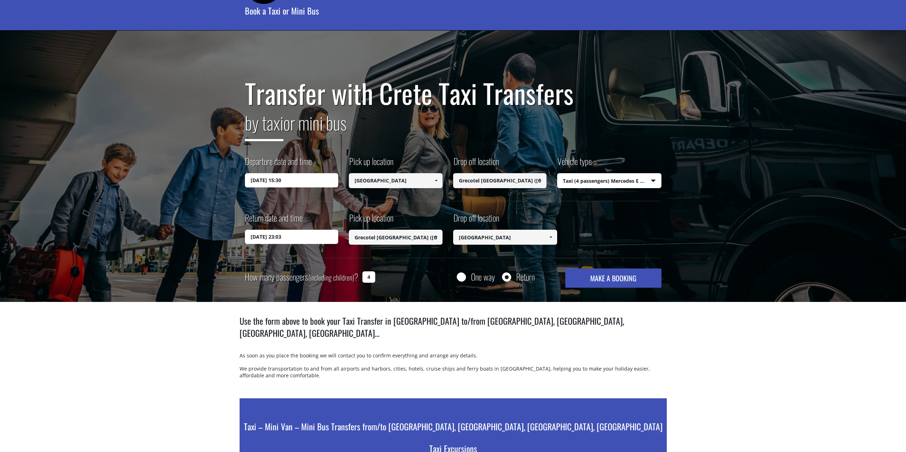
click at [307, 238] on input "26/10/2025 23:03" at bounding box center [292, 237] width 94 height 14
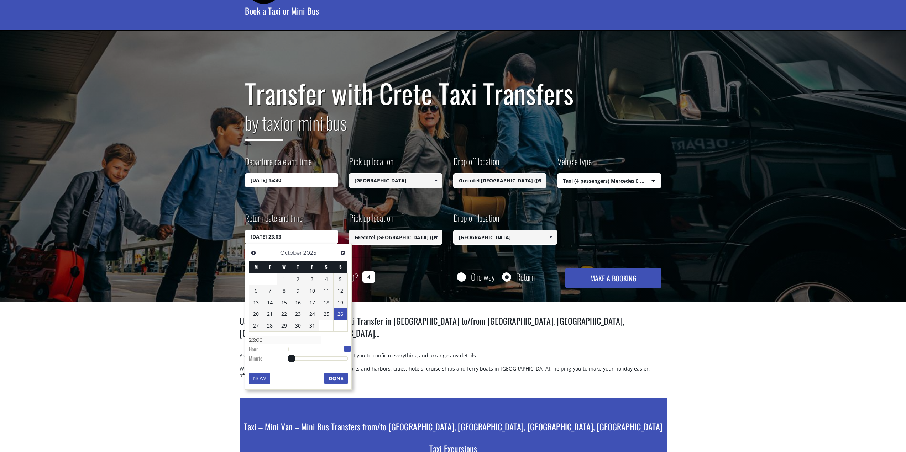
type input "26/10/2025 22:03"
type input "22:03"
type input "26/10/2025 21:03"
type input "21:03"
type input "26/10/2025 20:03"
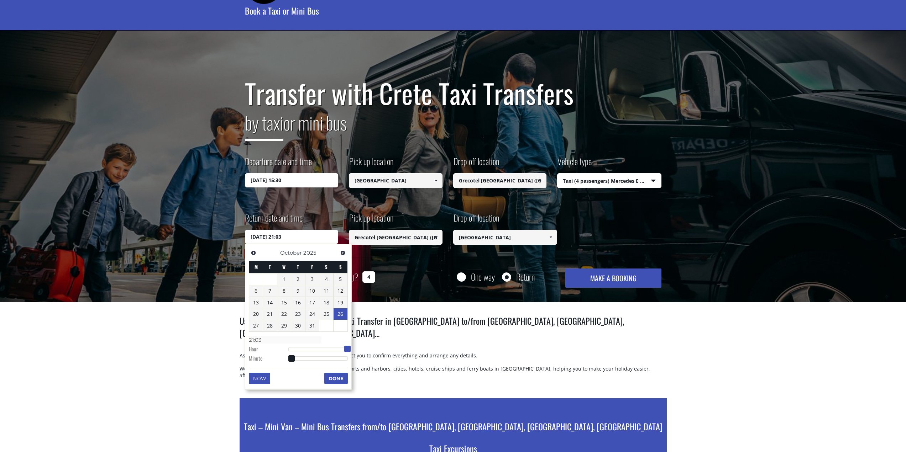
type input "20:03"
type input "26/10/2025 19:03"
type input "19:03"
type input "26/10/2025 18:03"
type input "18:03"
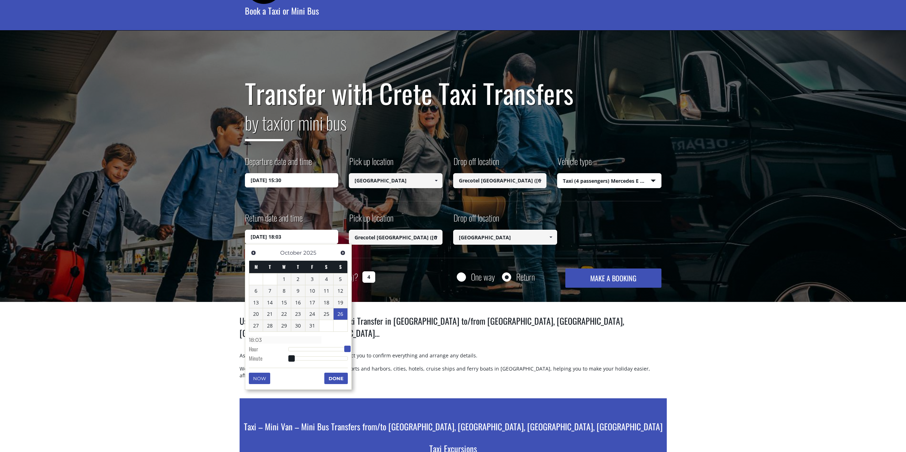
type input "26/10/2025 17:03"
type input "17:03"
type input "26/10/2025 16:03"
type input "16:03"
type input "26/10/2025 15:03"
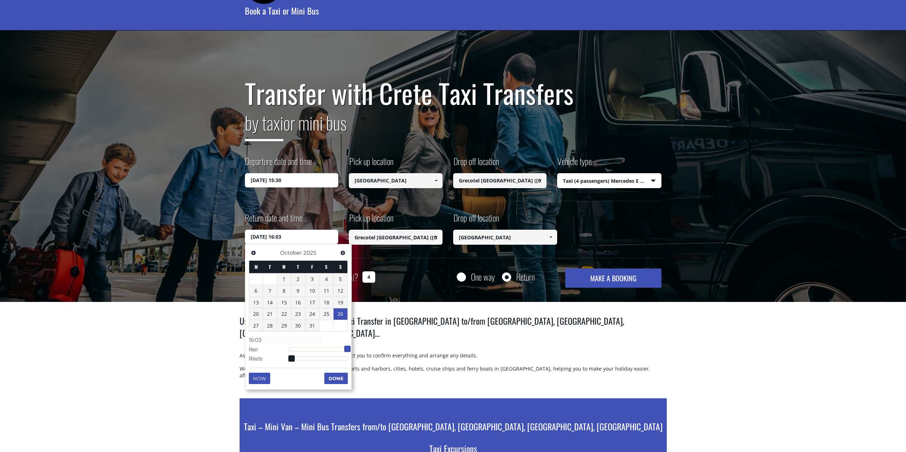
type input "15:03"
type input "26/10/2025 14:03"
type input "14:03"
type input "26/10/2025 13:03"
type input "13:03"
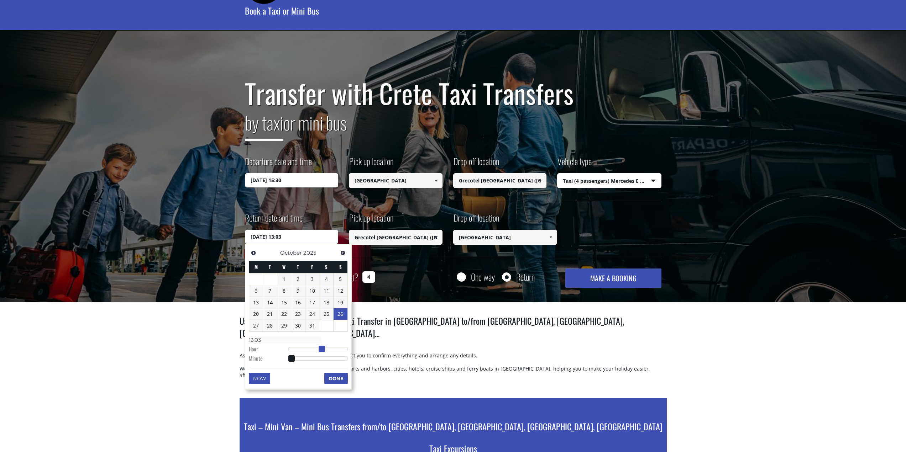
type input "26/10/2025 12:03"
type input "12:03"
type input "26/10/2025 11:03"
type input "11:03"
type input "26/10/2025 10:03"
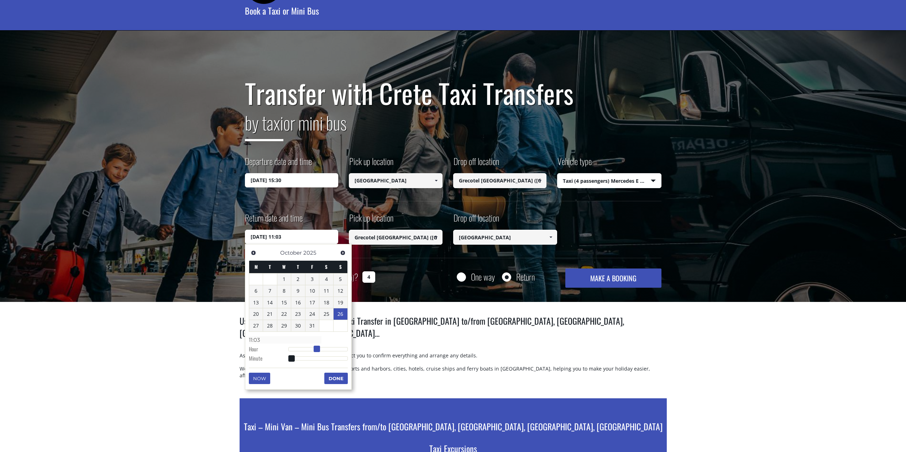
type input "10:03"
type input "26/10/2025 09:03"
type input "09:03"
type input "26/10/2025 10:03"
type input "10:03"
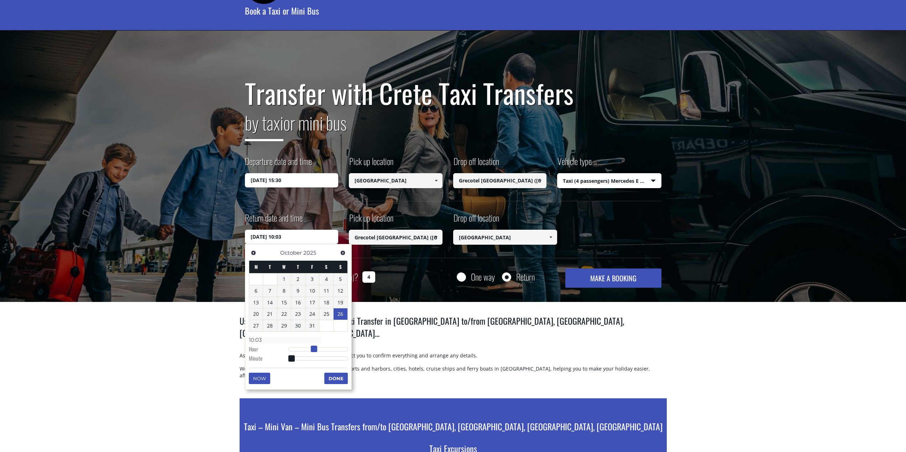
type input "26/10/2025 11:03"
type input "11:03"
type input "26/10/2025 10:03"
type input "10:03"
type input "26/10/2025 09:03"
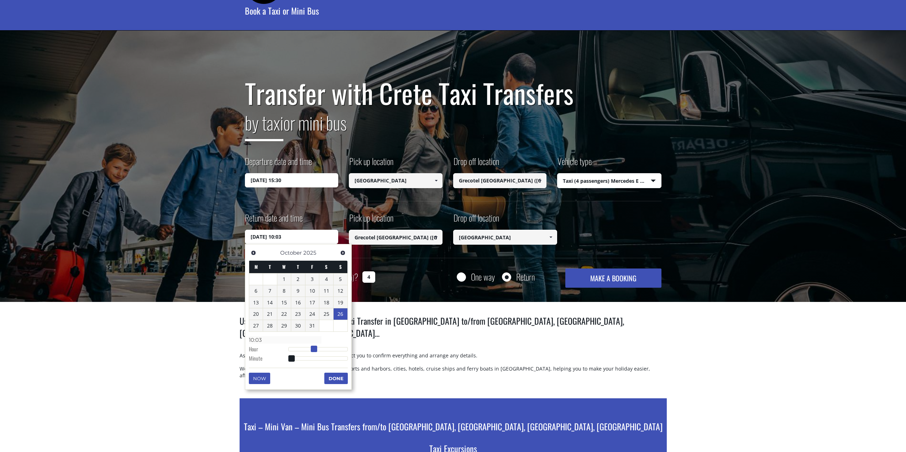
type input "09:03"
type input "26/10/2025 08:03"
type input "08:03"
type input "26/10/2025 09:03"
type input "09:03"
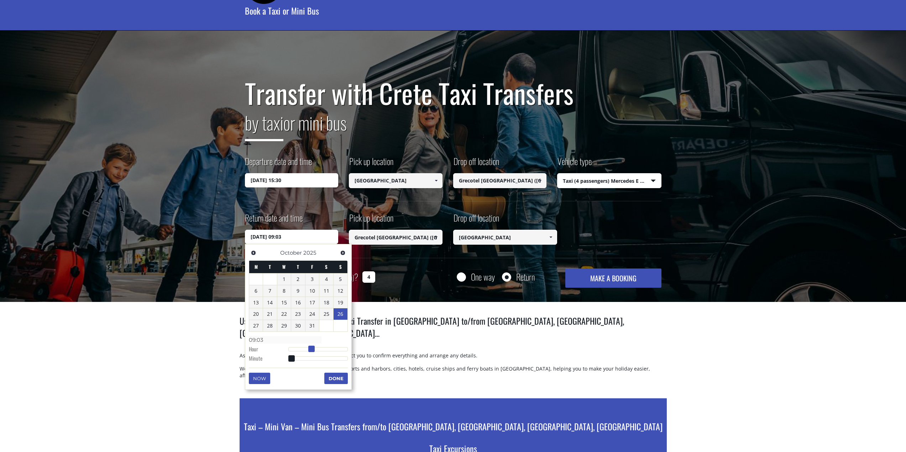
type input "26/10/2025 10:03"
type input "10:03"
type input "26/10/2025 09:03"
type input "09:03"
type input "26/10/2025 10:03"
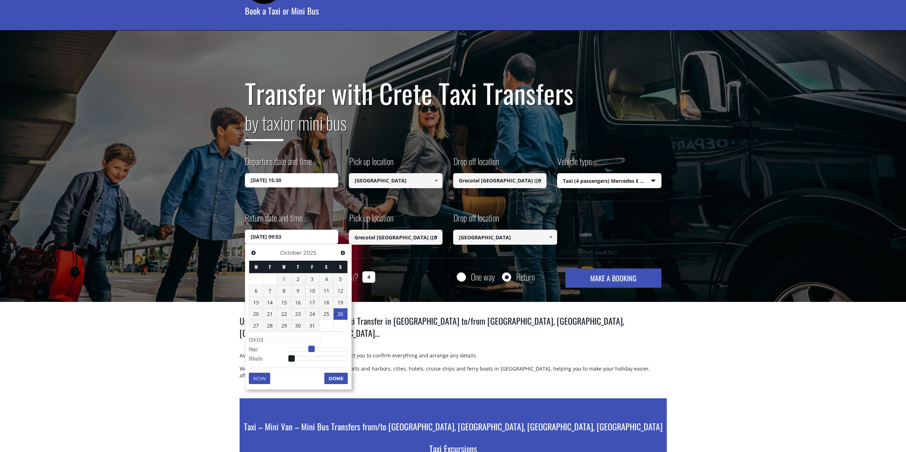
type input "10:03"
drag, startPoint x: 346, startPoint y: 351, endPoint x: 311, endPoint y: 347, distance: 35.5
click at [312, 345] on dl "Time 10:03 Hour Minute Second Millisecond Microsecond Time Zone -1200 -1100 -10…" at bounding box center [298, 349] width 99 height 30
type input "26/10/2025 10:04"
type input "10:04"
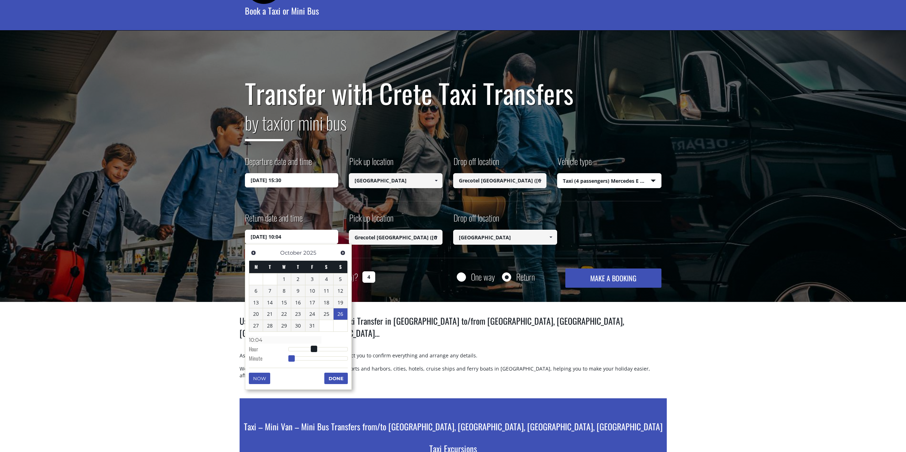
type input "26/10/2025 10:05"
type input "10:05"
type input "26/10/2025 10:06"
type input "10:06"
type input "26/10/2025 10:07"
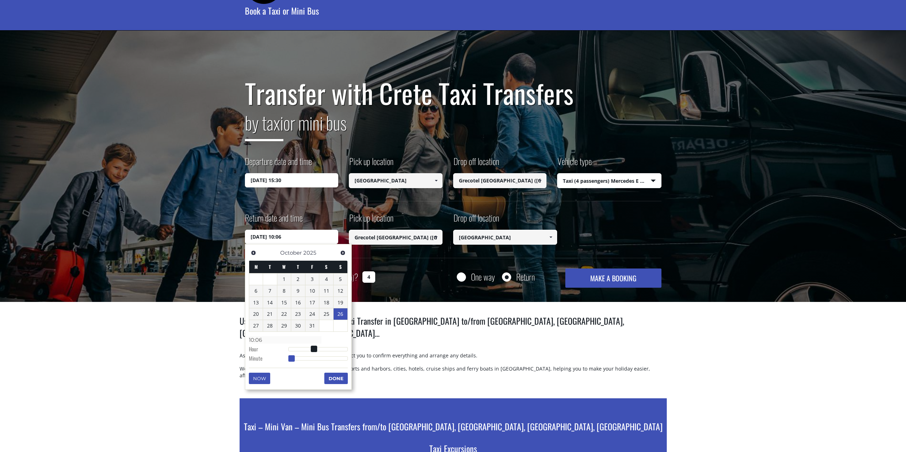
type input "10:07"
type input "26/10/2025 10:08"
drag, startPoint x: 292, startPoint y: 359, endPoint x: 319, endPoint y: 351, distance: 28.6
click at [319, 351] on dl "Time 10:30 Hour Minute Second Millisecond Microsecond Time Zone -1200 -1100 -10…" at bounding box center [298, 349] width 99 height 30
click at [331, 377] on button "Done" at bounding box center [335, 378] width 23 height 11
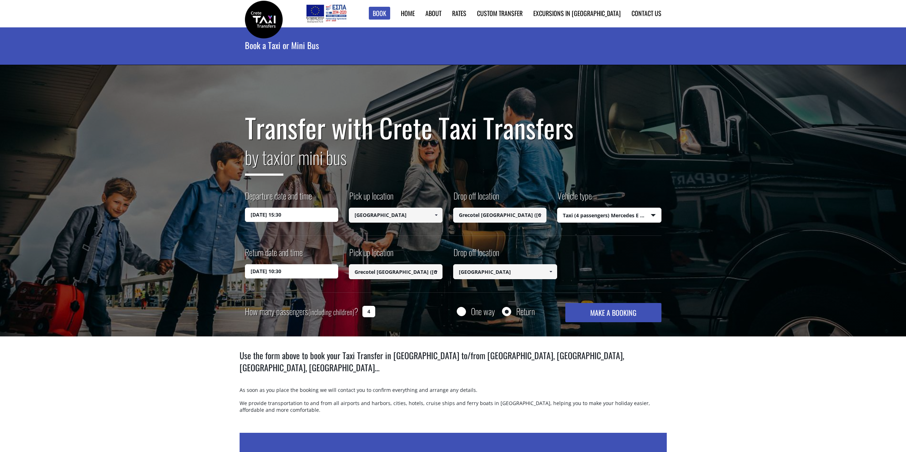
scroll to position [0, 0]
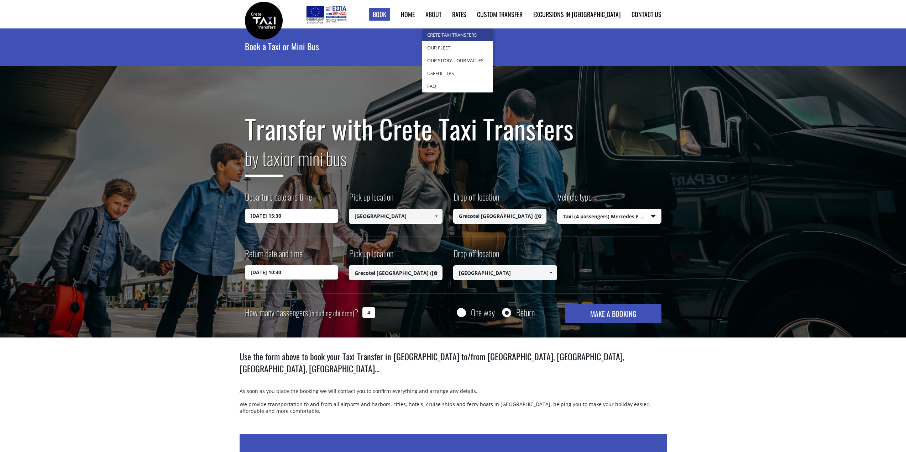
click at [470, 32] on link "Crete Taxi Transfers" at bounding box center [457, 34] width 71 height 13
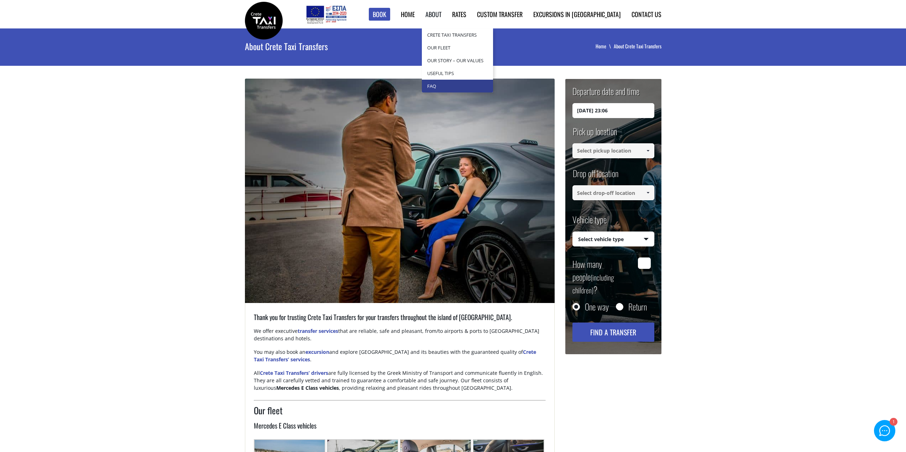
click at [478, 85] on link "Faq" at bounding box center [457, 86] width 71 height 13
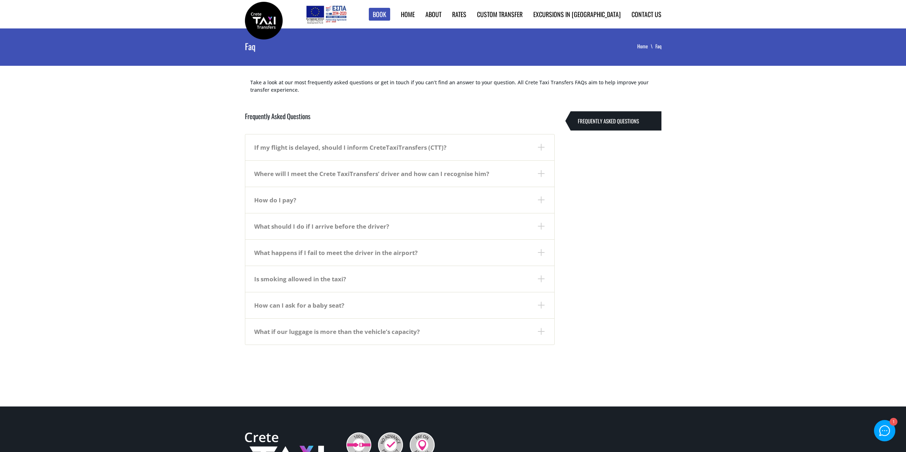
click at [296, 149] on dt "If my flight is delayed, should I inform CreteTaxiTransfers (CTT)?" at bounding box center [399, 148] width 309 height 26
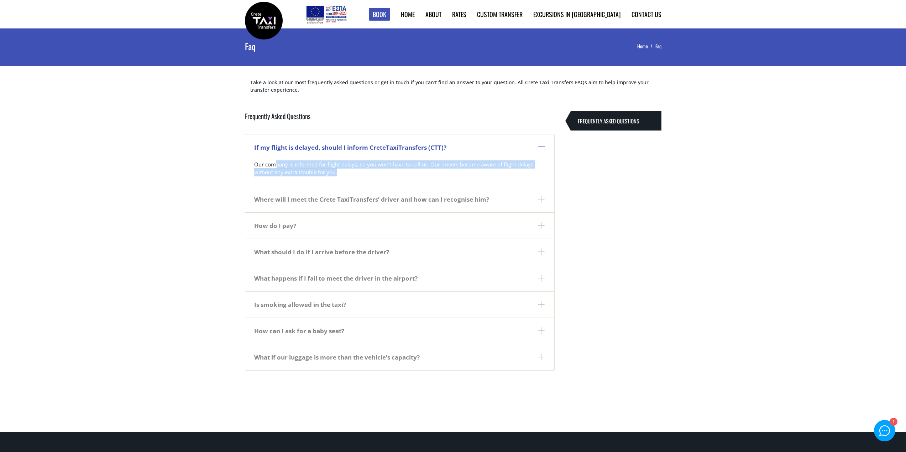
drag, startPoint x: 275, startPoint y: 164, endPoint x: 361, endPoint y: 174, distance: 87.0
click at [361, 174] on p "Our company is informed for flight delays, so you won’t have to call us. Our dr…" at bounding box center [399, 172] width 291 height 22
drag, startPoint x: 361, startPoint y: 174, endPoint x: 273, endPoint y: 161, distance: 88.8
click at [273, 161] on p "Our company is informed for flight delays, so you won’t have to call us. Our dr…" at bounding box center [399, 172] width 291 height 22
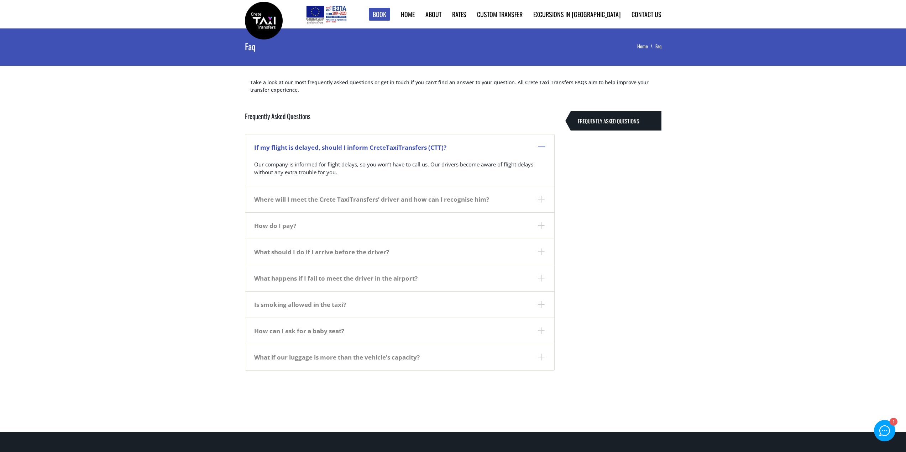
click at [285, 202] on dt "Where will I meet the Crete TaxiTransfers’ driver and how can I recognise him?" at bounding box center [399, 199] width 309 height 26
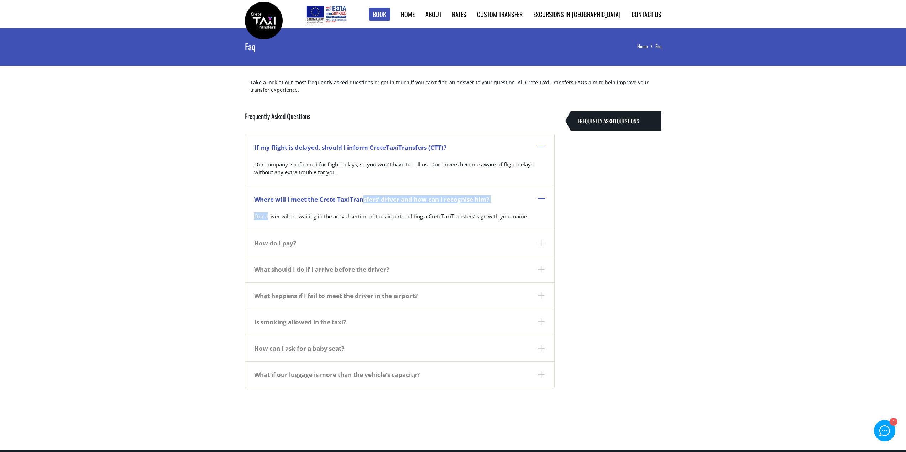
drag, startPoint x: 268, startPoint y: 217, endPoint x: 362, endPoint y: 212, distance: 94.4
click at [364, 210] on dl "If my flight is delayed, should I inform CreteTaxiTransfers (CTT)? Our company …" at bounding box center [400, 261] width 310 height 254
click at [293, 247] on dt "How do I pay?" at bounding box center [399, 243] width 309 height 26
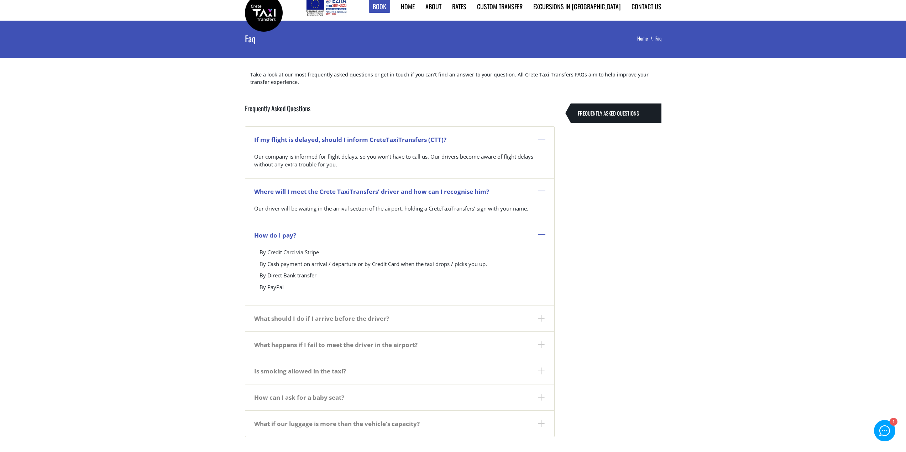
scroll to position [36, 0]
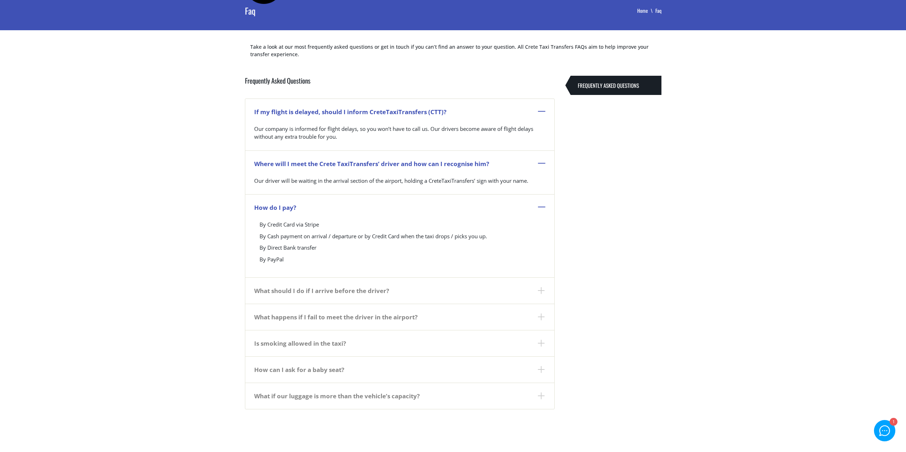
click at [290, 294] on dt "What should I do if I arrive before the driver?" at bounding box center [399, 291] width 309 height 26
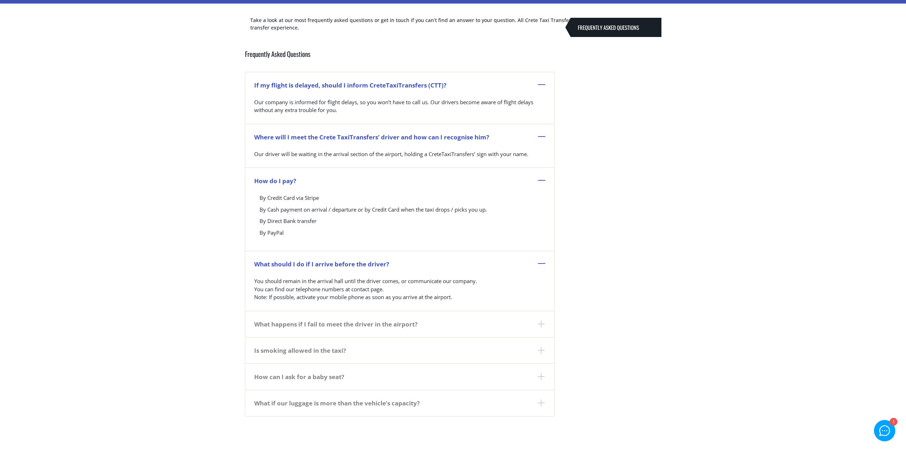
scroll to position [107, 0]
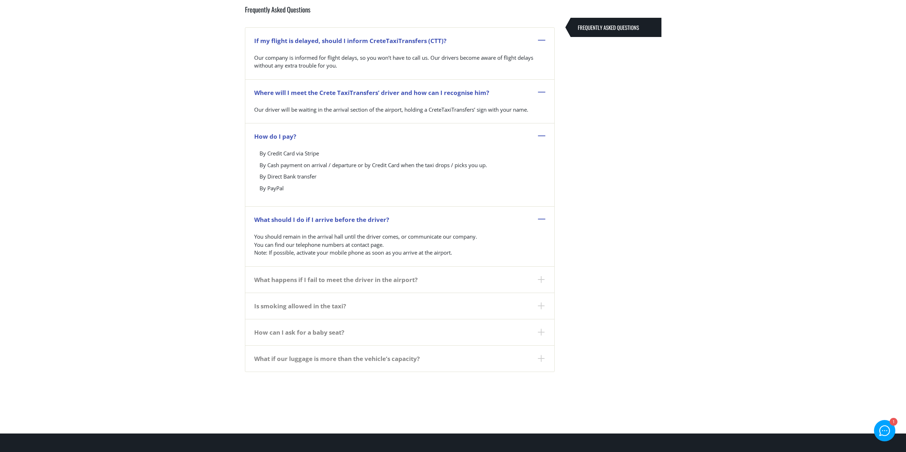
drag, startPoint x: 257, startPoint y: 236, endPoint x: 458, endPoint y: 261, distance: 202.9
click at [458, 261] on p "You should remain in the arrival hall until the driver comes, or communicate ou…" at bounding box center [399, 248] width 291 height 30
click at [459, 256] on p "You should remain in the arrival hall until the driver comes, or communicate ou…" at bounding box center [399, 248] width 291 height 30
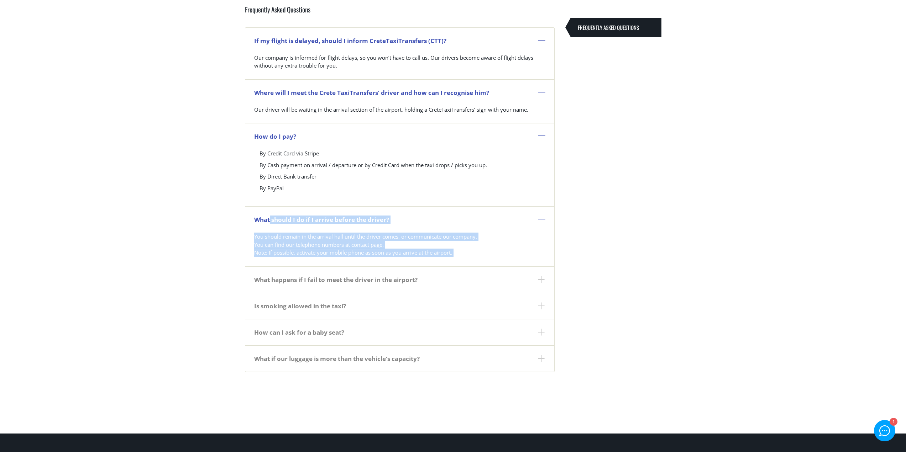
drag, startPoint x: 459, startPoint y: 256, endPoint x: 269, endPoint y: 220, distance: 193.1
click at [269, 220] on dl "If my flight is delayed, should I inform CreteTaxiTransfers (CTT)? Our company …" at bounding box center [400, 199] width 310 height 345
click at [380, 256] on p "You should remain in the arrival hall until the driver comes, or communicate ou…" at bounding box center [399, 248] width 291 height 30
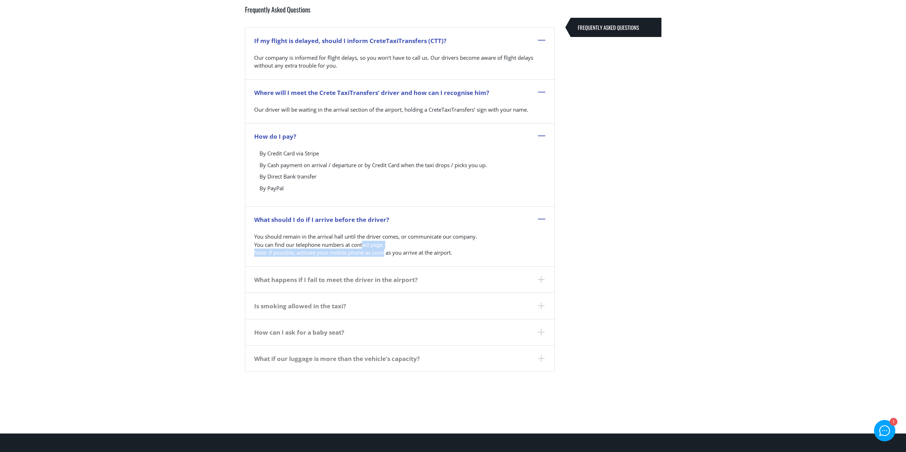
drag, startPoint x: 361, startPoint y: 248, endPoint x: 379, endPoint y: 250, distance: 18.6
click at [380, 258] on p "You should remain in the arrival hall until the driver comes, or communicate ou…" at bounding box center [399, 248] width 291 height 30
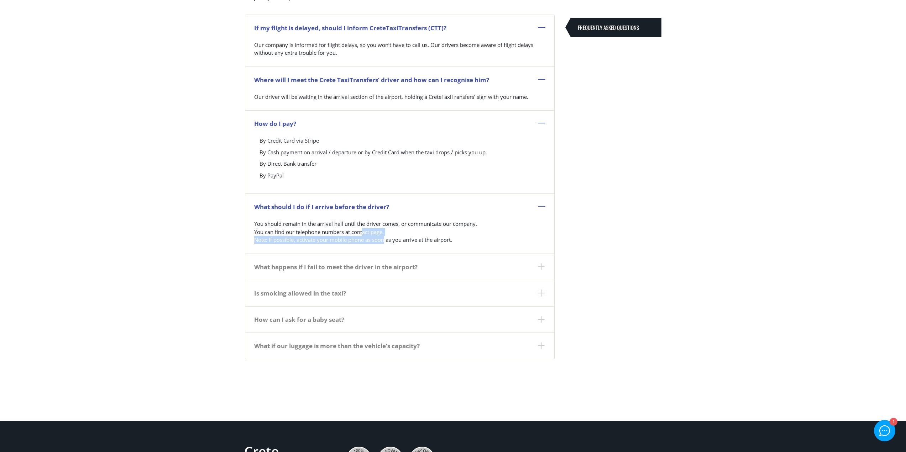
scroll to position [142, 0]
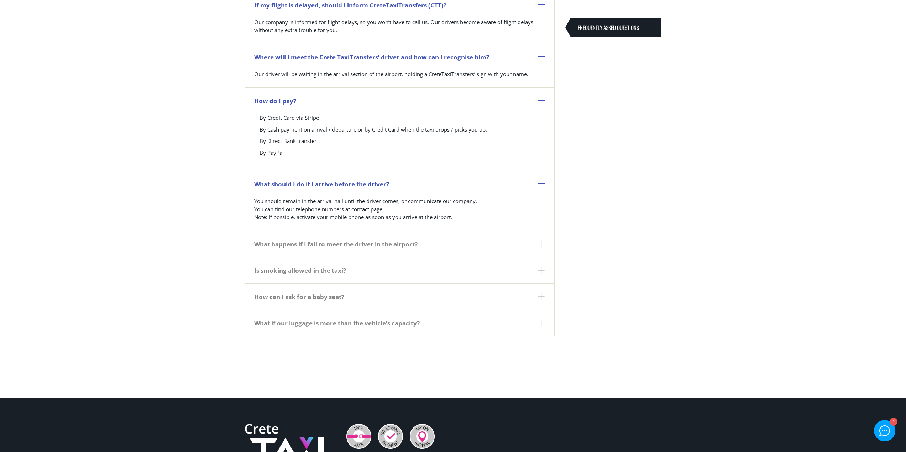
click at [365, 245] on dt "What happens if I fail to meet the driver in the airport?" at bounding box center [399, 244] width 309 height 26
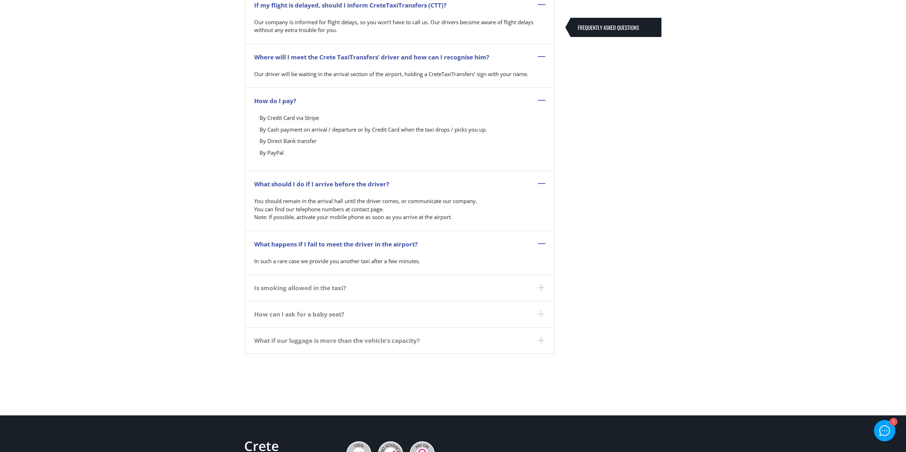
click at [364, 247] on dt "What happens if I fail to meet the driver in the airport?" at bounding box center [399, 244] width 309 height 26
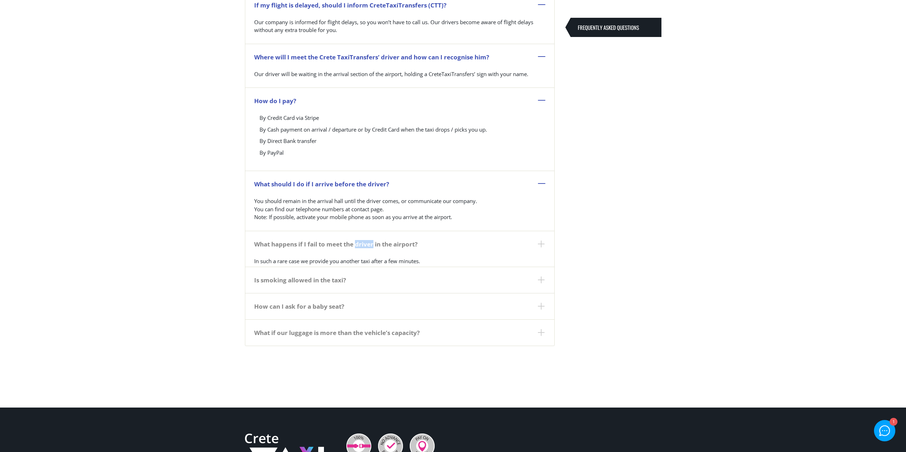
click at [364, 247] on dt "What happens if I fail to meet the driver in the airport?" at bounding box center [399, 244] width 309 height 26
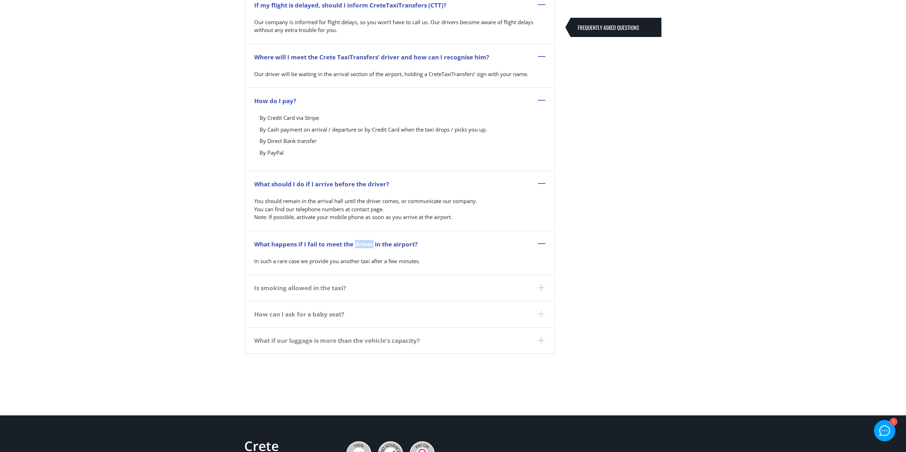
click at [363, 246] on dt "What happens if I fail to meet the driver in the airport?" at bounding box center [399, 244] width 309 height 26
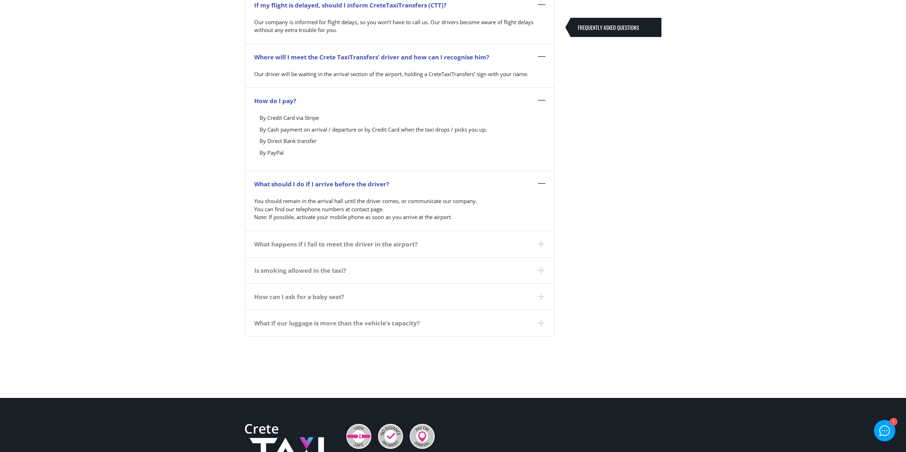
click at [312, 300] on dt "How can I ask for a baby seat?" at bounding box center [399, 297] width 309 height 26
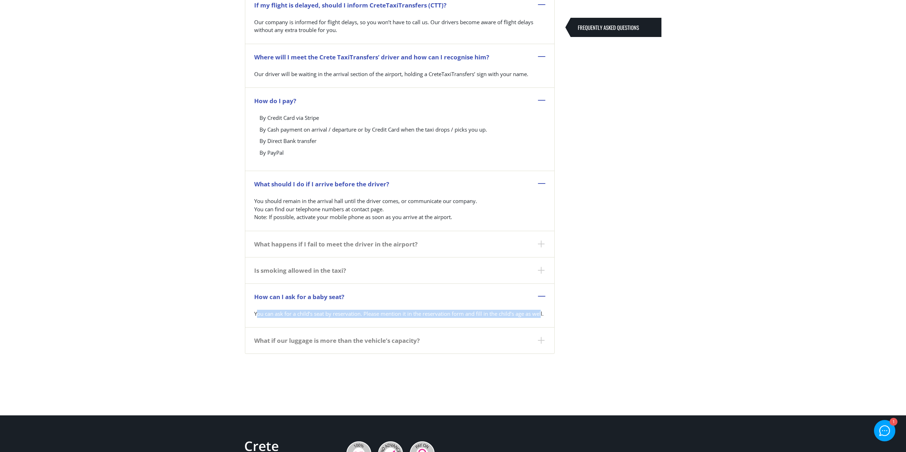
drag, startPoint x: 257, startPoint y: 313, endPoint x: 263, endPoint y: 328, distance: 16.5
click at [263, 324] on p "You can ask for a child’s seat by reservation. Please mention it in the reserva…" at bounding box center [399, 317] width 291 height 14
click at [270, 324] on p "You can ask for a child’s seat by reservation. Please mention it in the reserva…" at bounding box center [399, 317] width 291 height 14
drag, startPoint x: 271, startPoint y: 323, endPoint x: 252, endPoint y: 315, distance: 20.4
click at [252, 315] on dd "You can ask for a child’s seat by reservation. Please mention it in the reserva…" at bounding box center [399, 319] width 309 height 18
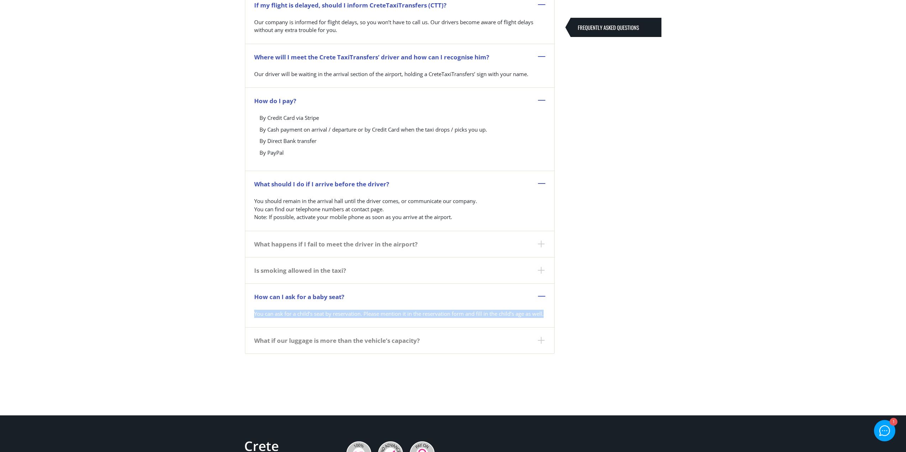
click at [274, 324] on p "You can ask for a child’s seat by reservation. Please mention it in the reserva…" at bounding box center [399, 317] width 291 height 14
drag, startPoint x: 275, startPoint y: 324, endPoint x: 259, endPoint y: 313, distance: 19.2
click at [259, 313] on p "You can ask for a child’s seat by reservation. Please mention it in the reserva…" at bounding box center [399, 317] width 291 height 14
click at [364, 350] on dt "What if our luggage is more than the vehicle’s capacity?" at bounding box center [399, 340] width 309 height 26
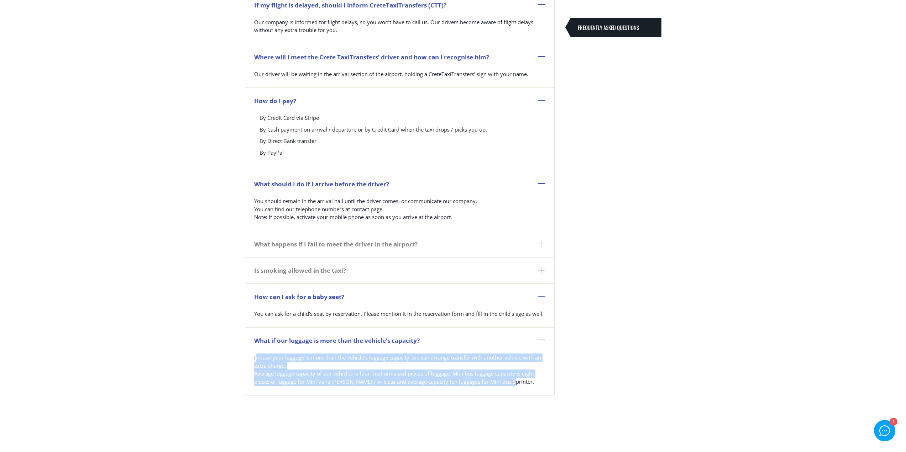
drag, startPoint x: 255, startPoint y: 366, endPoint x: 529, endPoint y: 398, distance: 275.9
click at [529, 392] on p "In case your luggage is more than the vehicle’s luggage capacity, we can arrang…" at bounding box center [399, 373] width 291 height 38
click at [526, 391] on p "In case your luggage is more than the vehicle’s luggage capacity, we can arrang…" at bounding box center [399, 373] width 291 height 38
drag, startPoint x: 524, startPoint y: 391, endPoint x: 247, endPoint y: 353, distance: 278.7
click at [247, 353] on dl "If my flight is delayed, should I inform CreteTaxiTransfers (CTT)? Our company …" at bounding box center [400, 194] width 310 height 404
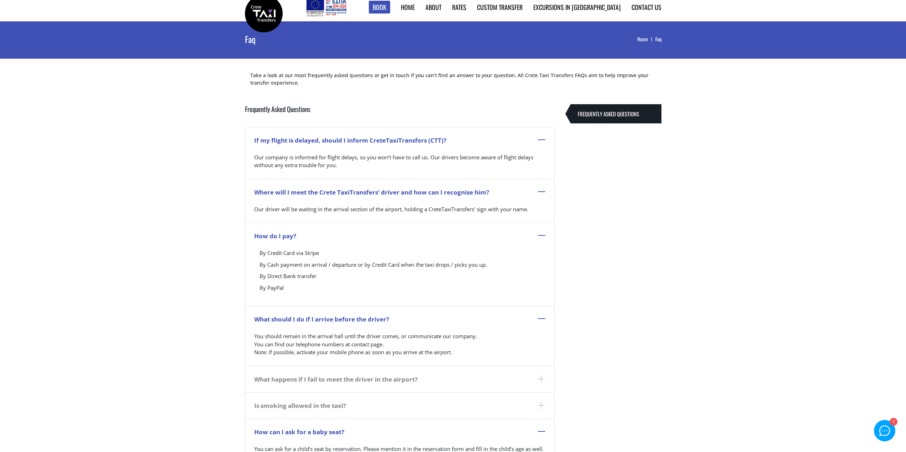
scroll to position [0, 0]
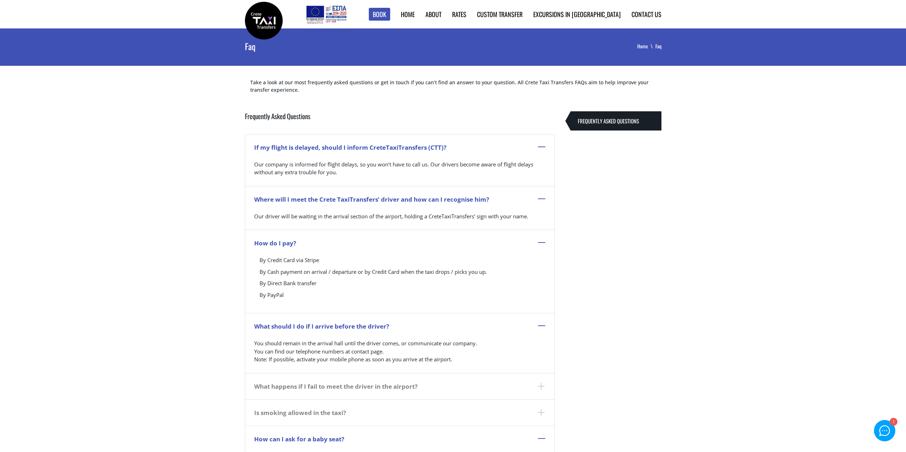
click at [346, 108] on div "Take a look at our most frequently asked questions or get in touch if you can’t…" at bounding box center [453, 95] width 427 height 33
click at [390, 15] on link "Book" at bounding box center [379, 14] width 21 height 13
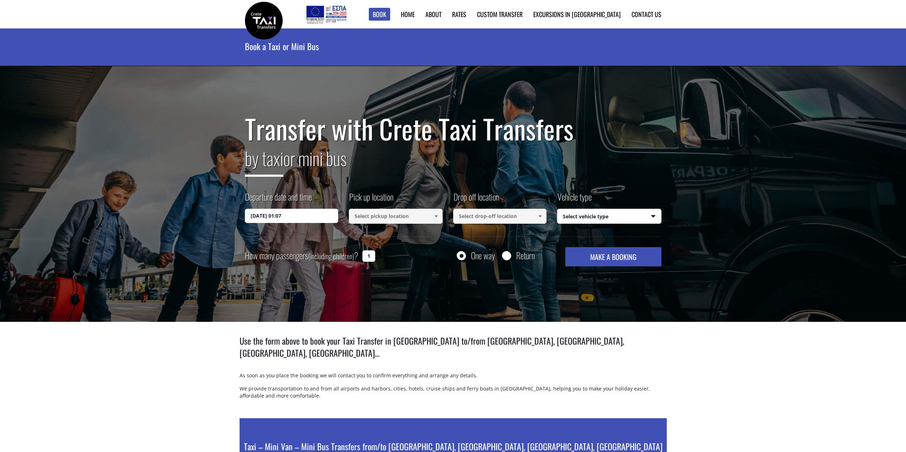
click at [301, 220] on input "[DATE] 01:07" at bounding box center [292, 216] width 94 height 14
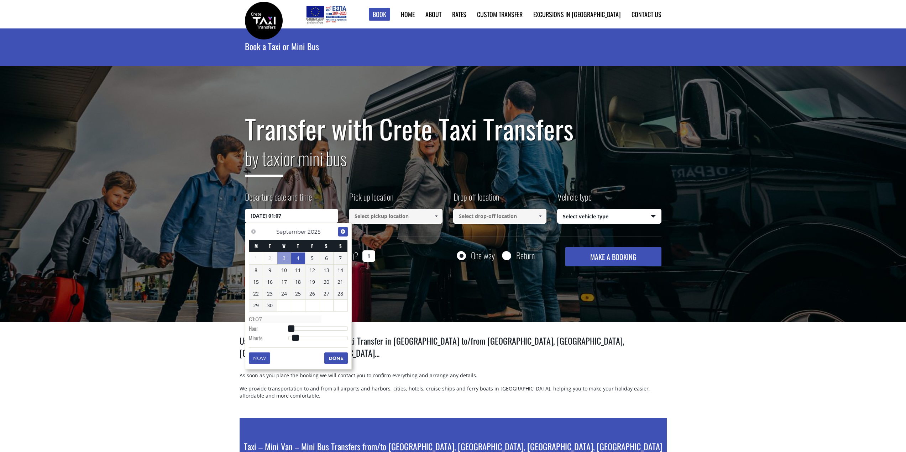
click at [340, 231] on span "Next" at bounding box center [343, 232] width 6 height 6
click at [258, 295] on link "20" at bounding box center [256, 293] width 14 height 11
click at [338, 360] on button "Done" at bounding box center [335, 357] width 23 height 11
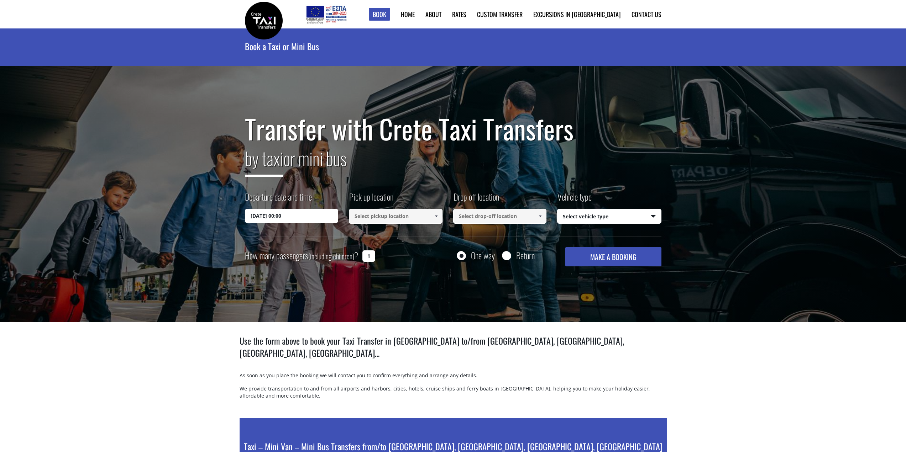
click at [290, 219] on input "[DATE] 00:00" at bounding box center [292, 216] width 94 height 14
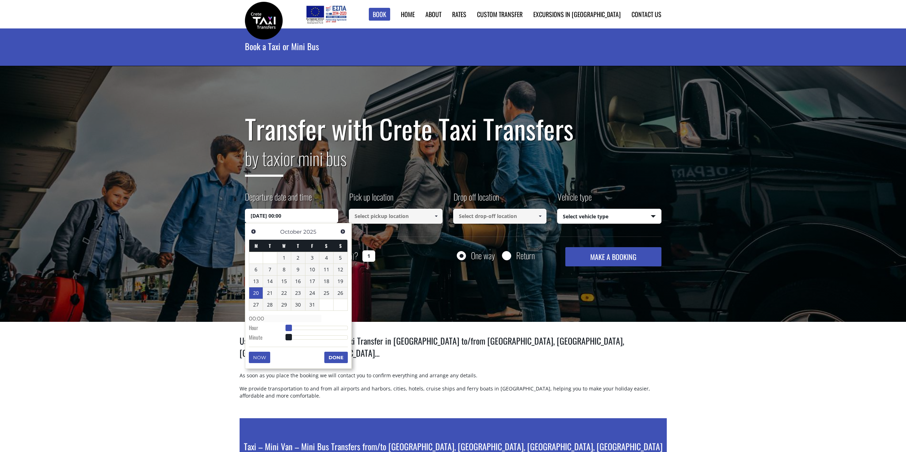
type input "[DATE] 01:00"
type input "01:00"
type input "[DATE] 02:00"
type input "02:00"
type input "[DATE] 03:00"
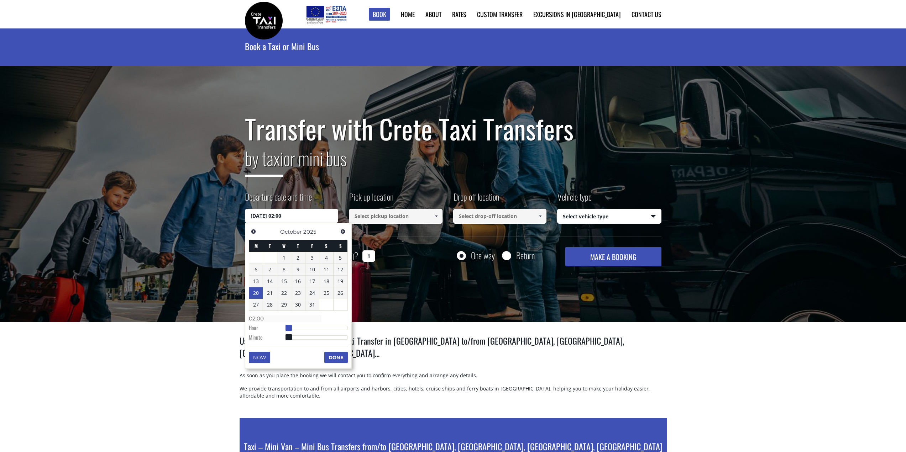
type input "03:00"
type input "[DATE] 04:00"
type input "04:00"
type input "[DATE] 05:00"
type input "05:00"
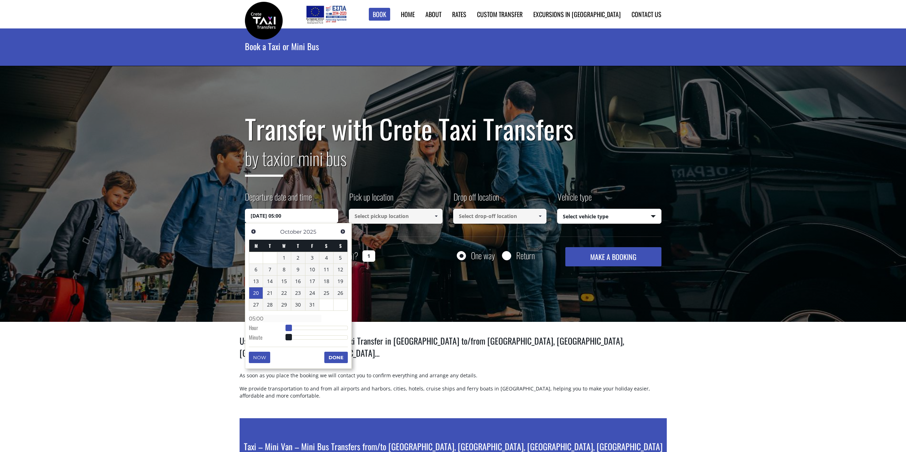
type input "[DATE] 06:00"
type input "06:00"
type input "[DATE] 07:00"
type input "07:00"
type input "[DATE] 08:00"
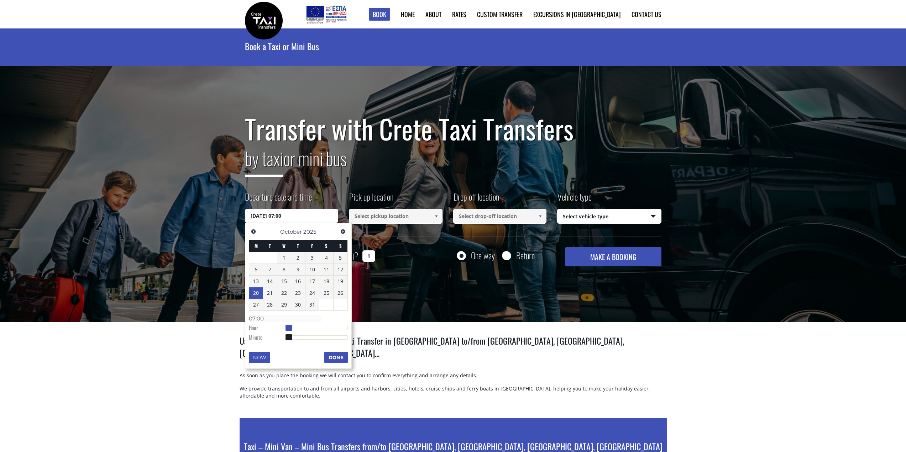
type input "08:00"
type input "[DATE] 09:00"
type input "09:00"
type input "[DATE] 10:00"
type input "10:00"
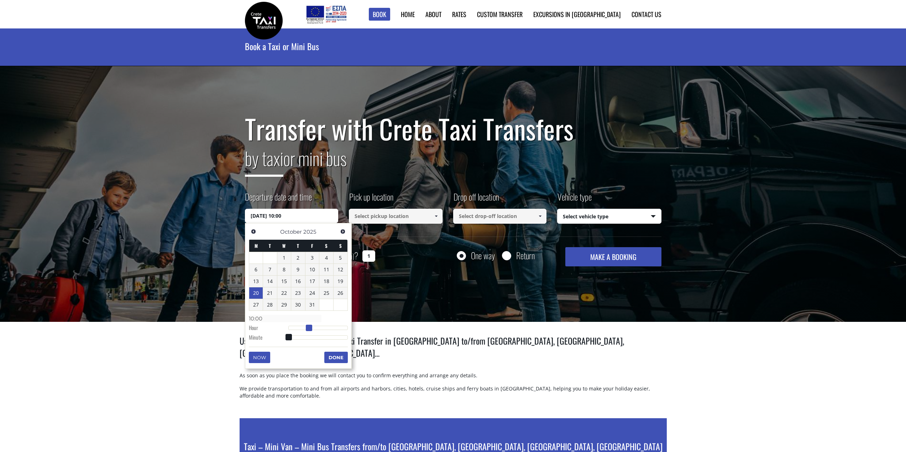
type input "[DATE] 11:00"
type input "11:00"
type input "[DATE] 12:00"
type input "12:00"
type input "[DATE] 13:00"
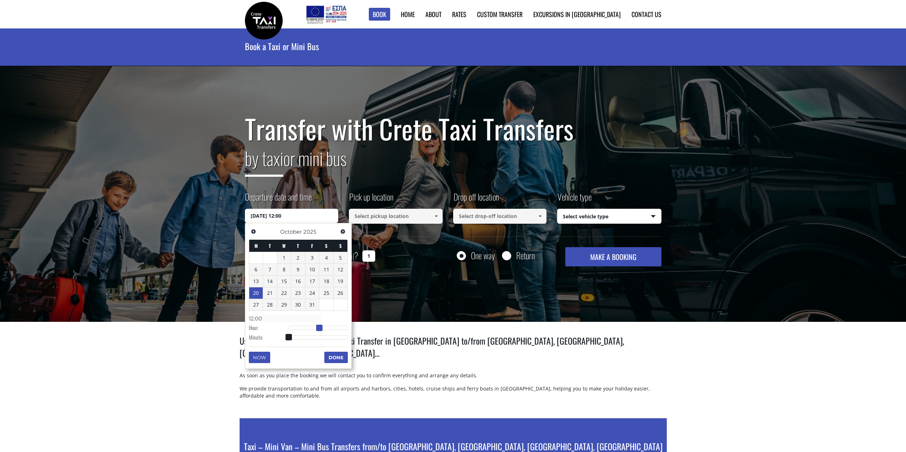
type input "13:00"
type input "[DATE] 14:00"
type input "14:00"
type input "20/10/2025 15:00"
type input "15:00"
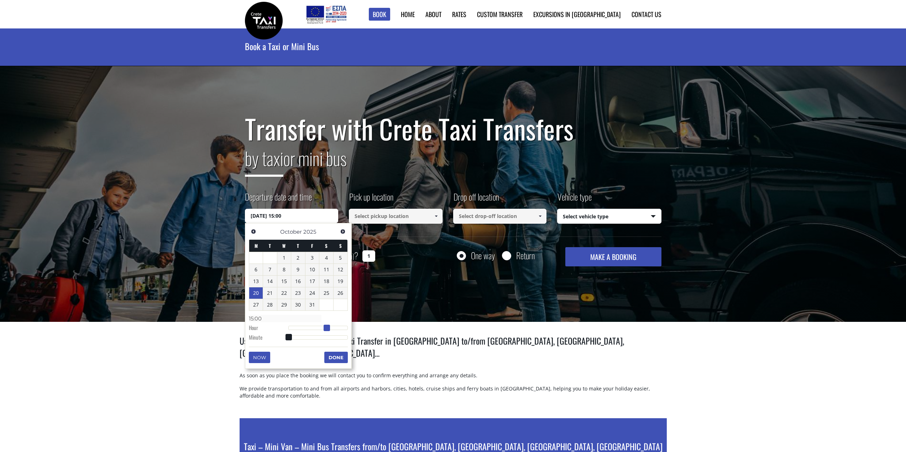
type input "20/10/2025 16:00"
type input "16:00"
type input "20/10/2025 15:00"
type input "15:00"
drag, startPoint x: 289, startPoint y: 330, endPoint x: 328, endPoint y: 327, distance: 38.9
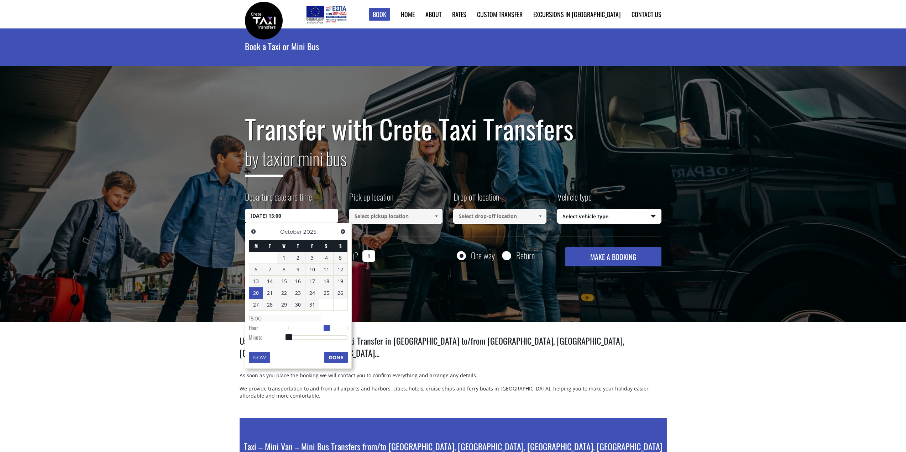
click at [328, 327] on span at bounding box center [327, 328] width 6 height 6
type input "20/10/2025 15:01"
type input "15:01"
type input "20/10/2025 15:02"
type input "15:02"
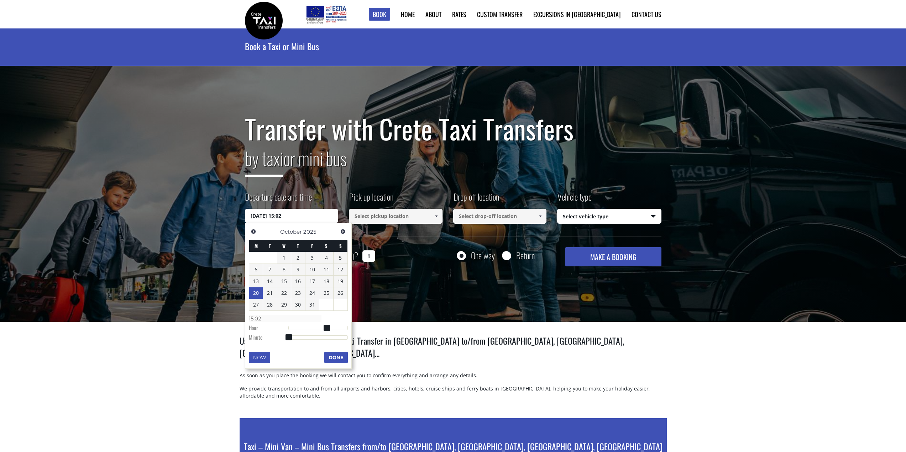
type input "20/10/2025 15:03"
type input "15:03"
type input "20/10/2025 15:05"
type input "15:05"
type input "20/10/2025 15:06"
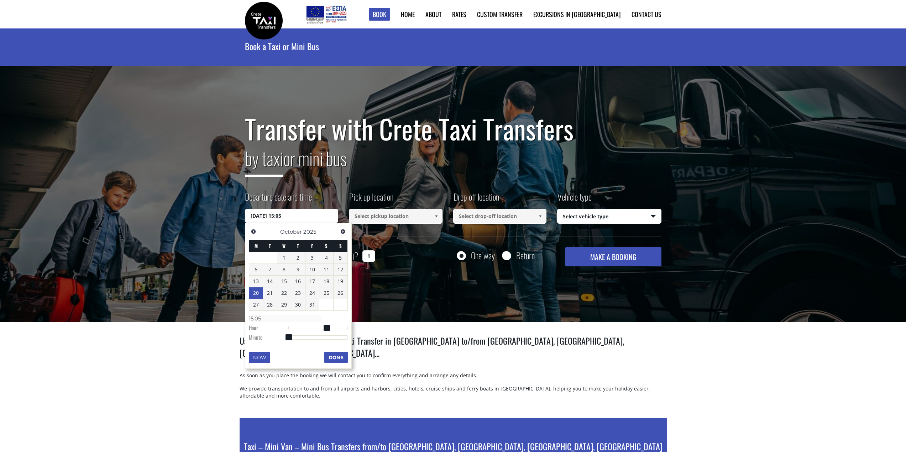
type input "15:06"
type input "20/10/2025 15:08"
type input "15:08"
type input "20/10/2025 15:10"
type input "15:10"
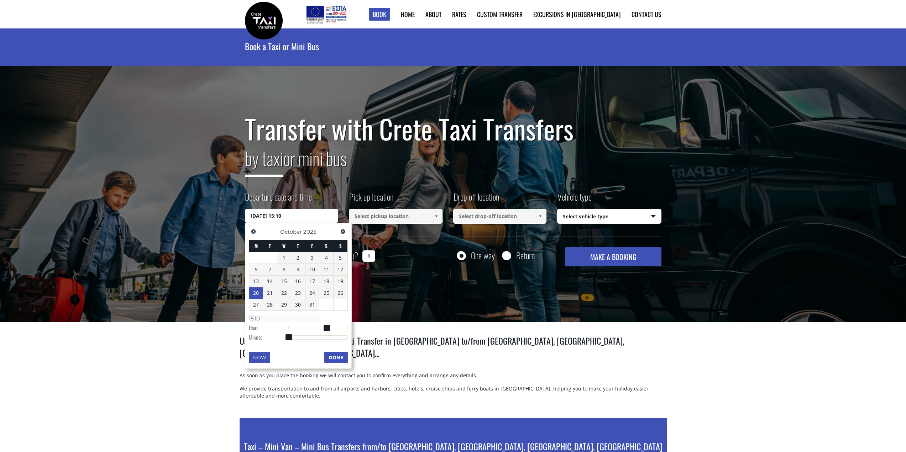
type input "20/10/2025 15:11"
type input "15:11"
type input "20/10/2025 15:12"
type input "15:12"
type input "20/10/2025 15:13"
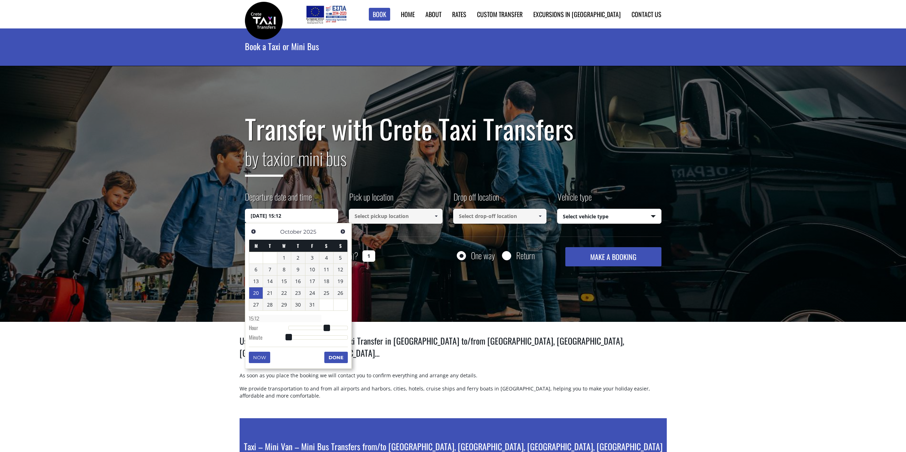
type input "15:13"
type input "20/10/2025 15:14"
type input "15:14"
type input "20/10/2025 15:15"
type input "15:15"
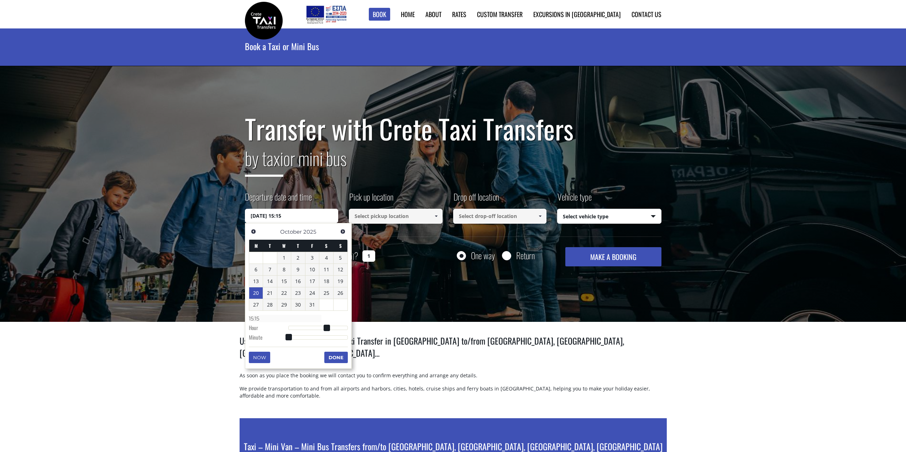
type input "20/10/2025 15:16"
type input "15:16"
type input "20/10/2025 15:17"
type input "15:17"
type input "20/10/2025 15:18"
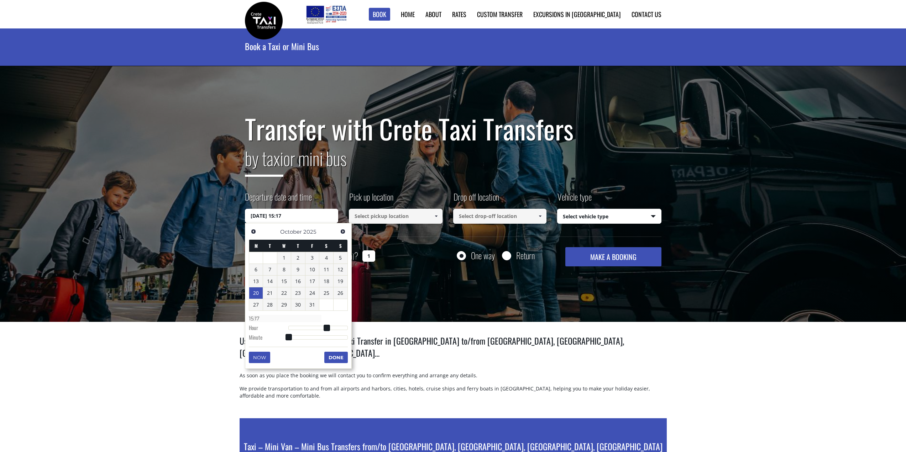
type input "15:18"
type input "20/10/2025 15:20"
type input "15:20"
type input "20/10/2025 15:21"
type input "15:21"
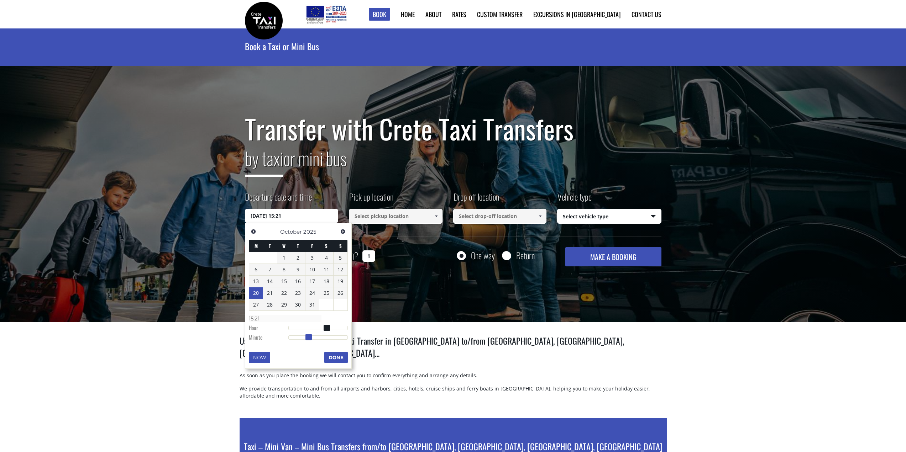
type input "20/10/2025 15:22"
type input "15:22"
type input "20/10/2025 15:23"
type input "15:23"
type input "20/10/2025 15:24"
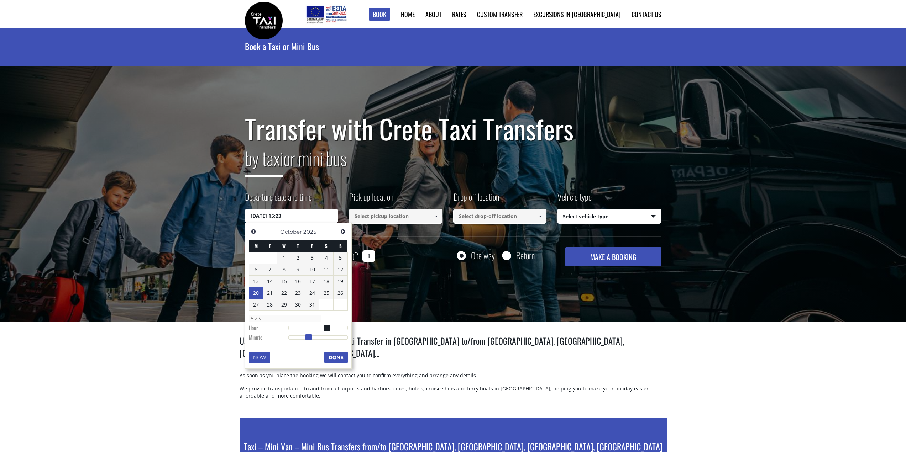
type input "15:24"
type input "20/10/2025 15:25"
type input "15:25"
type input "20/10/2025 15:27"
type input "15:27"
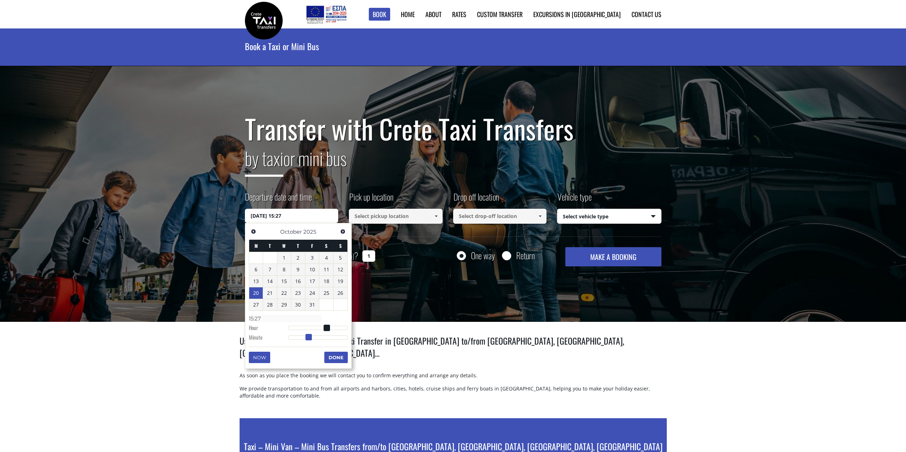
type input "20/10/2025 15:28"
type input "15:28"
type input "20/10/2025 15:29"
type input "15:29"
type input "20/10/2025 15:30"
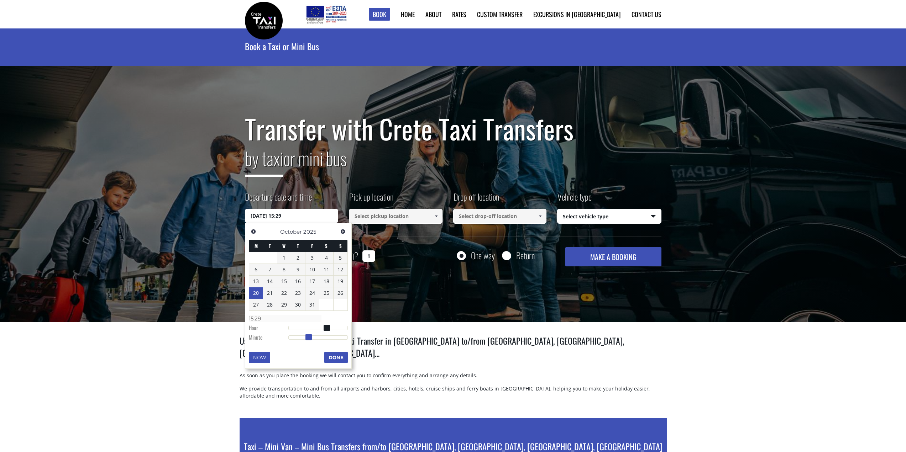
type input "15:30"
type input "20/10/2025 15:31"
type input "15:31"
type input "20/10/2025 15:32"
type input "15:32"
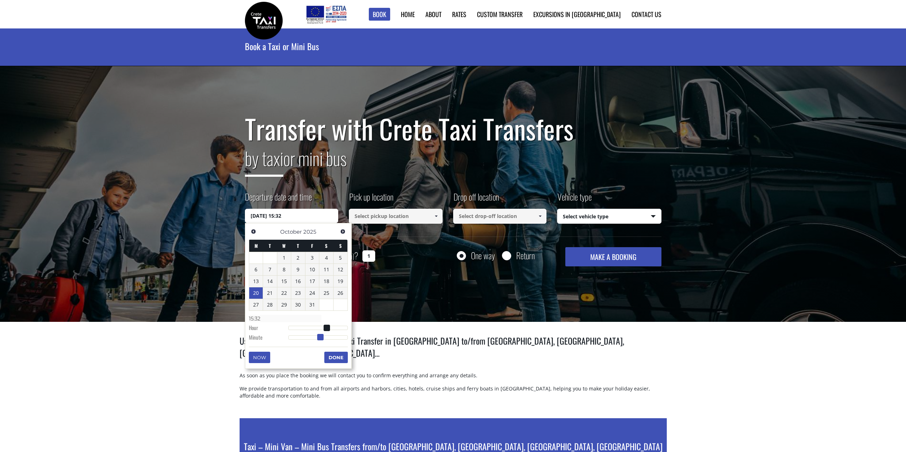
type input "20/10/2025 15:33"
type input "15:33"
type input "20/10/2025 15:34"
type input "15:34"
type input "20/10/2025 15:35"
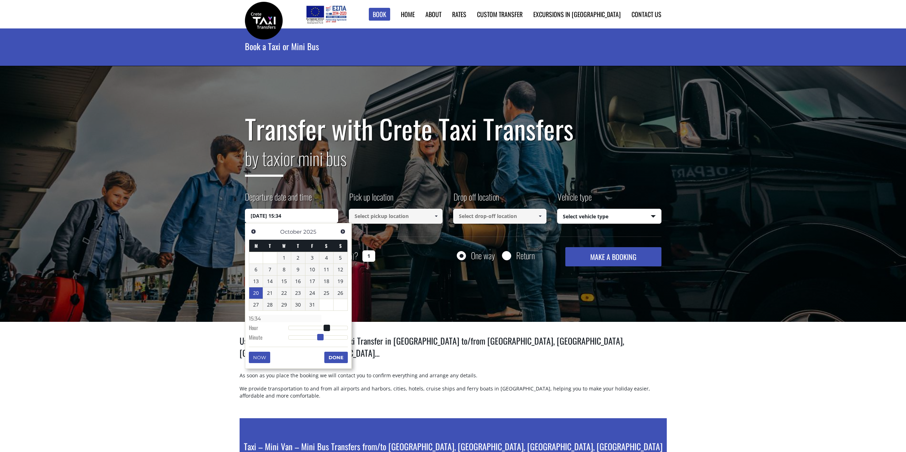
type input "15:35"
type input "20/10/2025 15:36"
type input "15:36"
type input "20/10/2025 15:35"
type input "15:35"
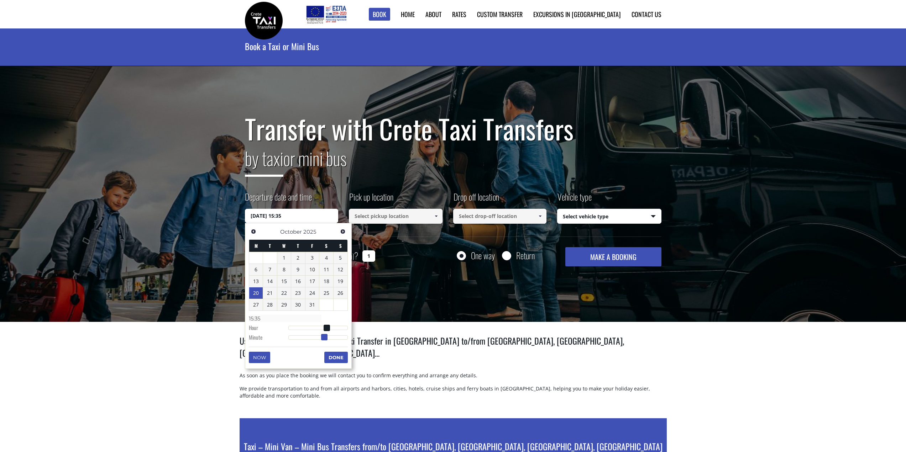
type input "20/10/2025 15:34"
type input "15:34"
type input "20/10/2025 15:33"
type input "15:33"
type input "20/10/2025 15:32"
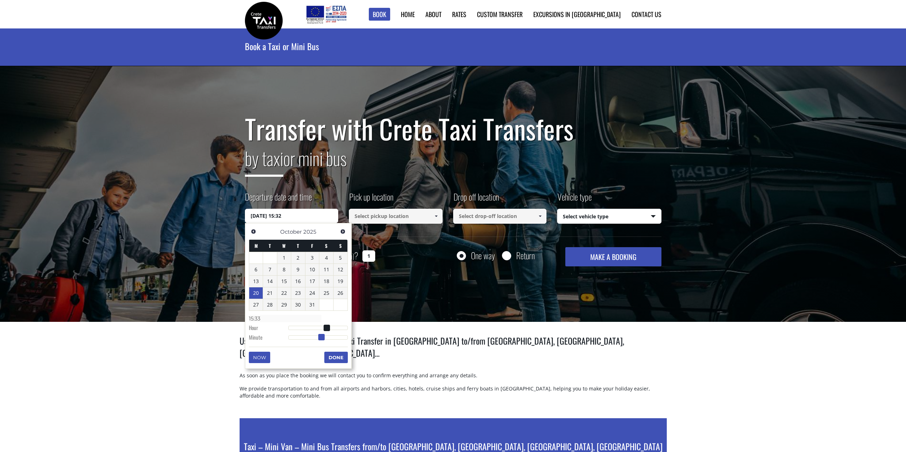
type input "15:32"
type input "20/10/2025 15:31"
type input "15:31"
type input "20/10/2025 15:30"
type input "15:30"
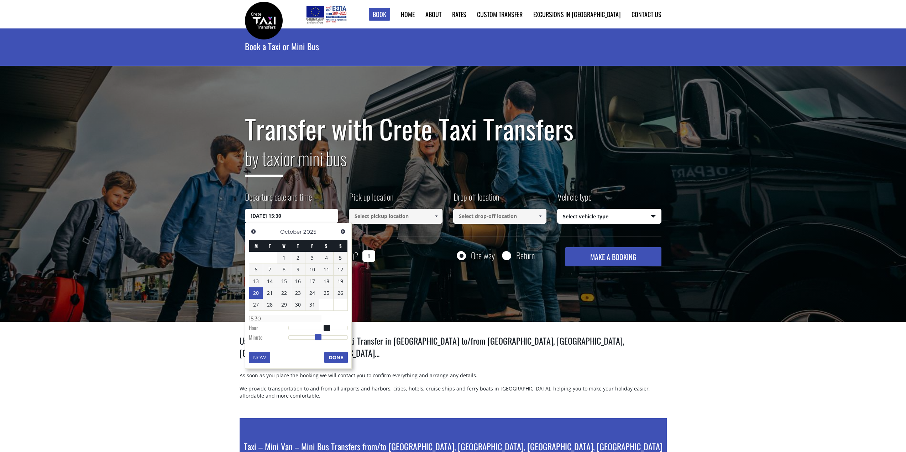
drag, startPoint x: 289, startPoint y: 339, endPoint x: 320, endPoint y: 340, distance: 30.3
click at [320, 340] on span at bounding box center [318, 337] width 6 height 6
click at [347, 360] on button "Done" at bounding box center [335, 357] width 23 height 11
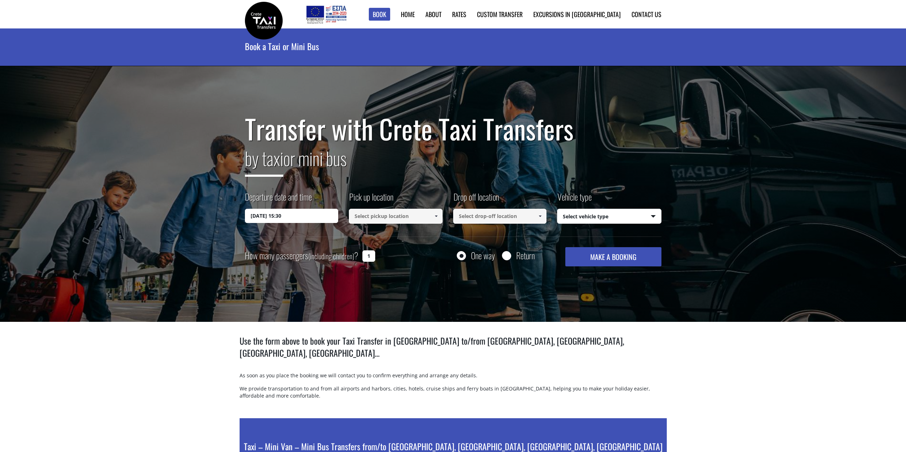
click at [388, 213] on input at bounding box center [396, 216] width 94 height 15
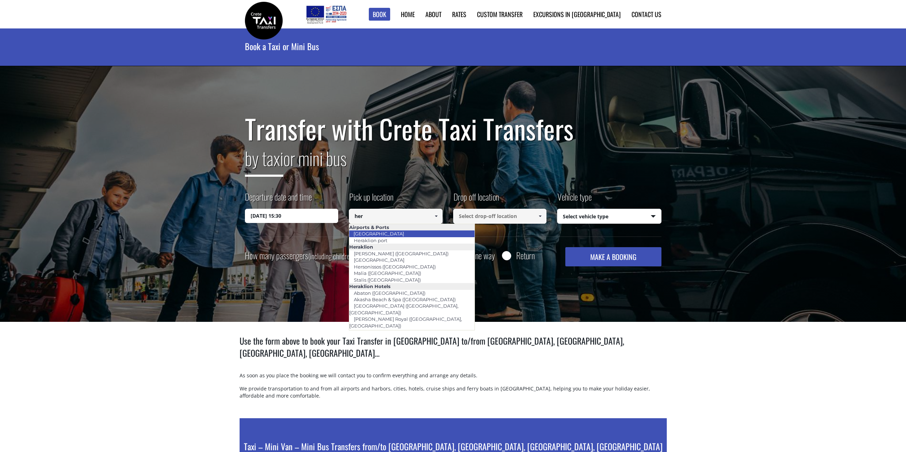
click at [387, 234] on link "[GEOGRAPHIC_DATA]" at bounding box center [379, 234] width 60 height 10
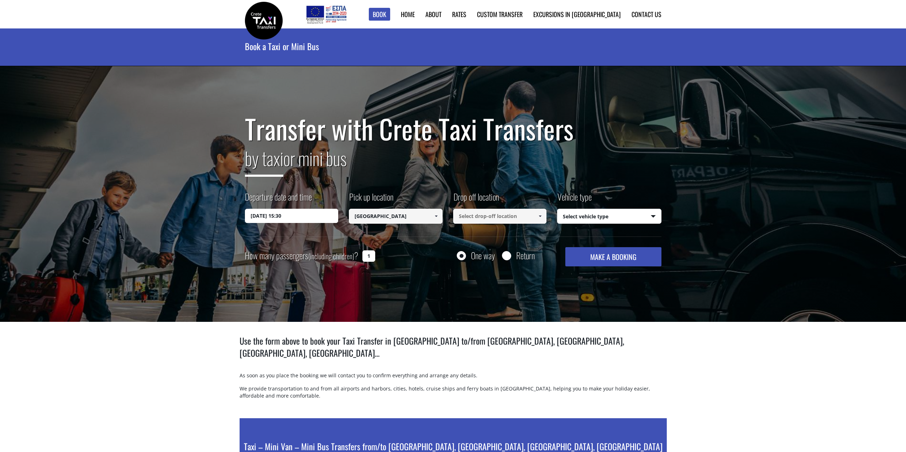
type input "[GEOGRAPHIC_DATA]"
click at [498, 217] on input at bounding box center [500, 216] width 94 height 15
click at [542, 216] on span at bounding box center [540, 217] width 6 height 6
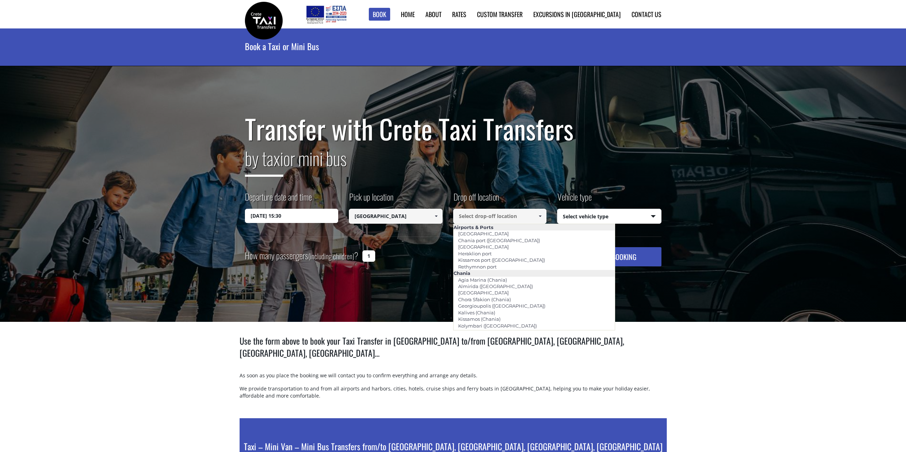
click at [514, 219] on input at bounding box center [500, 216] width 94 height 15
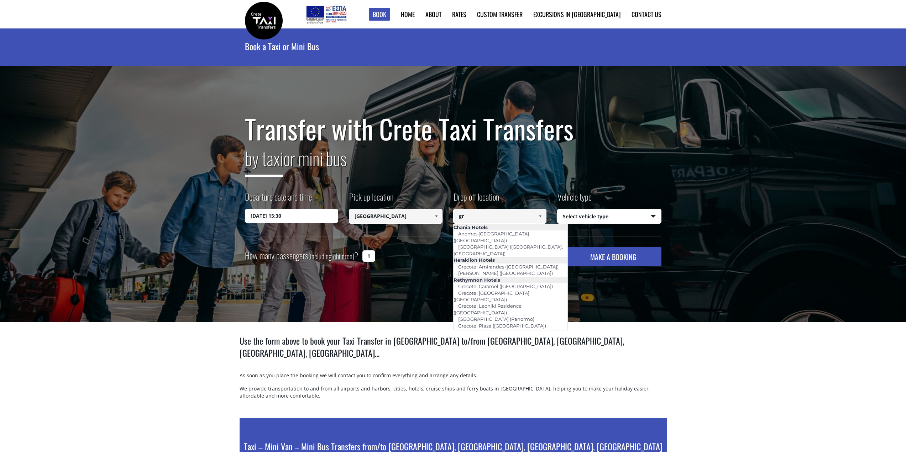
click at [512, 341] on link "Grecotel [GEOGRAPHIC_DATA] ([GEOGRAPHIC_DATA])" at bounding box center [491, 349] width 76 height 16
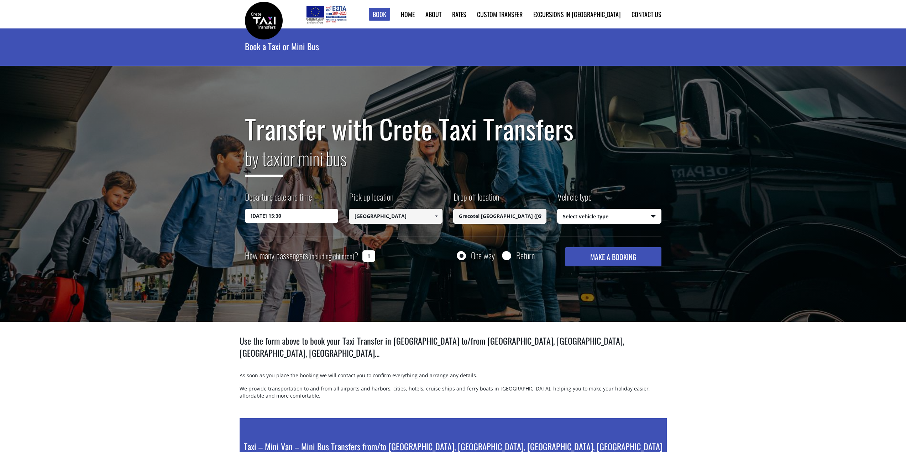
type input "Grecotel [GEOGRAPHIC_DATA] ([GEOGRAPHIC_DATA])"
click at [573, 221] on select "Select vehicle type Taxi (4 passengers) Mercedes E Class Mini Van (7 passengers…" at bounding box center [609, 216] width 104 height 15
select select "540"
click at [557, 209] on select "Select vehicle type Taxi (4 passengers) Mercedes E Class Mini Van (7 passengers…" at bounding box center [609, 216] width 104 height 15
click at [370, 257] on input "1" at bounding box center [368, 256] width 13 height 11
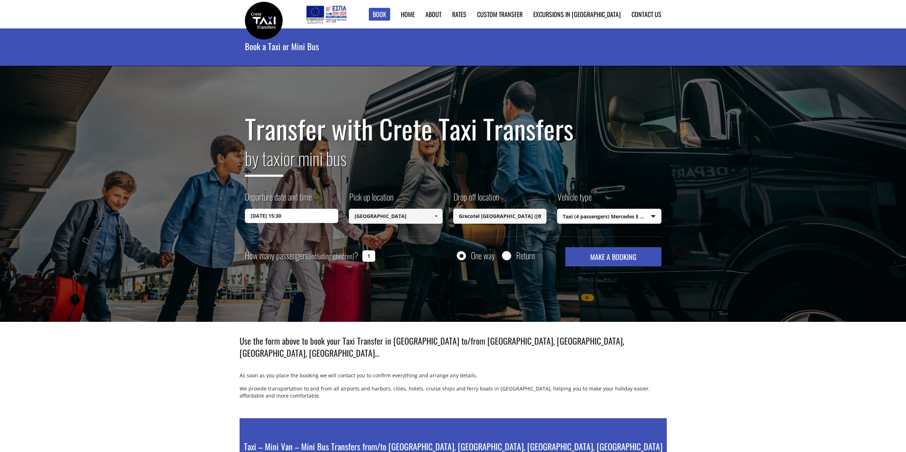
drag, startPoint x: 370, startPoint y: 256, endPoint x: 363, endPoint y: 253, distance: 8.0
click at [363, 254] on input "1" at bounding box center [368, 256] width 13 height 11
type input "4"
click at [509, 257] on input "Return" at bounding box center [506, 256] width 9 height 9
radio input "true"
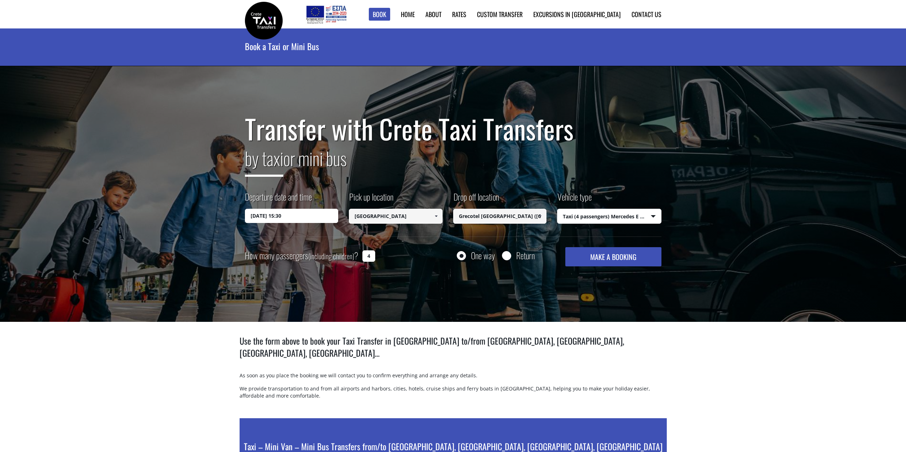
type input "Grecotel [GEOGRAPHIC_DATA] ([GEOGRAPHIC_DATA])"
type input "[GEOGRAPHIC_DATA]"
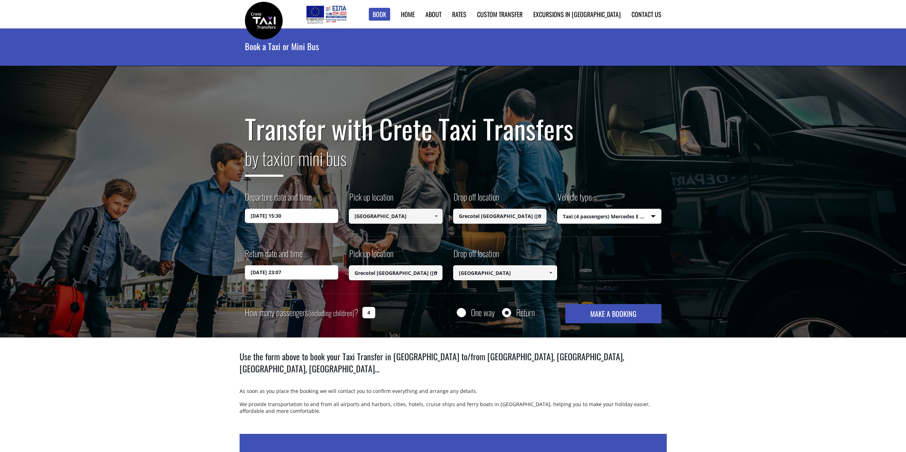
click at [296, 274] on input "04/09/2025 23:07" at bounding box center [292, 273] width 94 height 14
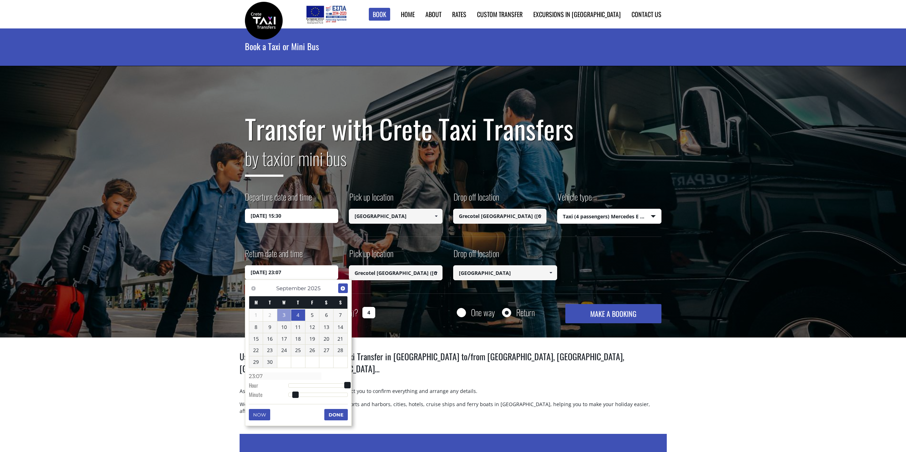
click at [345, 291] on span "Next" at bounding box center [343, 289] width 6 height 6
click at [340, 353] on link "26" at bounding box center [340, 349] width 14 height 11
type input "26/10/2025 22:07"
type input "22:07"
type input "26/10/2025 21:07"
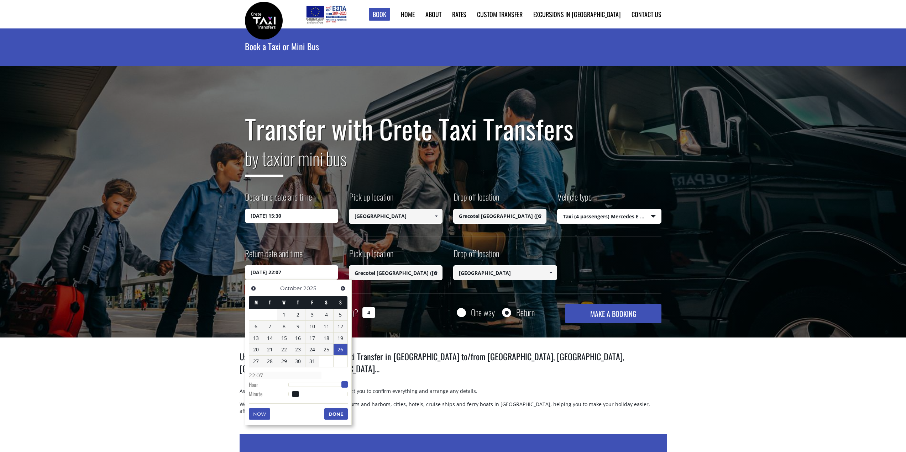
type input "21:07"
type input "26/10/2025 20:07"
type input "20:07"
type input "26/10/2025 19:07"
type input "19:07"
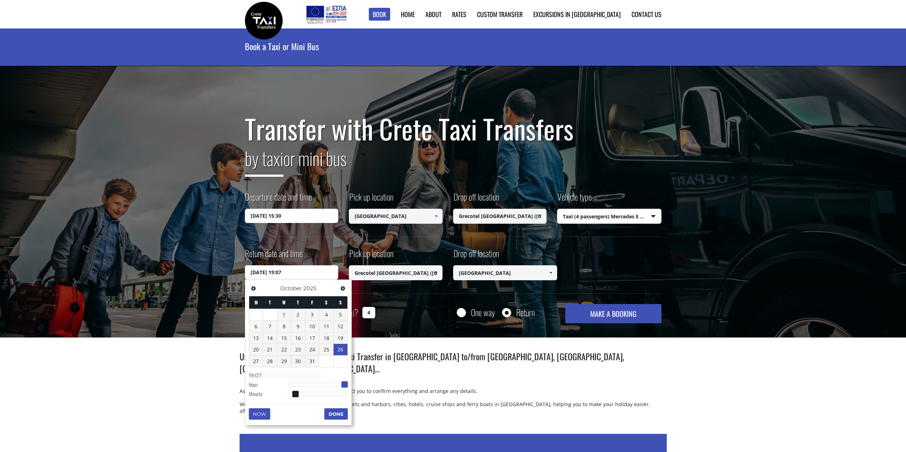
type input "26/10/2025 18:07"
type input "18:07"
type input "26/10/2025 17:07"
type input "17:07"
type input "26/10/2025 16:07"
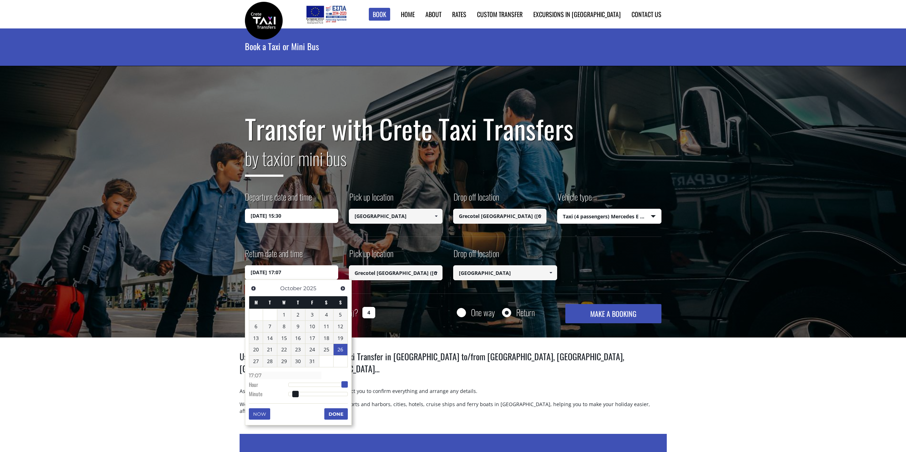
type input "16:07"
type input "26/10/2025 15:07"
type input "15:07"
type input "26/10/2025 14:07"
type input "14:07"
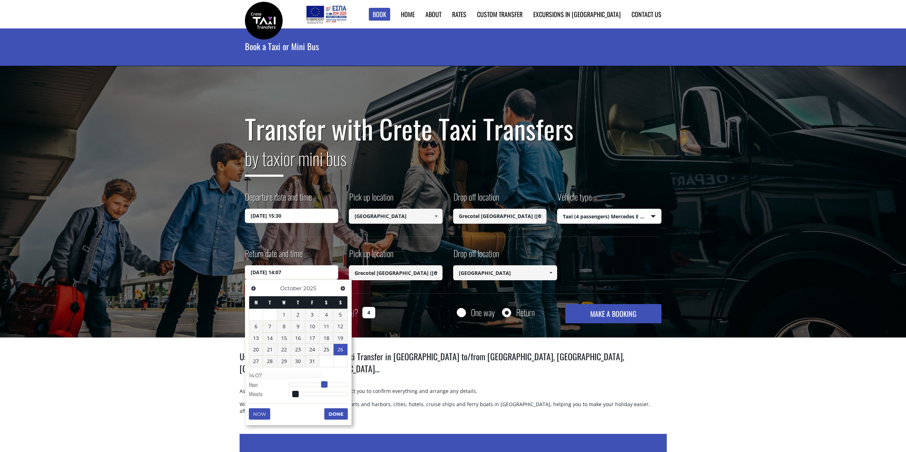
type input "26/10/2025 13:07"
type input "13:07"
type input "26/10/2025 12:07"
type input "12:07"
type input "26/10/2025 11:07"
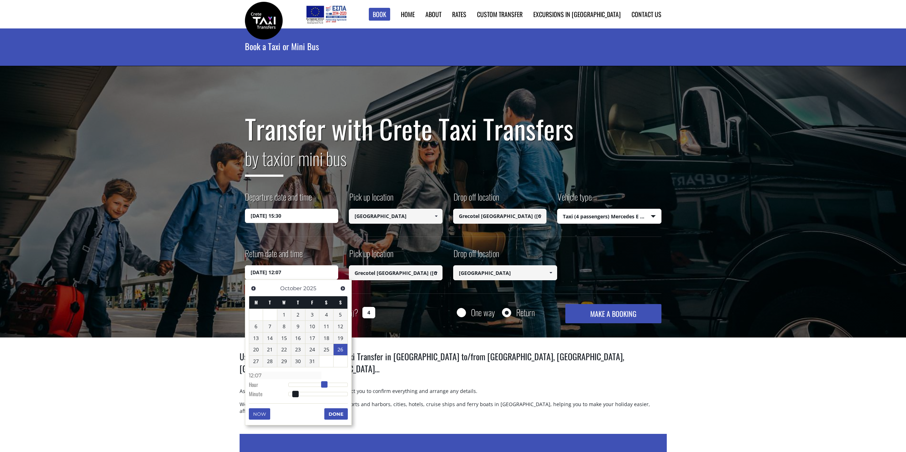
type input "11:07"
type input "26/10/2025 10:07"
type input "10:07"
type input "26/10/2025 09:07"
type input "09:07"
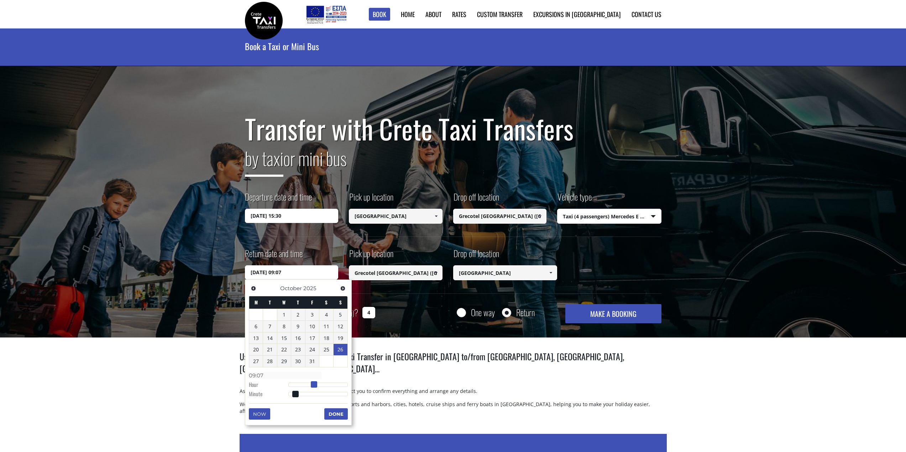
type input "26/10/2025 08:07"
type input "08:07"
type input "26/10/2025 09:07"
type input "09:07"
type input "26/10/2025 10:07"
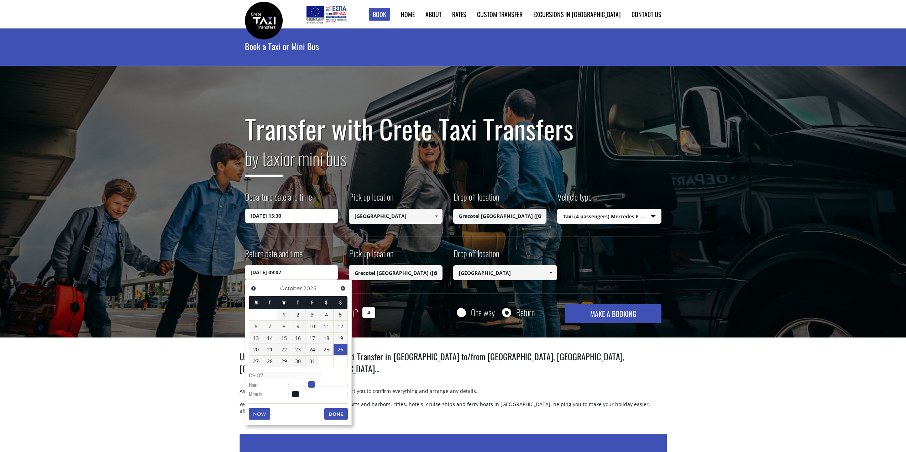
type input "10:07"
drag, startPoint x: 345, startPoint y: 385, endPoint x: 312, endPoint y: 385, distance: 32.4
click at [312, 385] on span at bounding box center [314, 385] width 6 height 6
type input "26/10/2025 10:08"
type input "10:08"
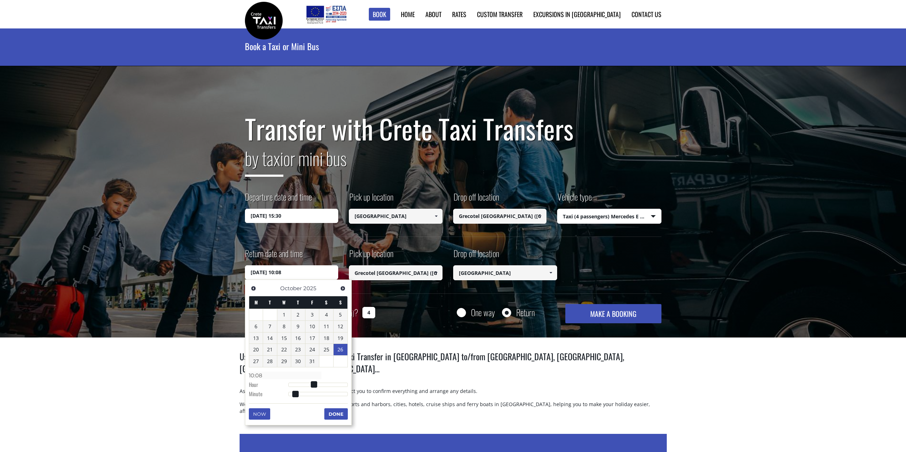
type input "26/10/2025 10:09"
type input "10:09"
type input "26/10/2025 10:10"
type input "10:10"
type input "26/10/2025 10:12"
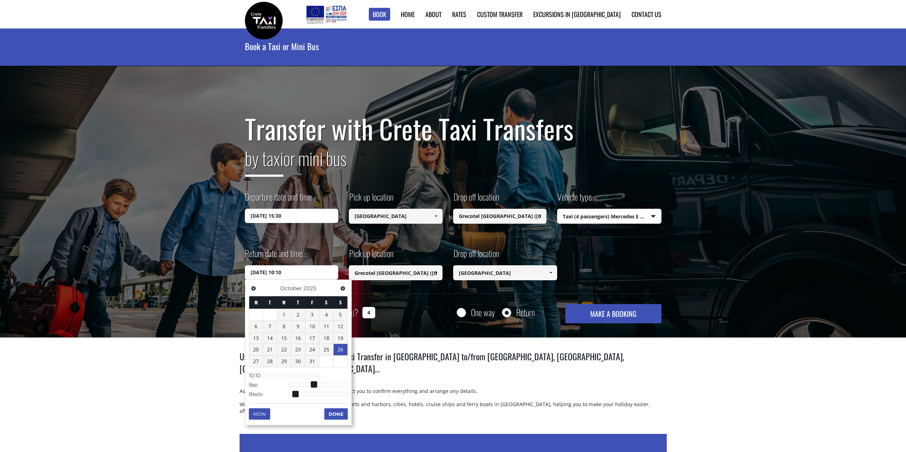
type input "10:12"
type input "26/10/2025 10:14"
type input "10:14"
type input "26/10/2025 10:15"
type input "10:15"
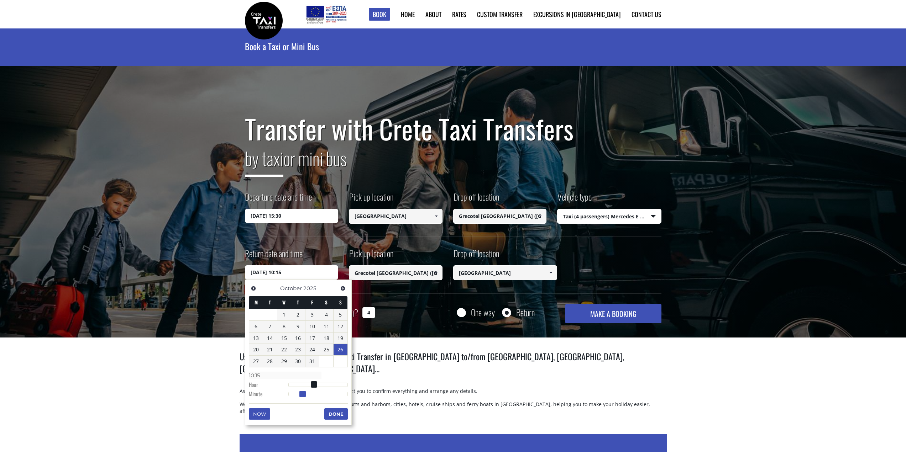
type input "26/10/2025 10:18"
type input "10:18"
type input "26/10/2025 10:20"
type input "10:20"
type input "26/10/2025 10:21"
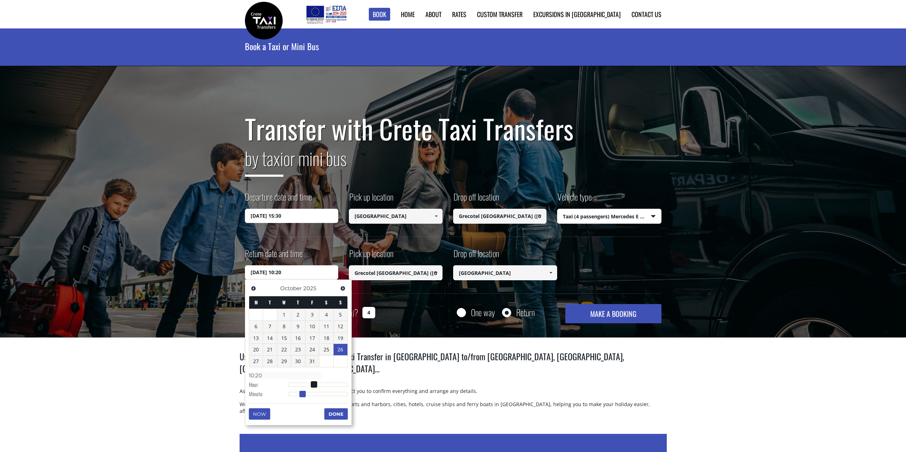
type input "10:21"
type input "26/10/2025 10:23"
type input "10:23"
type input "26/10/2025 10:24"
type input "10:24"
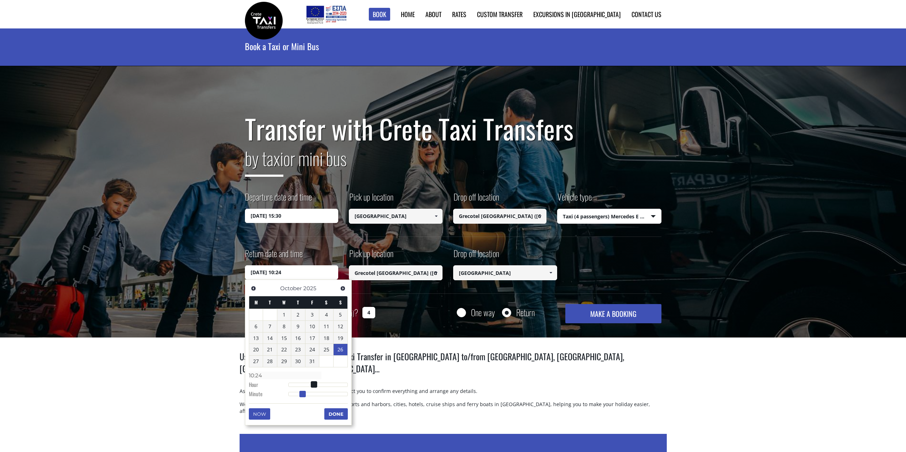
type input "26/10/2025 10:25"
type input "10:25"
type input "26/10/2025 10:26"
type input "10:26"
type input "26/10/2025 10:27"
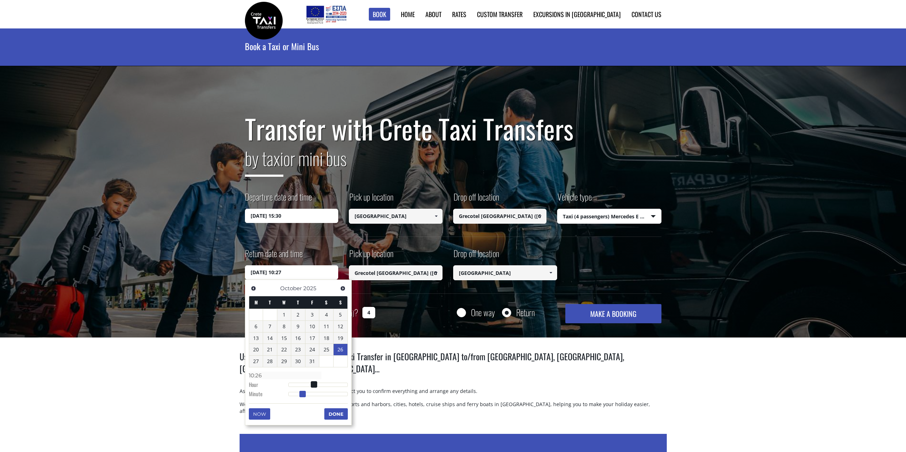
type input "10:27"
type input "26/10/2025 10:26"
type input "10:26"
type input "26/10/2025 10:25"
type input "10:25"
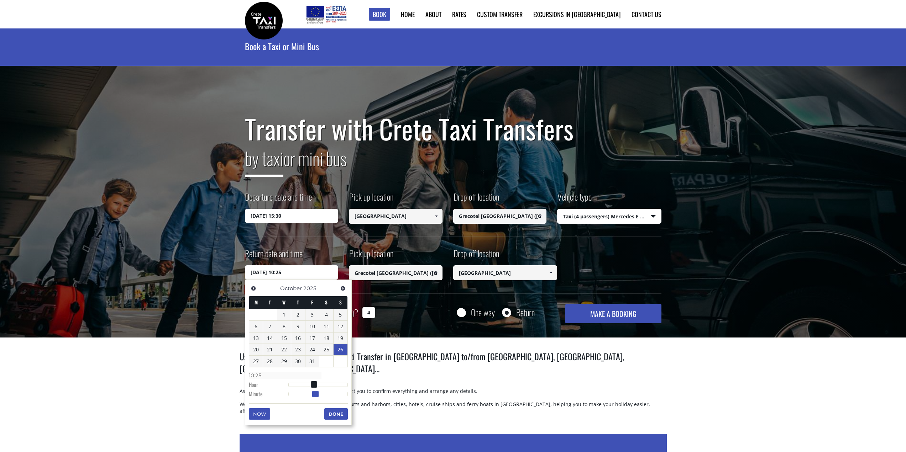
type input "26/10/2025 10:24"
type input "10:24"
type input "26/10/2025 10:25"
type input "10:25"
type input "26/10/2025 10:26"
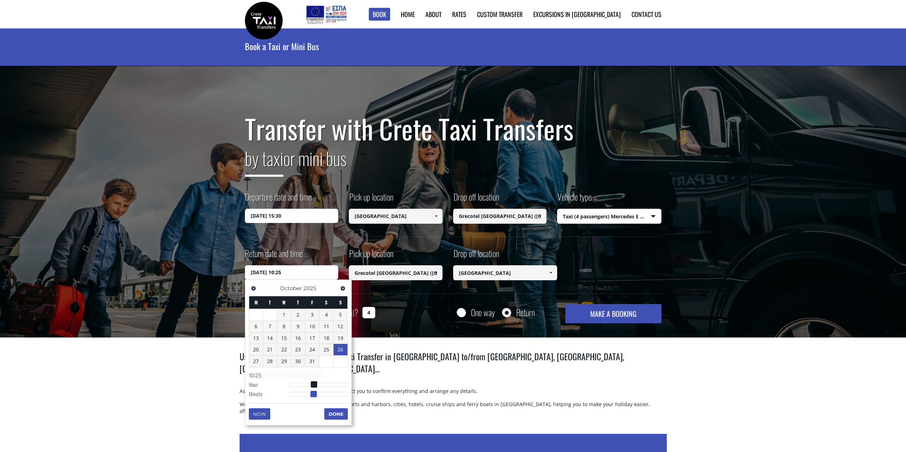
type input "10:26"
type input "26/10/2025 10:25"
type input "10:25"
type input "26/10/2025 10:24"
type input "10:24"
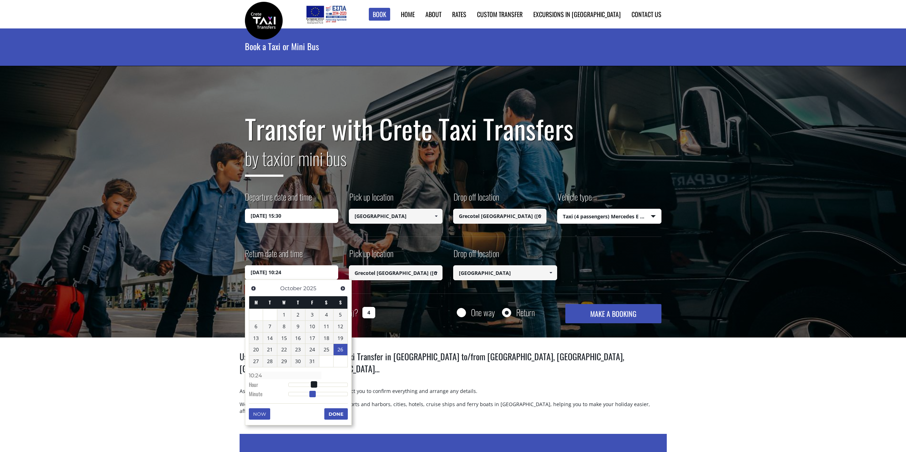
type input "26/10/2025 10:23"
type input "10:23"
type input "26/10/2025 10:22"
type input "10:22"
type input "26/10/2025 10:23"
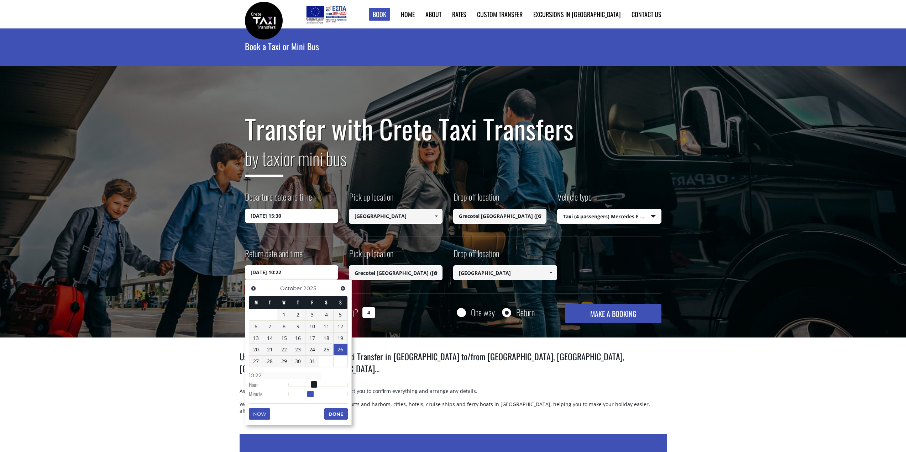
type input "10:23"
type input "26/10/2025 10:24"
type input "10:24"
type input "26/10/2025 10:25"
drag, startPoint x: 295, startPoint y: 396, endPoint x: 318, endPoint y: 396, distance: 23.1
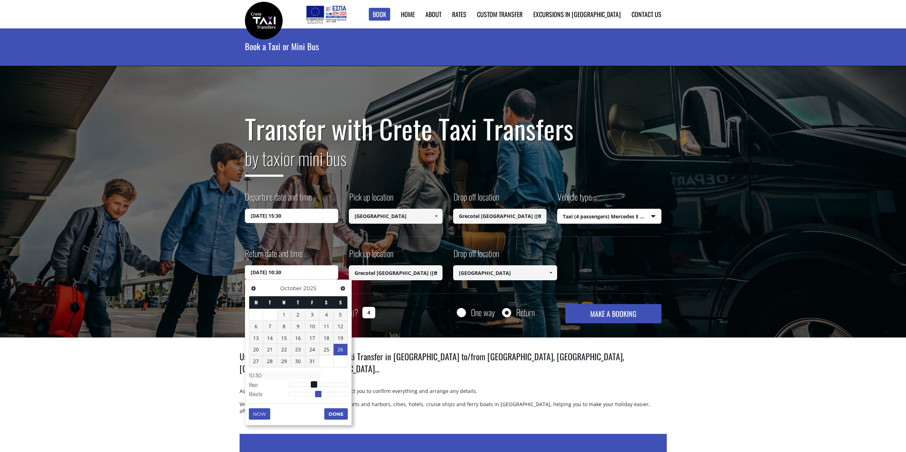
click at [318, 396] on span at bounding box center [318, 394] width 6 height 6
click at [332, 411] on button "Done" at bounding box center [335, 414] width 23 height 11
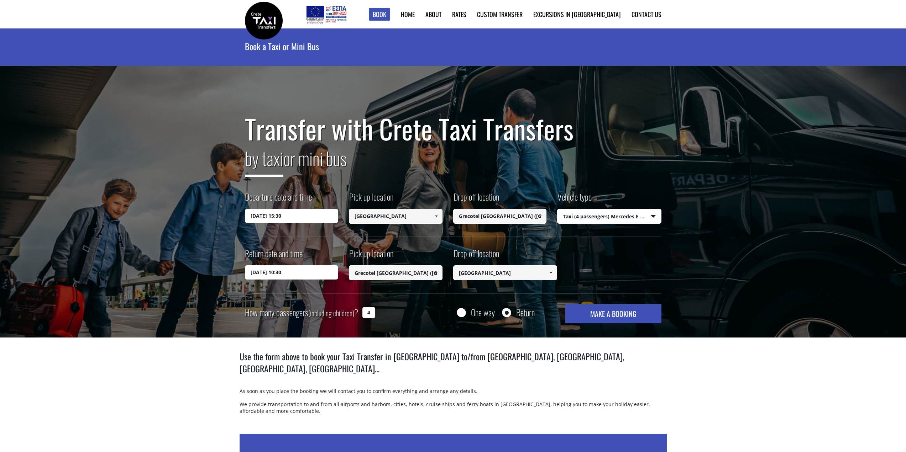
click at [616, 317] on button "MAKE A BOOKING" at bounding box center [613, 313] width 96 height 19
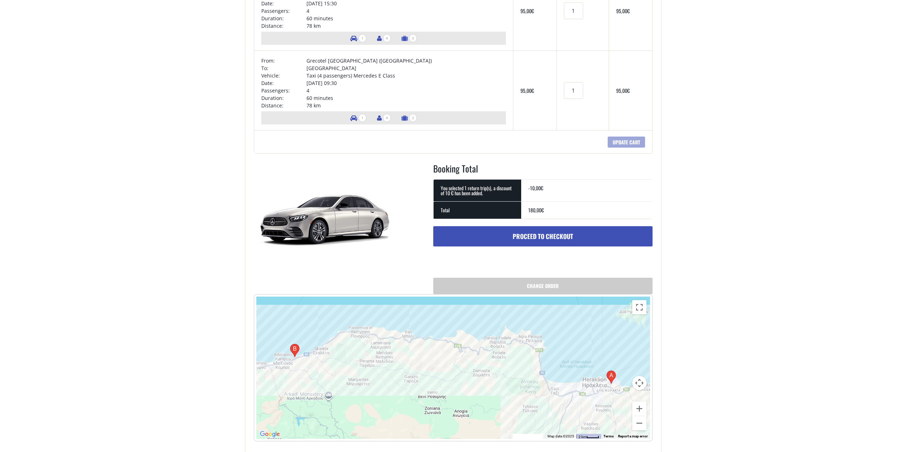
scroll to position [107, 0]
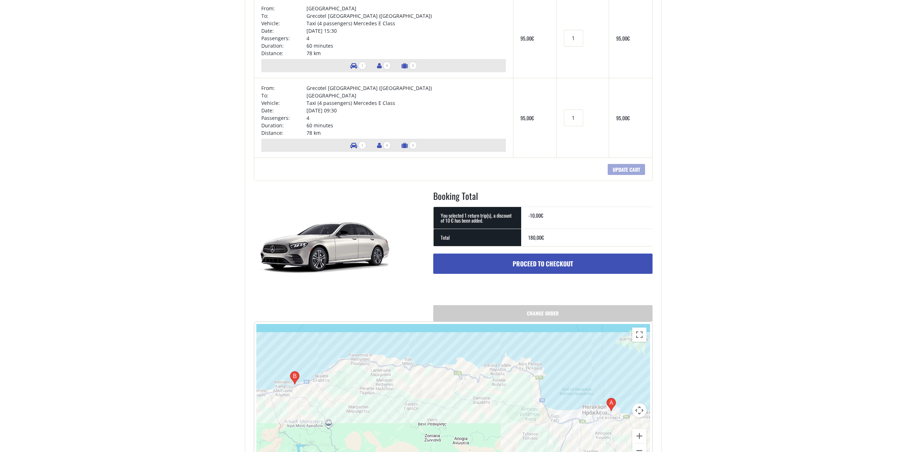
click at [523, 260] on link "Proceed to checkout" at bounding box center [542, 264] width 219 height 21
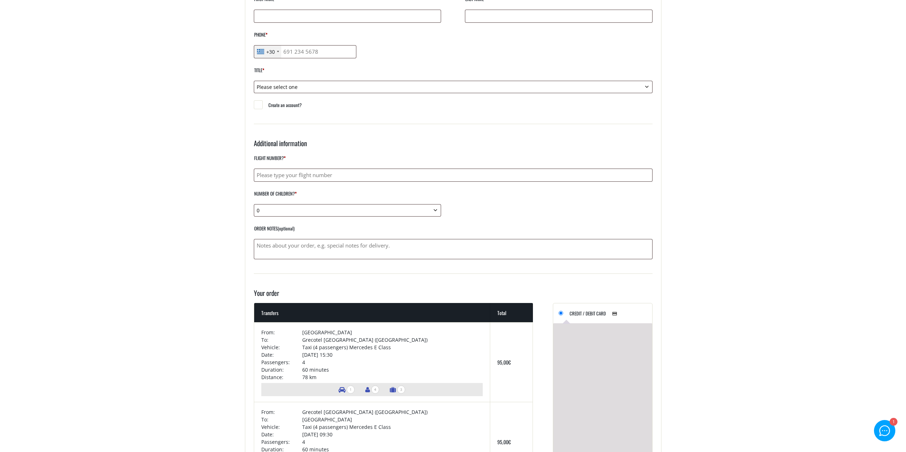
scroll to position [142, 0]
click at [373, 217] on div "Flight number? * Number of children? * 0 1 2 3 4 5 6 7 8 9 10 Number of infant …" at bounding box center [453, 206] width 399 height 106
click at [433, 208] on select "0 1 2 3 4 5 6 7 8 9 10" at bounding box center [347, 210] width 187 height 12
select select "2"
click at [254, 204] on select "0 1 2 3 4 5 6 7 8 9 10" at bounding box center [347, 210] width 187 height 12
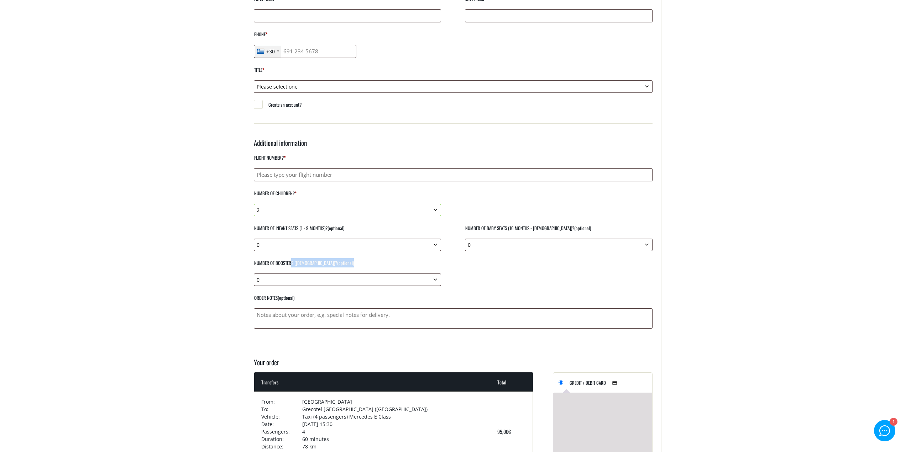
drag, startPoint x: 290, startPoint y: 267, endPoint x: 360, endPoint y: 262, distance: 70.6
click at [360, 262] on label "Number of boosters ([DEMOGRAPHIC_DATA])? (optional)" at bounding box center [347, 265] width 187 height 15
click at [362, 263] on label "Number of boosters ([DEMOGRAPHIC_DATA])? (optional)" at bounding box center [347, 265] width 187 height 15
click at [362, 274] on select "0 1 2 3 4 5 6 7 8 9 10" at bounding box center [347, 280] width 187 height 12
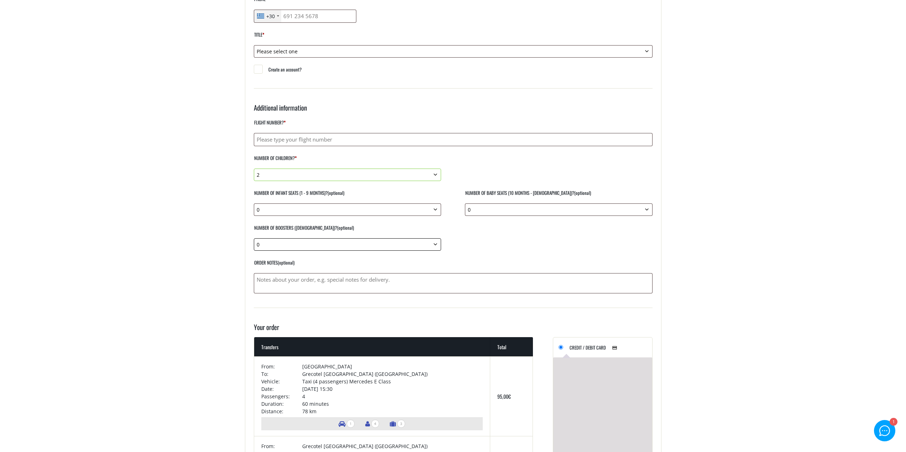
scroll to position [178, 0]
click at [328, 282] on textarea "Order notes (optional)" at bounding box center [453, 283] width 399 height 20
click at [370, 241] on select "0 1 2 3 4 5 6 7 8 9 10" at bounding box center [347, 244] width 187 height 12
drag, startPoint x: 535, startPoint y: 256, endPoint x: 535, endPoint y: 250, distance: 5.7
click at [535, 255] on div "Flight number? * Number of children? * 0 1 2 3 4 5 6 7 8 9 10 Number of infant …" at bounding box center [453, 205] width 399 height 176
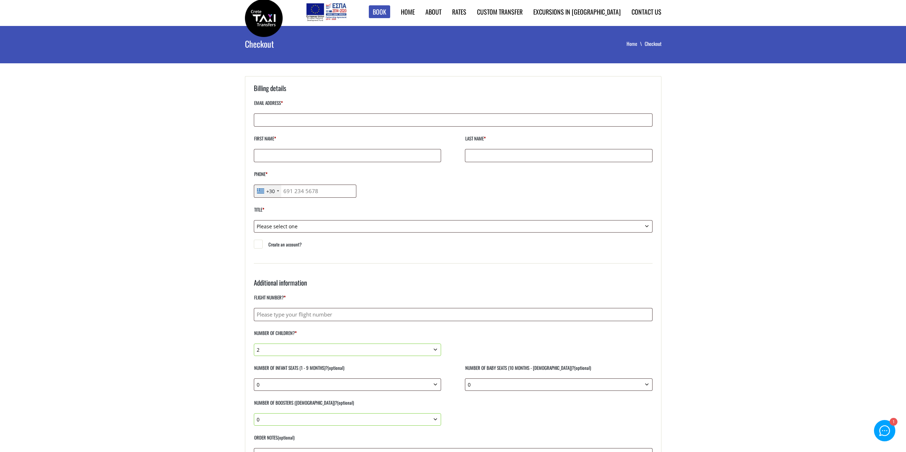
scroll to position [0, 0]
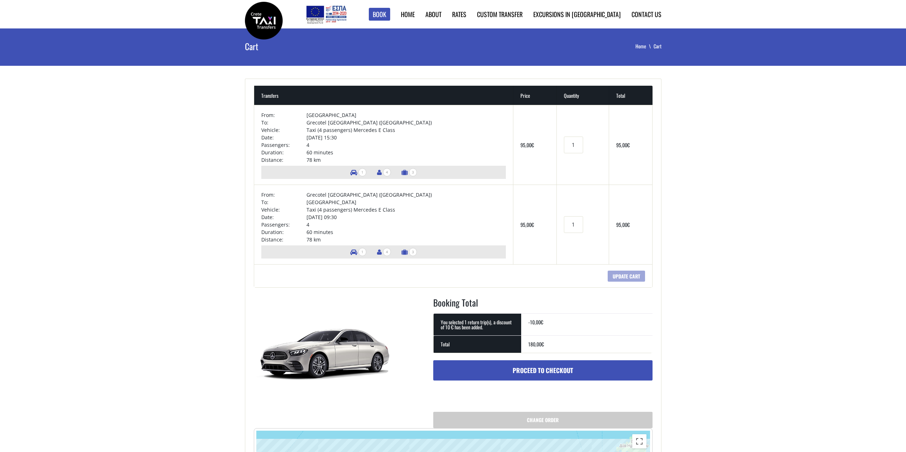
drag, startPoint x: 466, startPoint y: 13, endPoint x: 796, endPoint y: 109, distance: 343.3
click at [796, 109] on main "Cart Home Cart + Transfers Price Quantity Total × From: [GEOGRAPHIC_DATA] To: G…" at bounding box center [453, 339] width 906 height 622
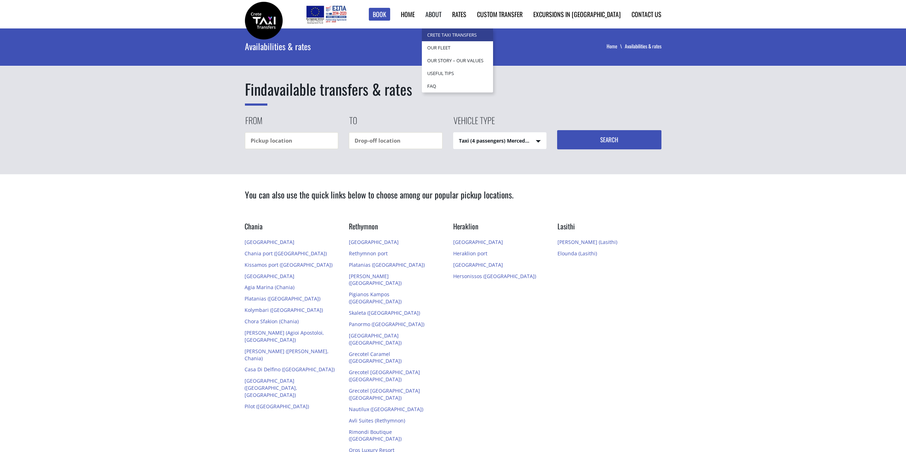
click at [480, 39] on link "Crete Taxi Transfers" at bounding box center [457, 34] width 71 height 13
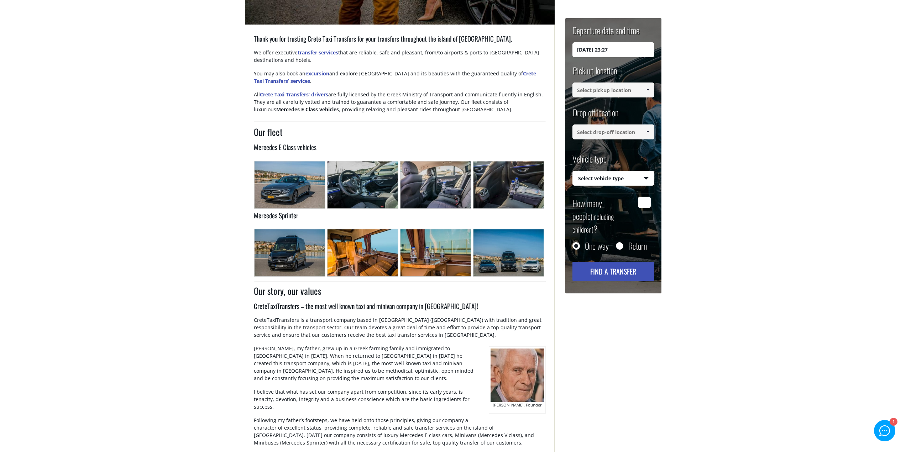
scroll to position [277, 0]
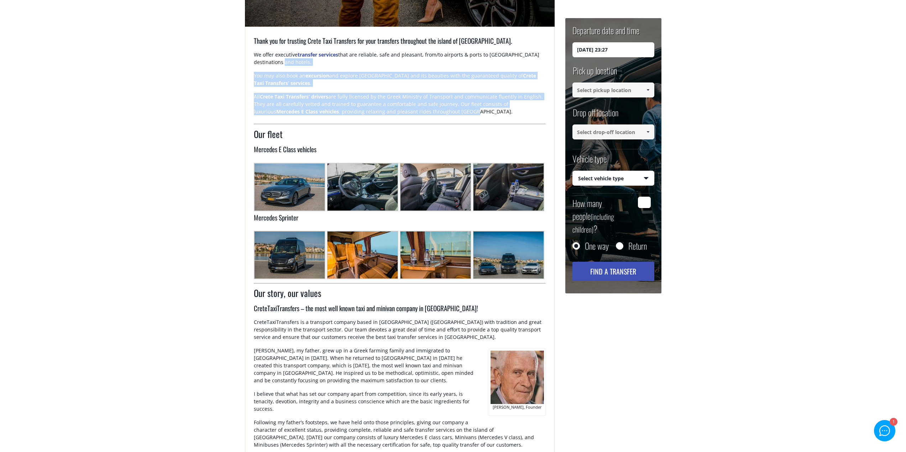
drag, startPoint x: 302, startPoint y: 70, endPoint x: 473, endPoint y: 120, distance: 178.4
click at [473, 120] on div "Thank you for trusting Crete Taxi Transfers for your transfers throughout the i…" at bounding box center [400, 80] width 292 height 89
click at [473, 120] on p "All Crete Taxi Transfers’ drivers are fully licensed by the Greek Ministry of T…" at bounding box center [400, 107] width 292 height 28
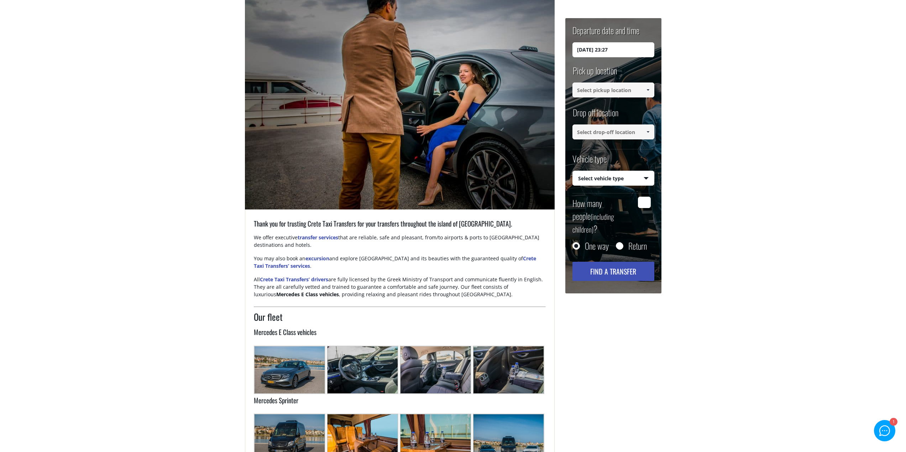
scroll to position [107, 0]
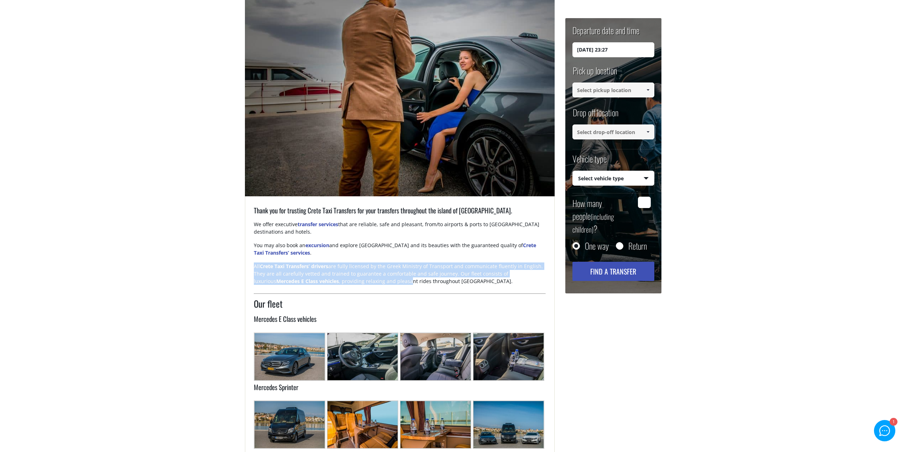
drag, startPoint x: 354, startPoint y: 258, endPoint x: 387, endPoint y: 288, distance: 43.9
click at [387, 288] on div "Thank you for trusting Crete Taxi Transfers for your transfers throughout the i…" at bounding box center [400, 250] width 292 height 89
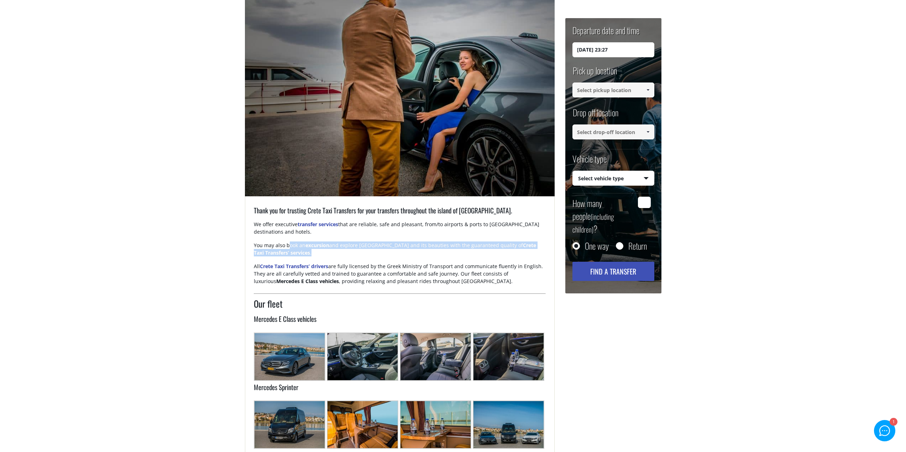
drag, startPoint x: 458, startPoint y: 293, endPoint x: 290, endPoint y: 243, distance: 174.9
click at [290, 243] on div "Thank you for trusting Crete Taxi Transfers for your transfers throughout the i…" at bounding box center [400, 250] width 292 height 89
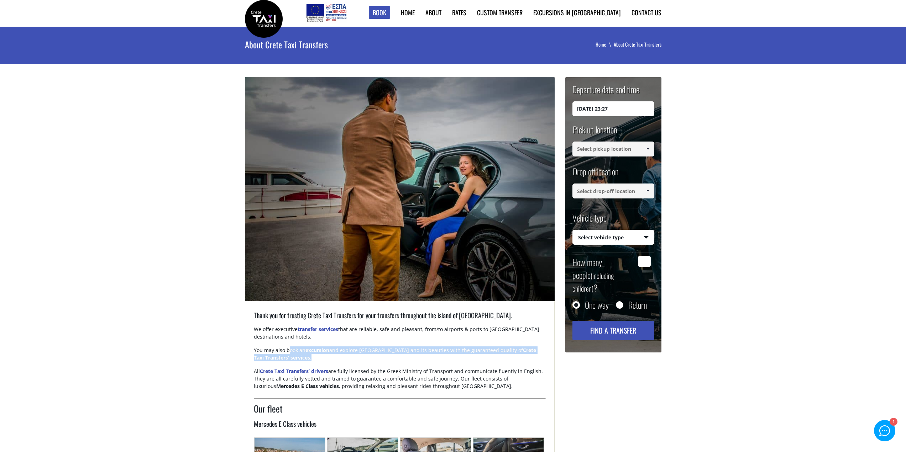
scroll to position [0, 0]
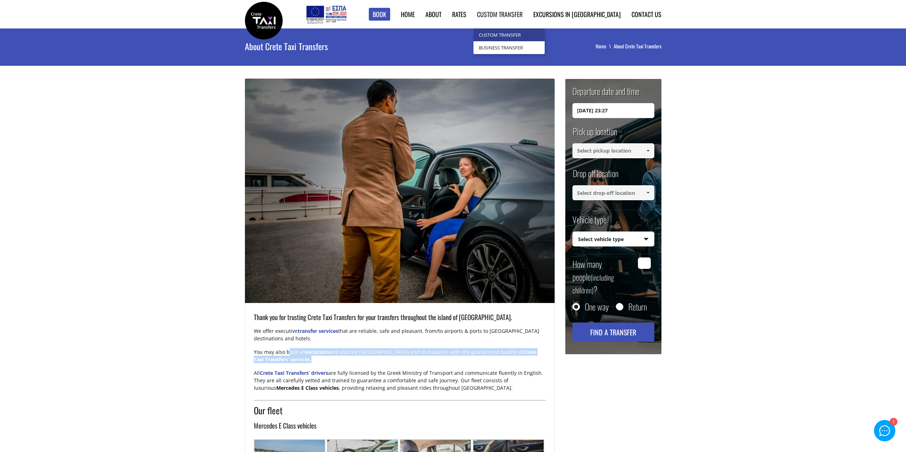
click at [540, 37] on link "Custom Transfer" at bounding box center [508, 34] width 71 height 13
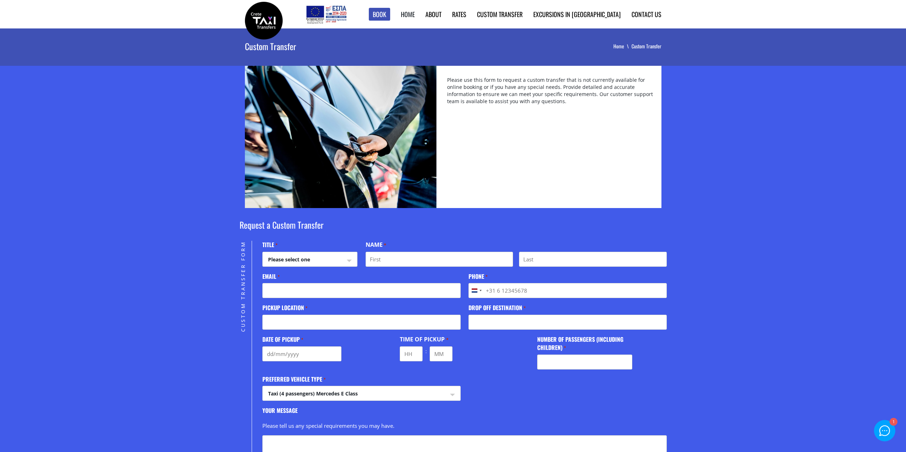
click at [415, 15] on link "Home" at bounding box center [408, 14] width 14 height 9
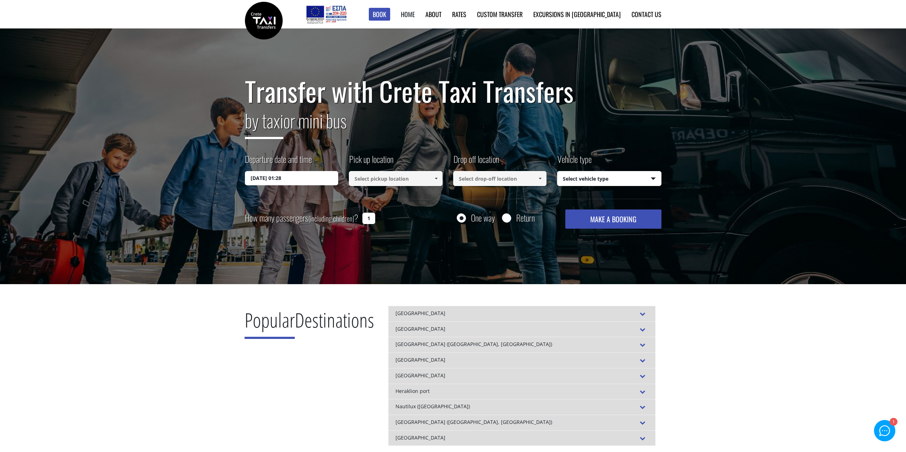
click at [415, 16] on link "Home" at bounding box center [408, 14] width 14 height 9
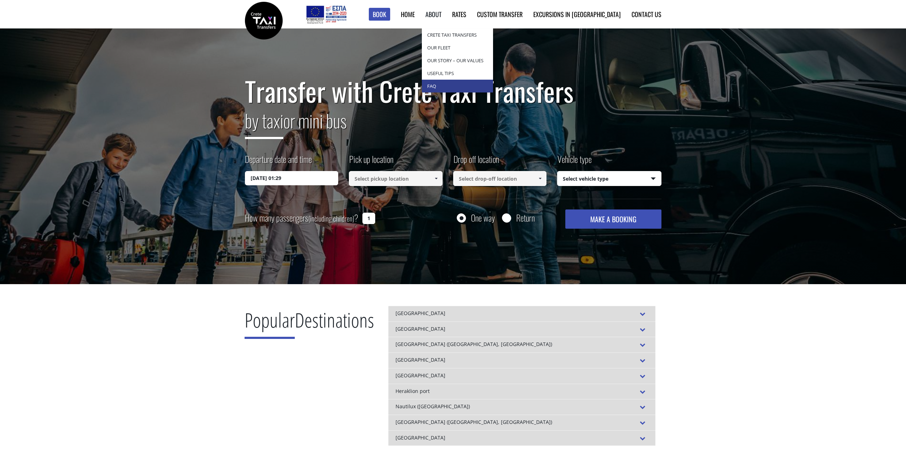
click at [469, 87] on link "Faq" at bounding box center [457, 86] width 71 height 13
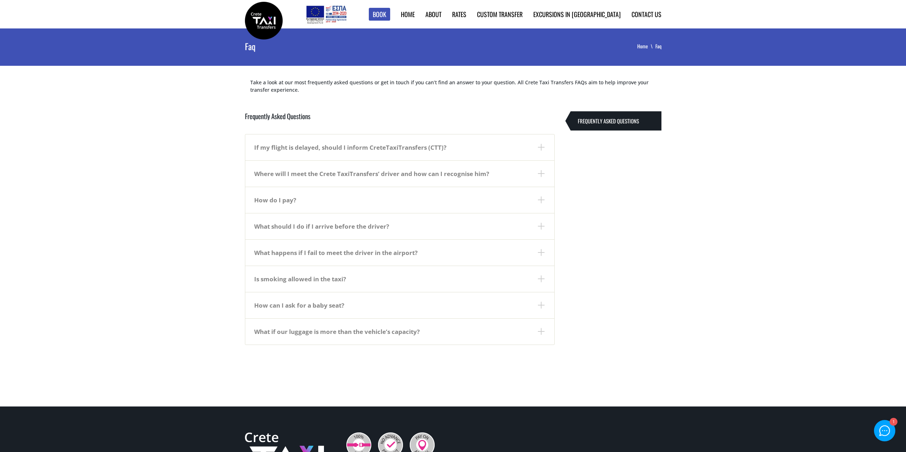
click at [354, 147] on dt "If my flight is delayed, should I inform CreteTaxiTransfers (CTT)?" at bounding box center [399, 148] width 309 height 26
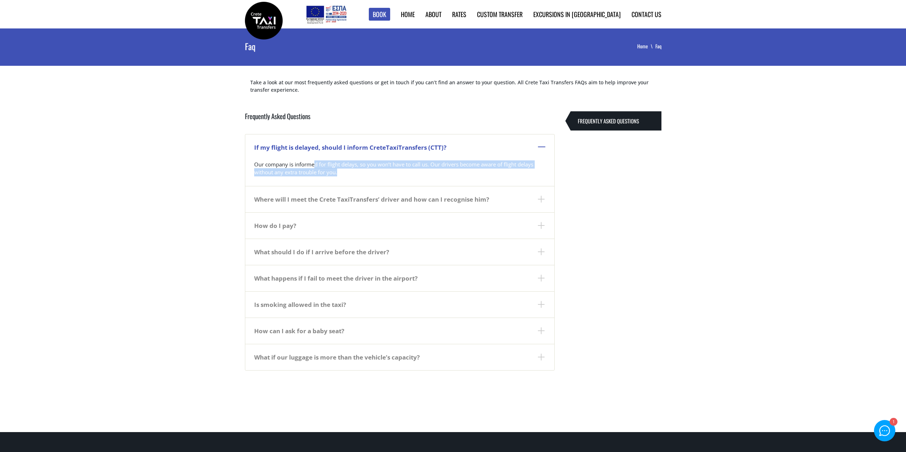
drag, startPoint x: 313, startPoint y: 164, endPoint x: 350, endPoint y: 175, distance: 38.2
click at [350, 175] on p "Our company is informed for flight delays, so you won’t have to call us. Our dr…" at bounding box center [399, 172] width 291 height 22
click at [336, 224] on dt "How do I pay?" at bounding box center [399, 225] width 309 height 26
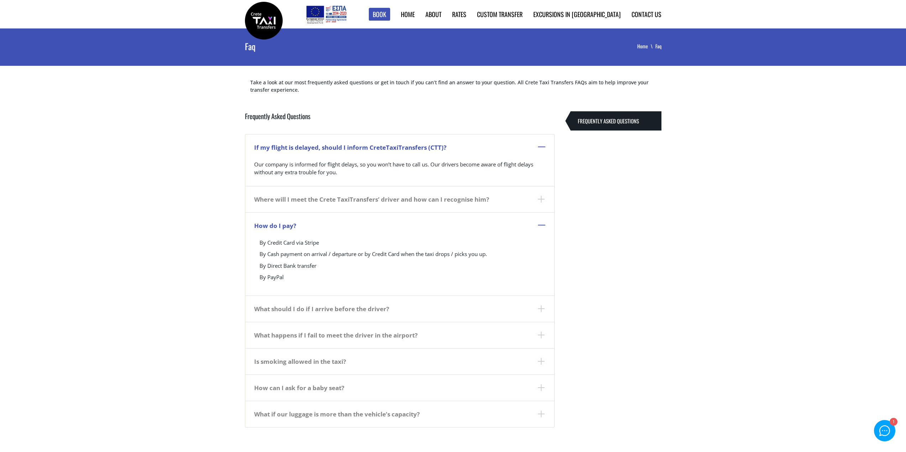
click at [336, 224] on dt "How do I pay?" at bounding box center [399, 225] width 309 height 26
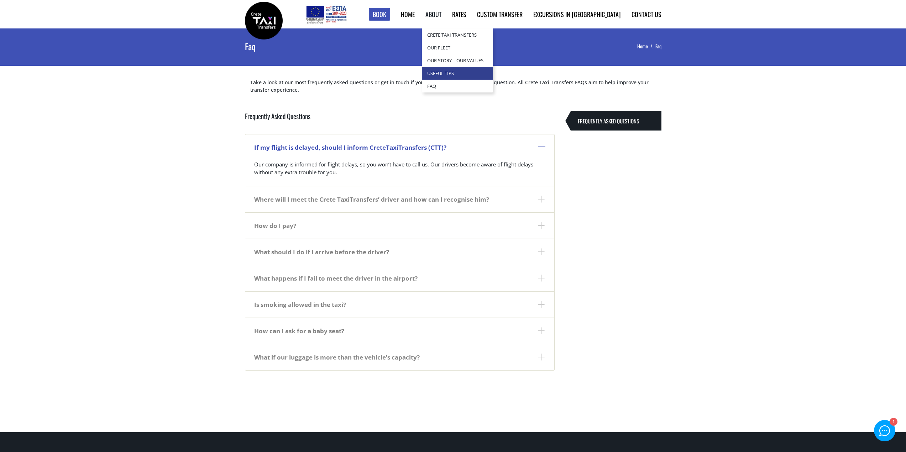
click at [484, 69] on link "Useful Tips" at bounding box center [457, 73] width 71 height 13
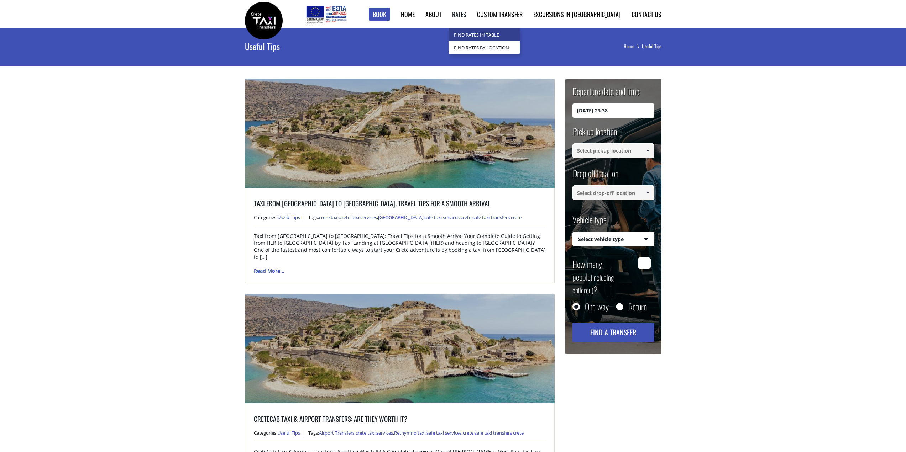
click at [498, 35] on link "Find Rates in Table" at bounding box center [483, 34] width 71 height 13
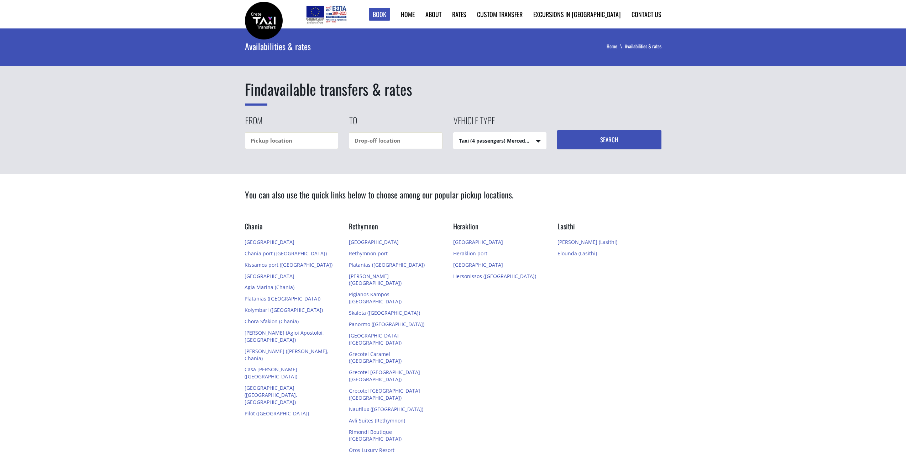
click at [267, 26] on img at bounding box center [264, 21] width 38 height 38
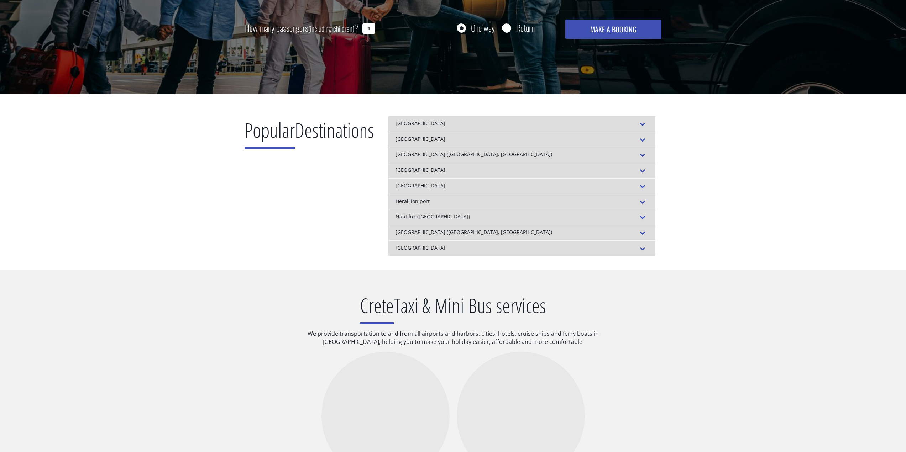
scroll to position [214, 0]
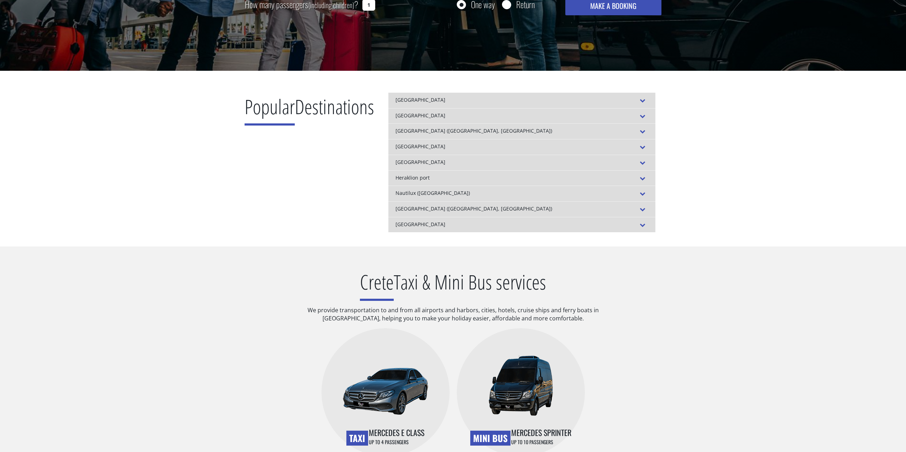
click at [647, 105] on div "[GEOGRAPHIC_DATA]" at bounding box center [521, 101] width 267 height 16
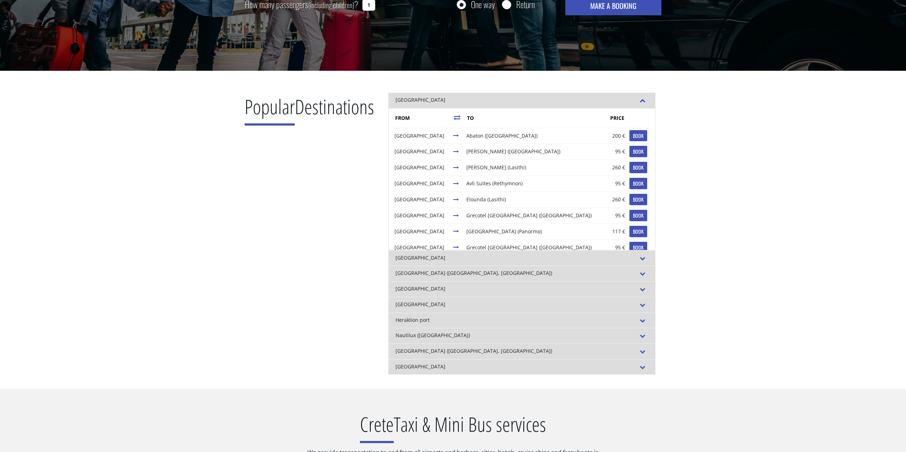
click at [647, 105] on div "[GEOGRAPHIC_DATA]" at bounding box center [521, 101] width 267 height 16
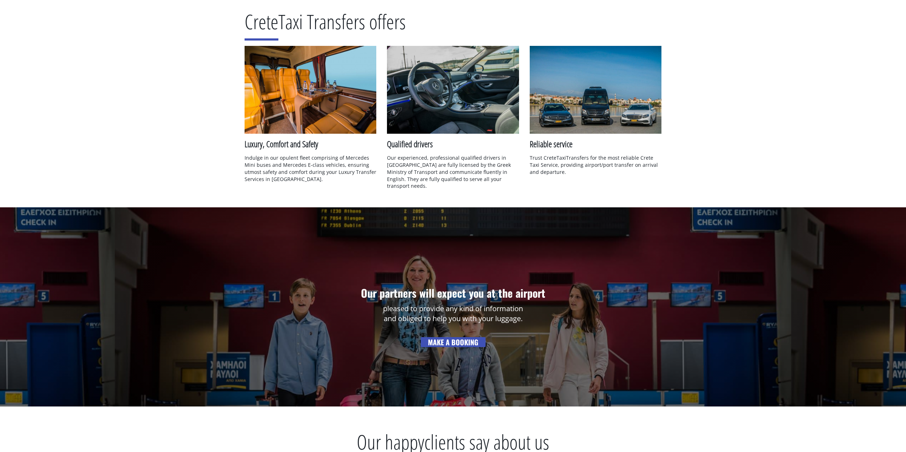
scroll to position [783, 0]
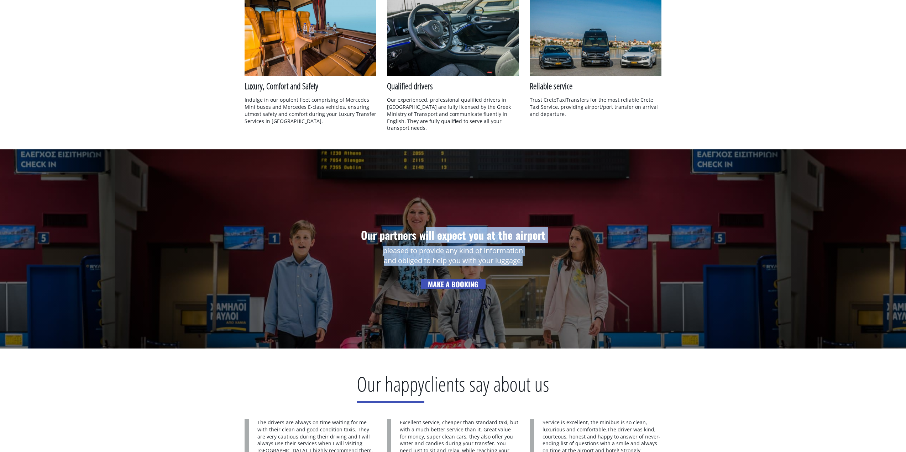
drag, startPoint x: 426, startPoint y: 225, endPoint x: 547, endPoint y: 257, distance: 125.1
click at [547, 257] on div "Our partners will expect you at the airport pleased to provide any kind of info…" at bounding box center [453, 248] width 906 height 199
click at [547, 257] on p "pleased to provide any kind of information and obliged to help you with your lu…" at bounding box center [453, 259] width 906 height 26
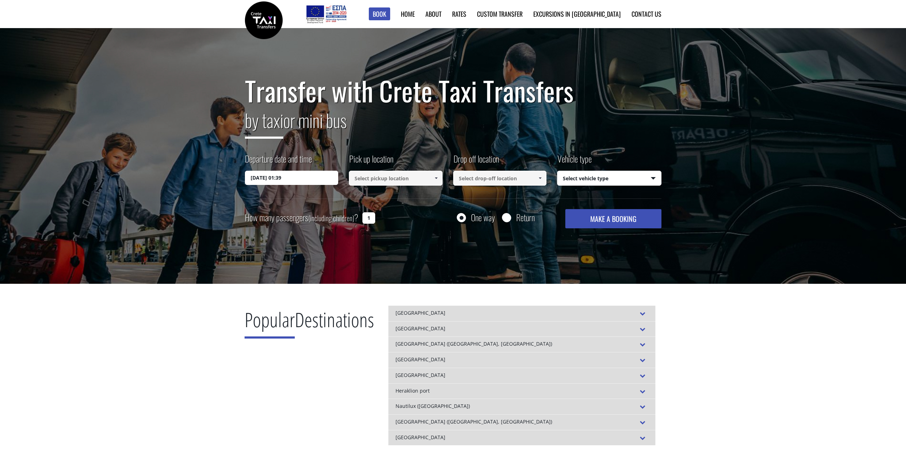
scroll to position [0, 0]
click at [651, 15] on link "Contact us" at bounding box center [646, 14] width 30 height 9
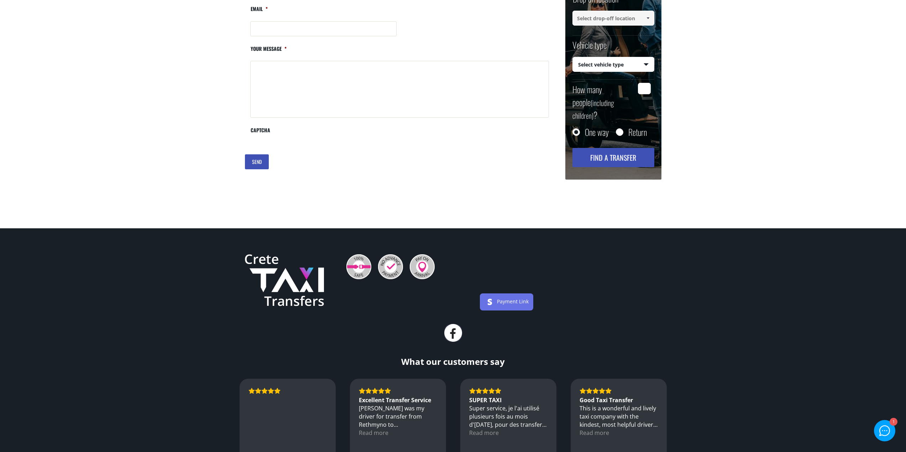
scroll to position [427, 0]
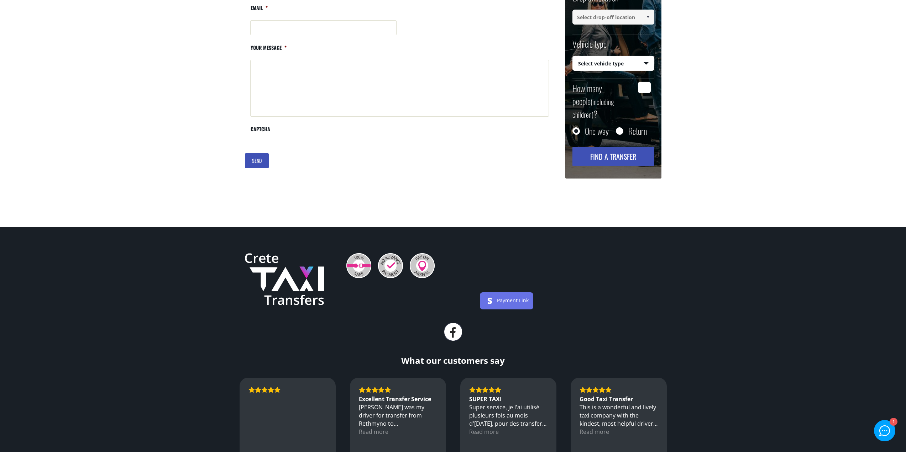
click at [880, 427] on div at bounding box center [884, 431] width 10 height 10
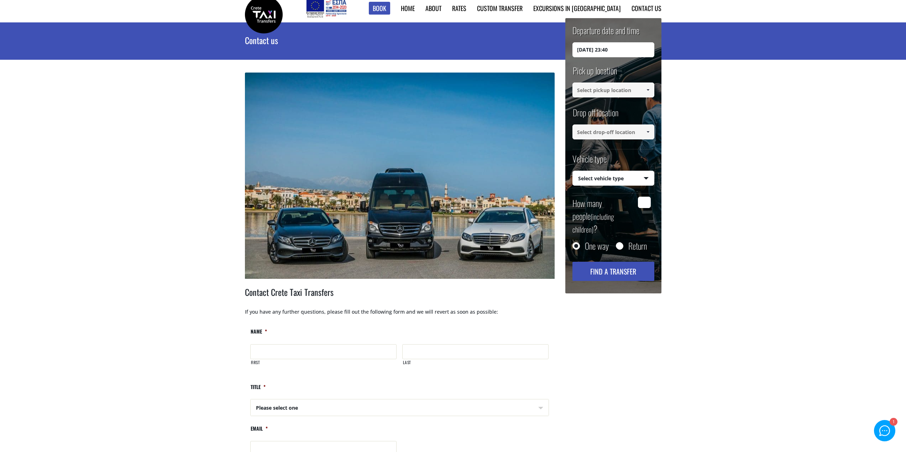
scroll to position [0, 0]
